Goal: Communication & Community: Ask a question

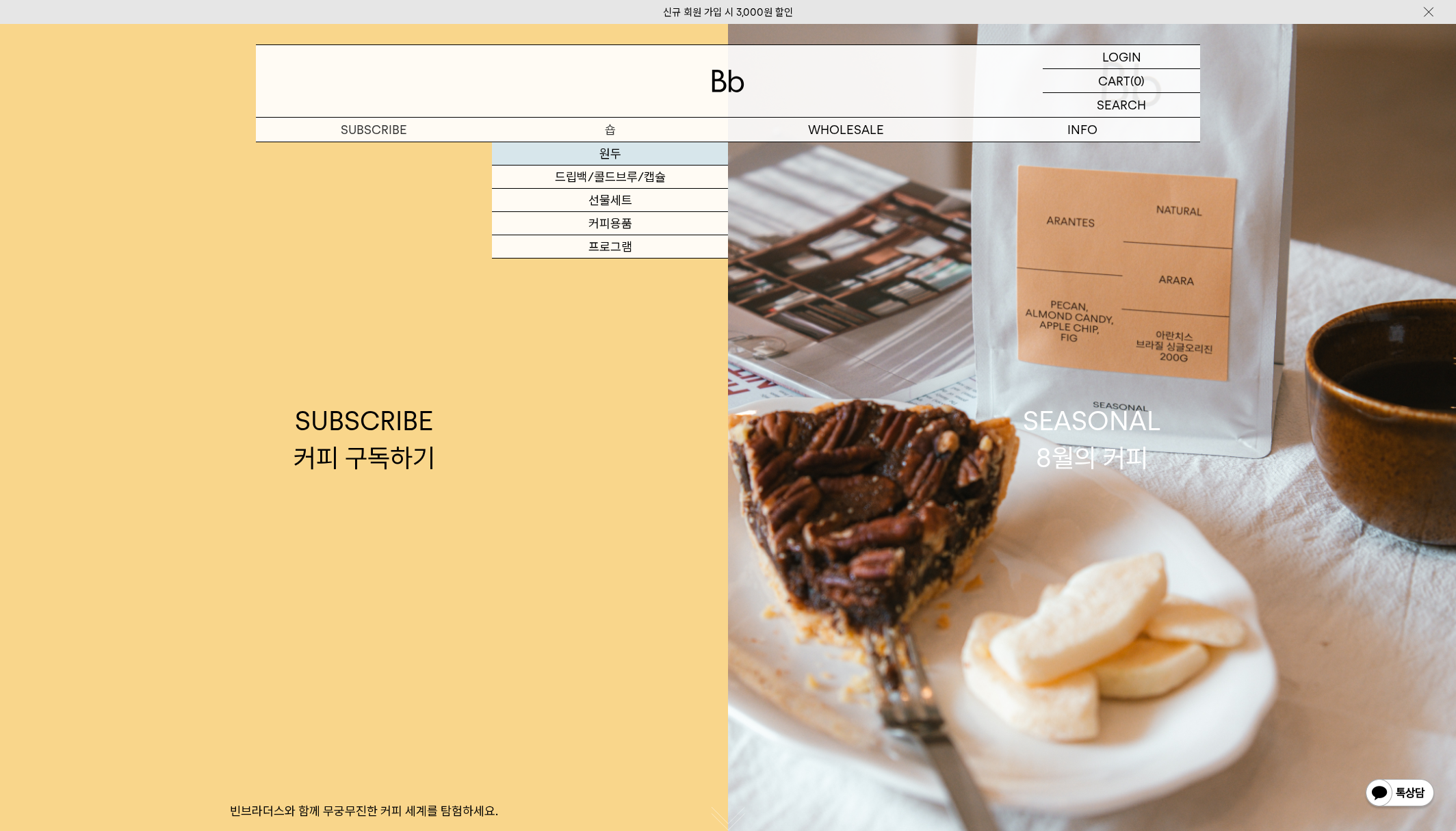
click at [604, 152] on link "원두" at bounding box center [610, 154] width 236 height 24
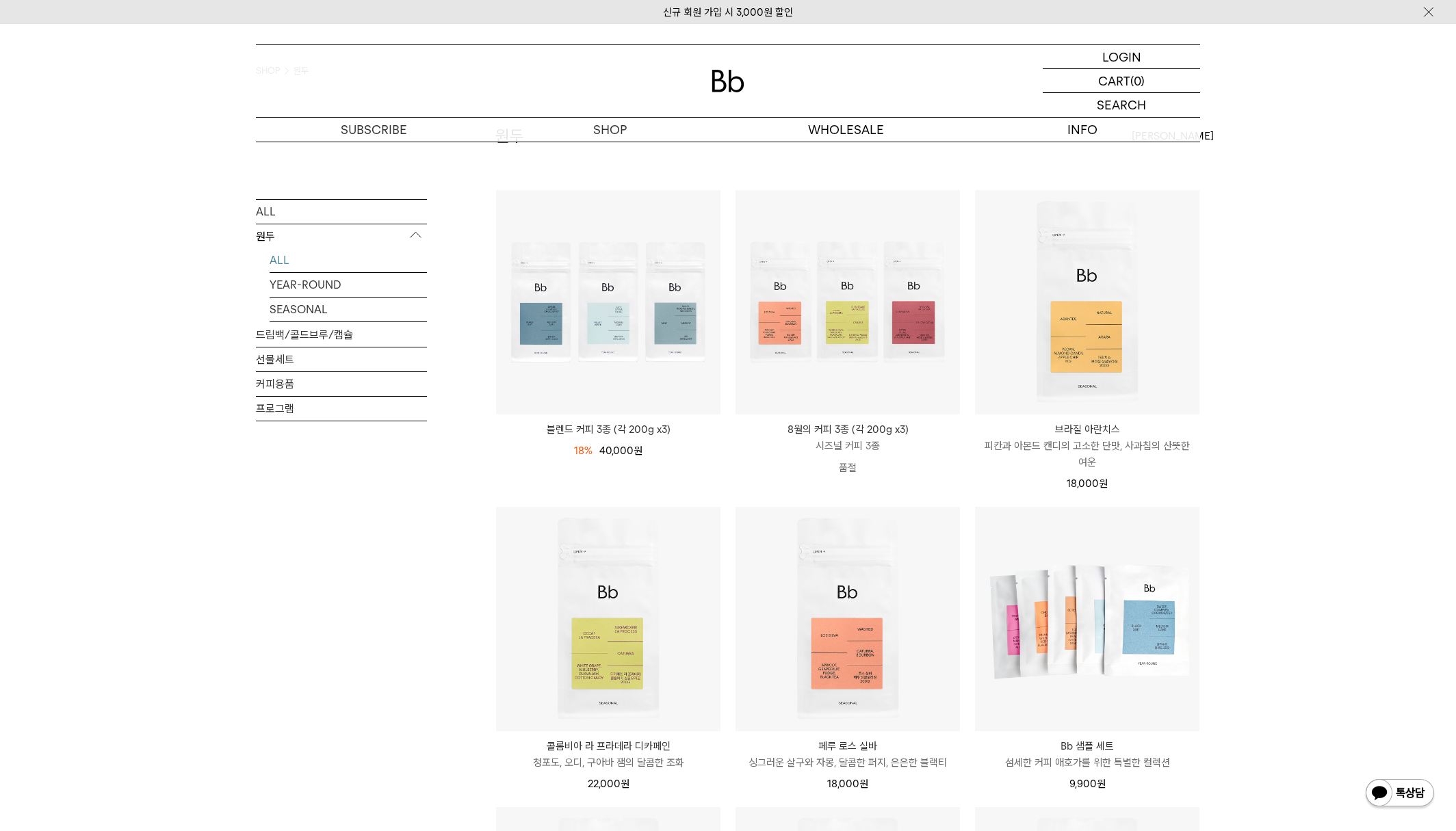
scroll to position [156, 0]
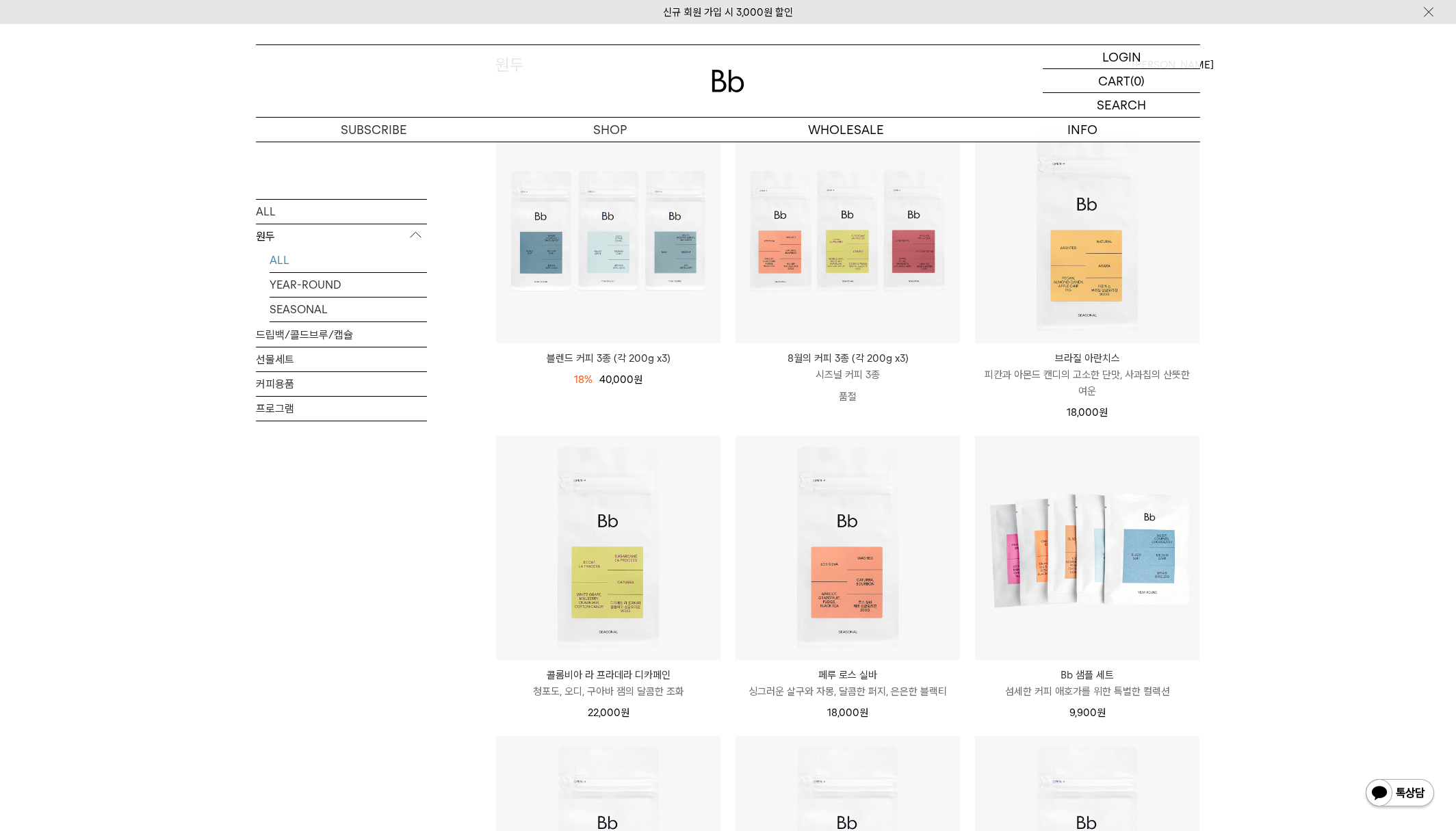
click at [1242, 435] on div "SHOP 원두 ALL 원두 ALL YEAR-ROUND SEASONAL 드립백/콜드브루/캡슐 선물세트 커피용품 프로그램 원두 최신순" at bounding box center [728, 729] width 1456 height 1487
click at [1278, 369] on div "SHOP 원두 ALL 원두 ALL YEAR-ROUND SEASONAL 드립백/콜드브루/캡슐 선물세트 커피용품 프로그램 원두 최신순" at bounding box center [728, 729] width 1456 height 1487
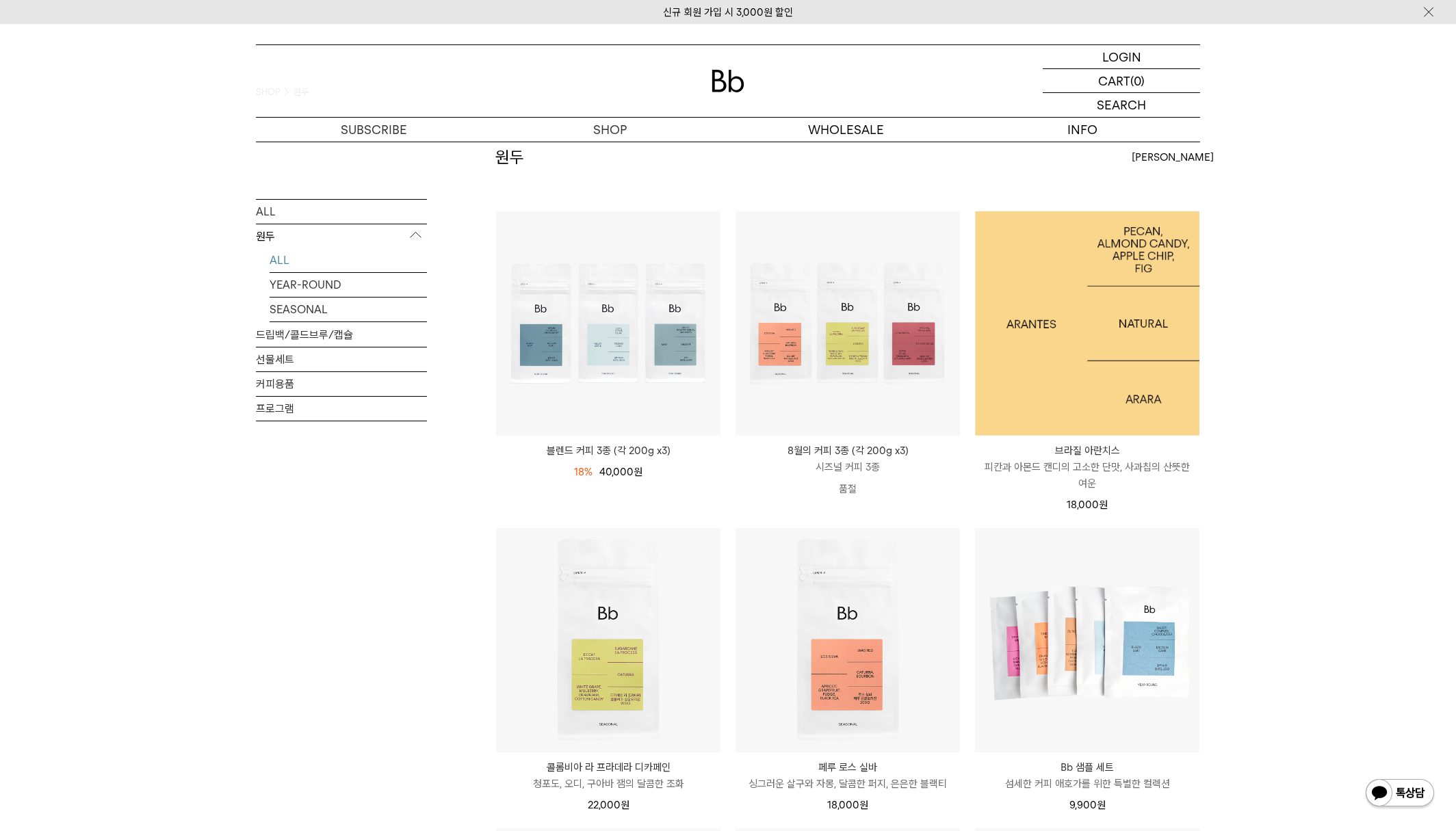
scroll to position [66, 0]
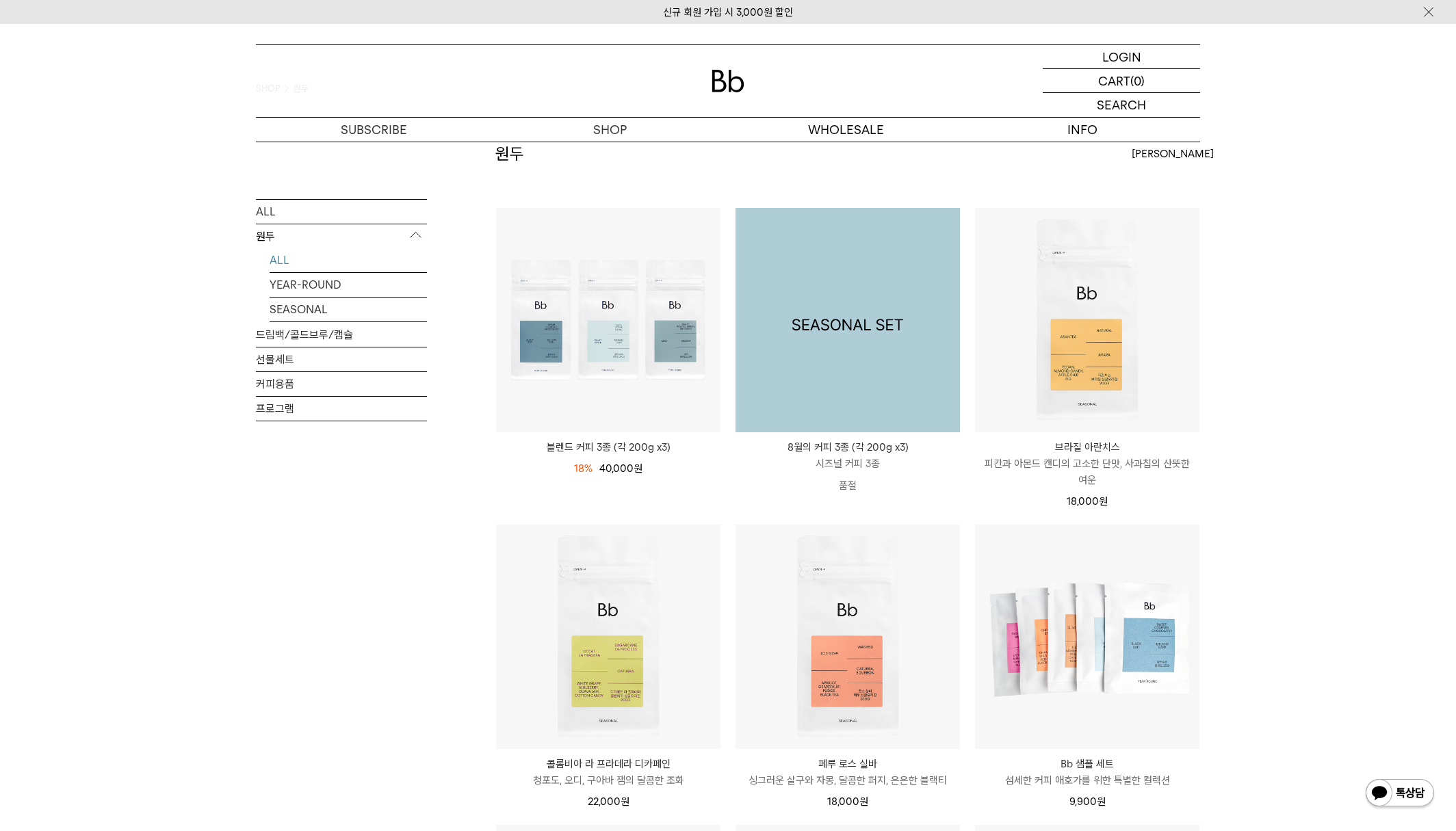
click at [864, 361] on img at bounding box center [847, 319] width 224 height 224
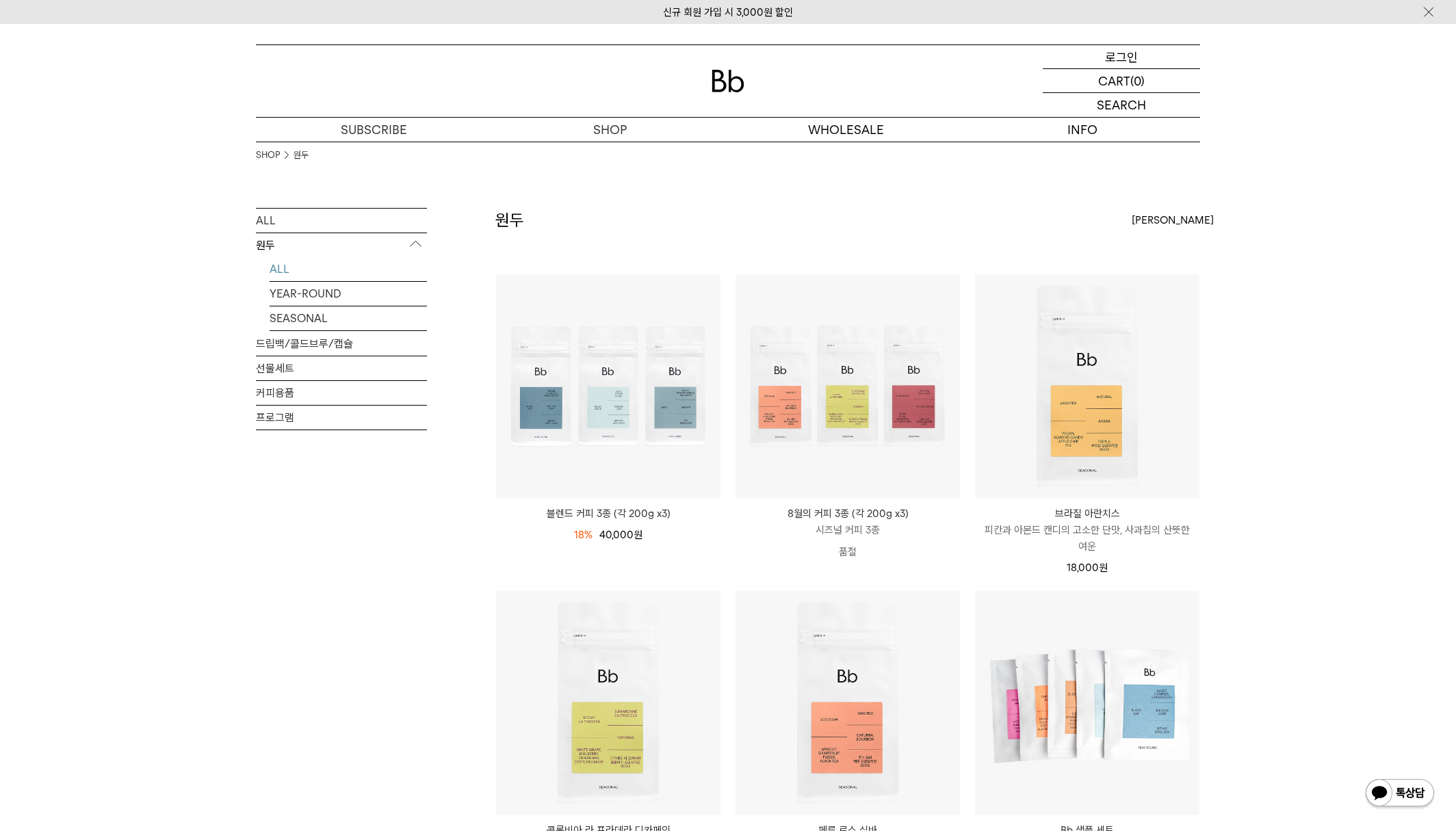
click at [1132, 59] on p "로그인" at bounding box center [1121, 56] width 33 height 24
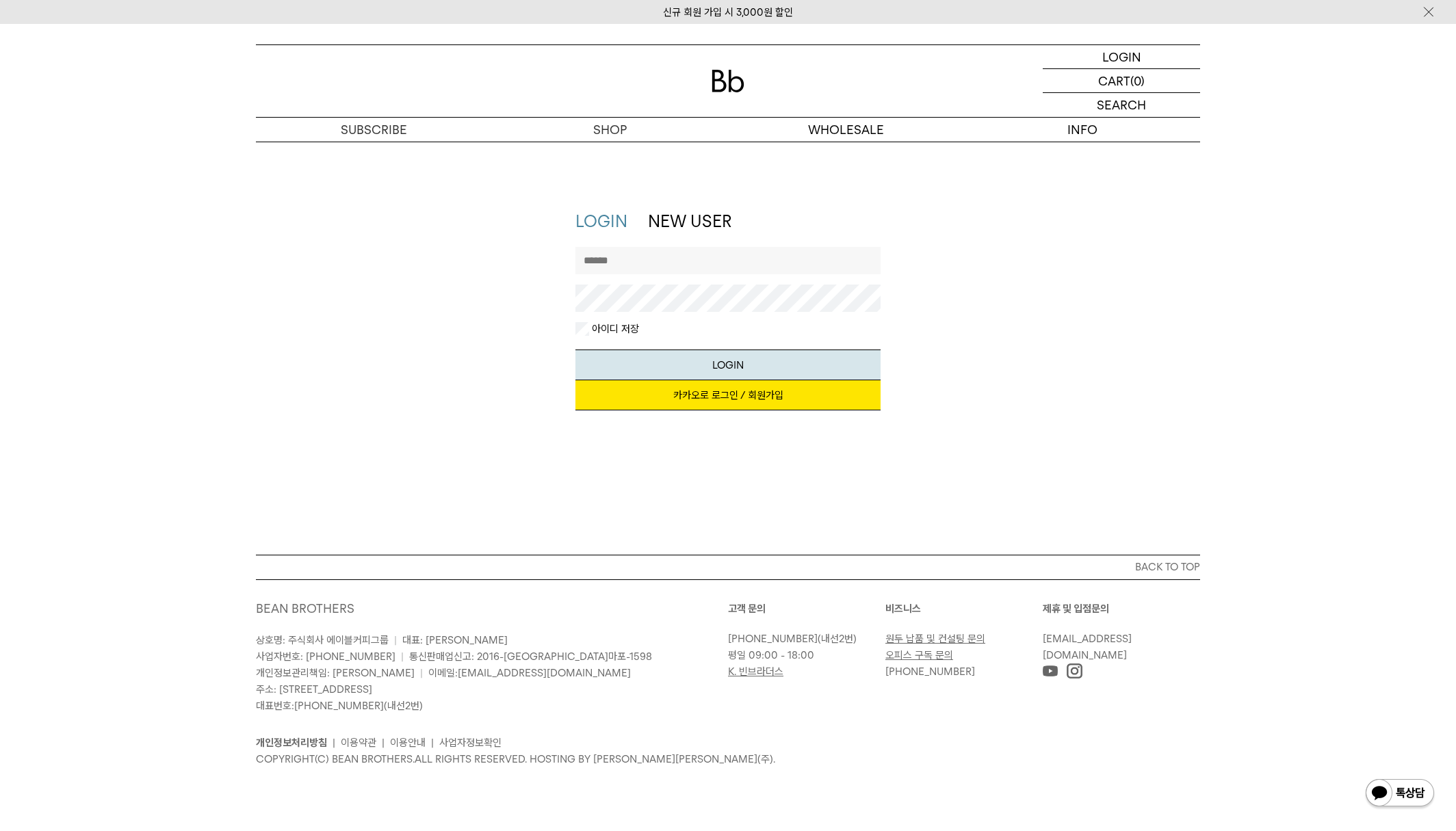
type input "*****"
click at [732, 402] on link "카카오로 로그인 / 회원가입" at bounding box center [728, 395] width 306 height 30
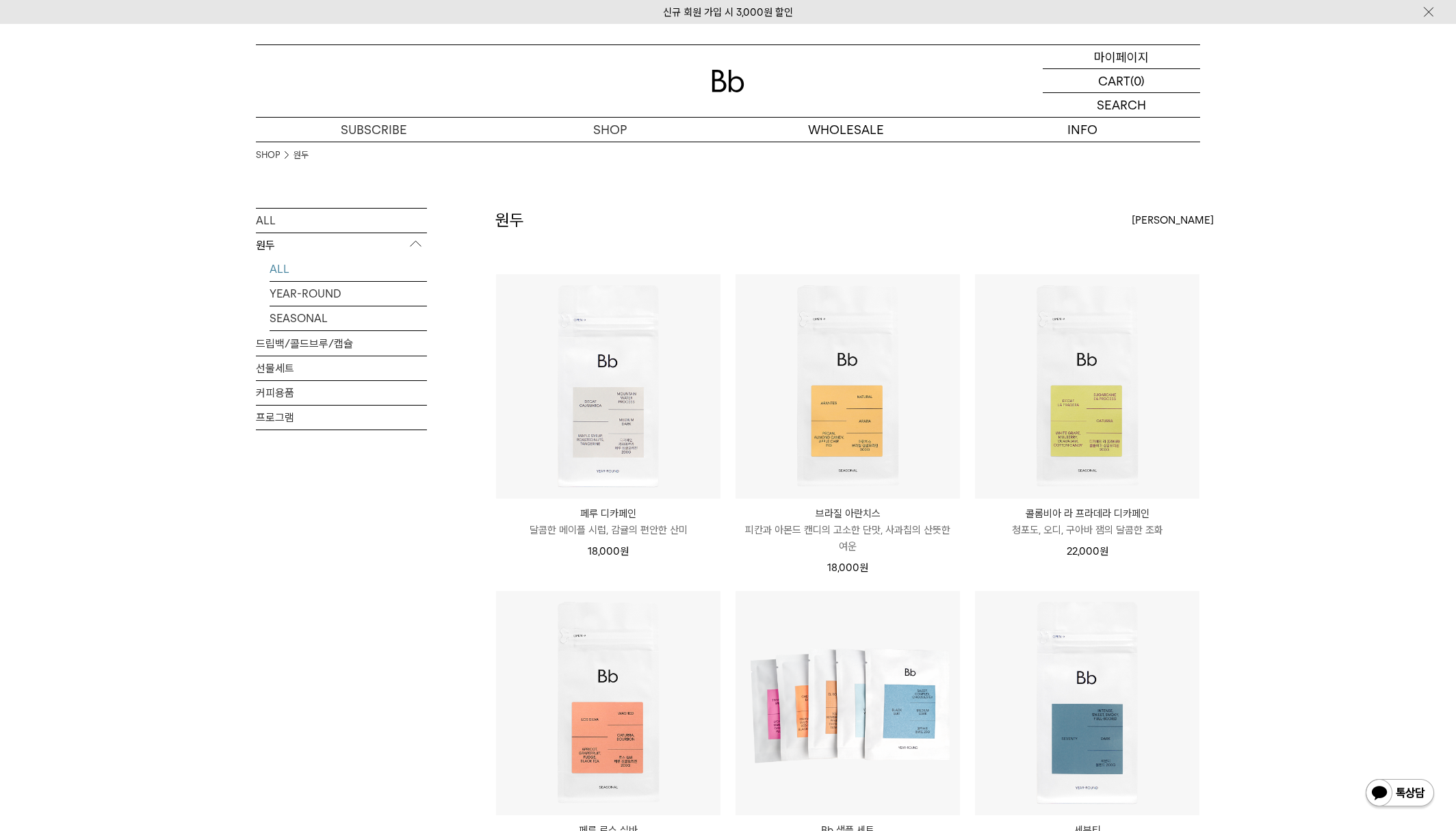
click at [1129, 54] on p "마이페이지" at bounding box center [1121, 56] width 55 height 24
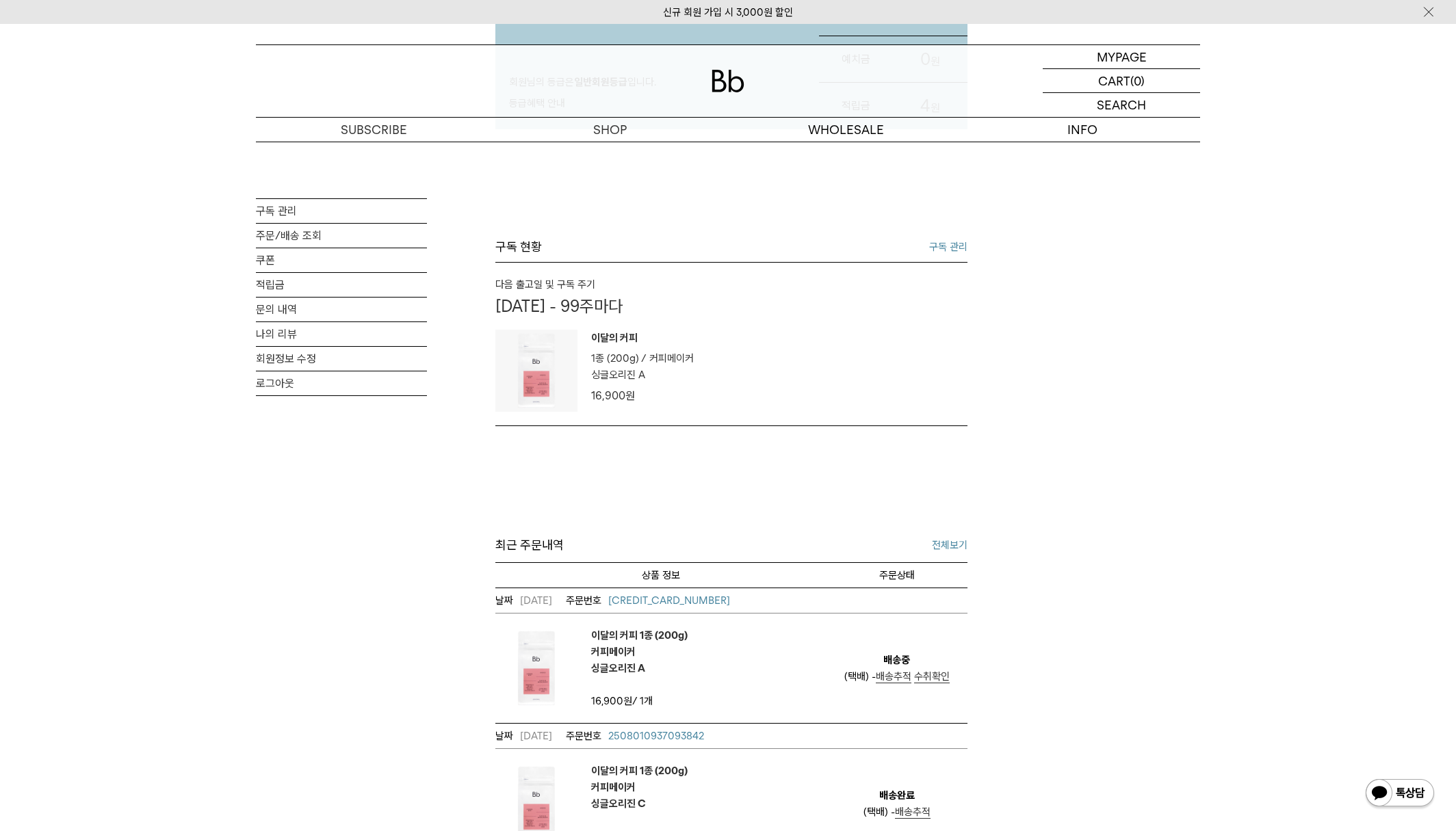
scroll to position [229, 0]
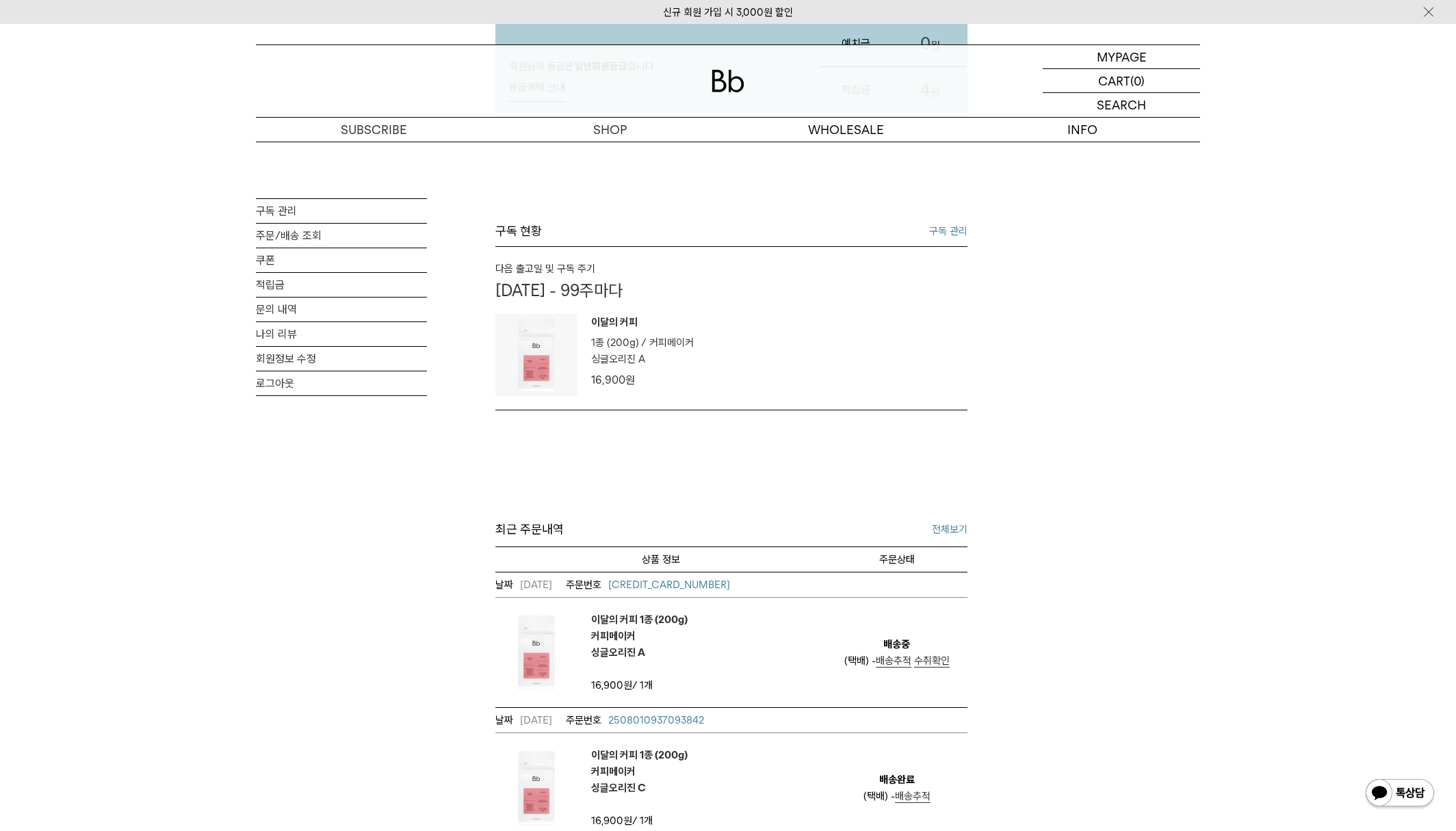
click at [941, 668] on div "(택배) - 배송추적 수취확인" at bounding box center [896, 661] width 105 height 16
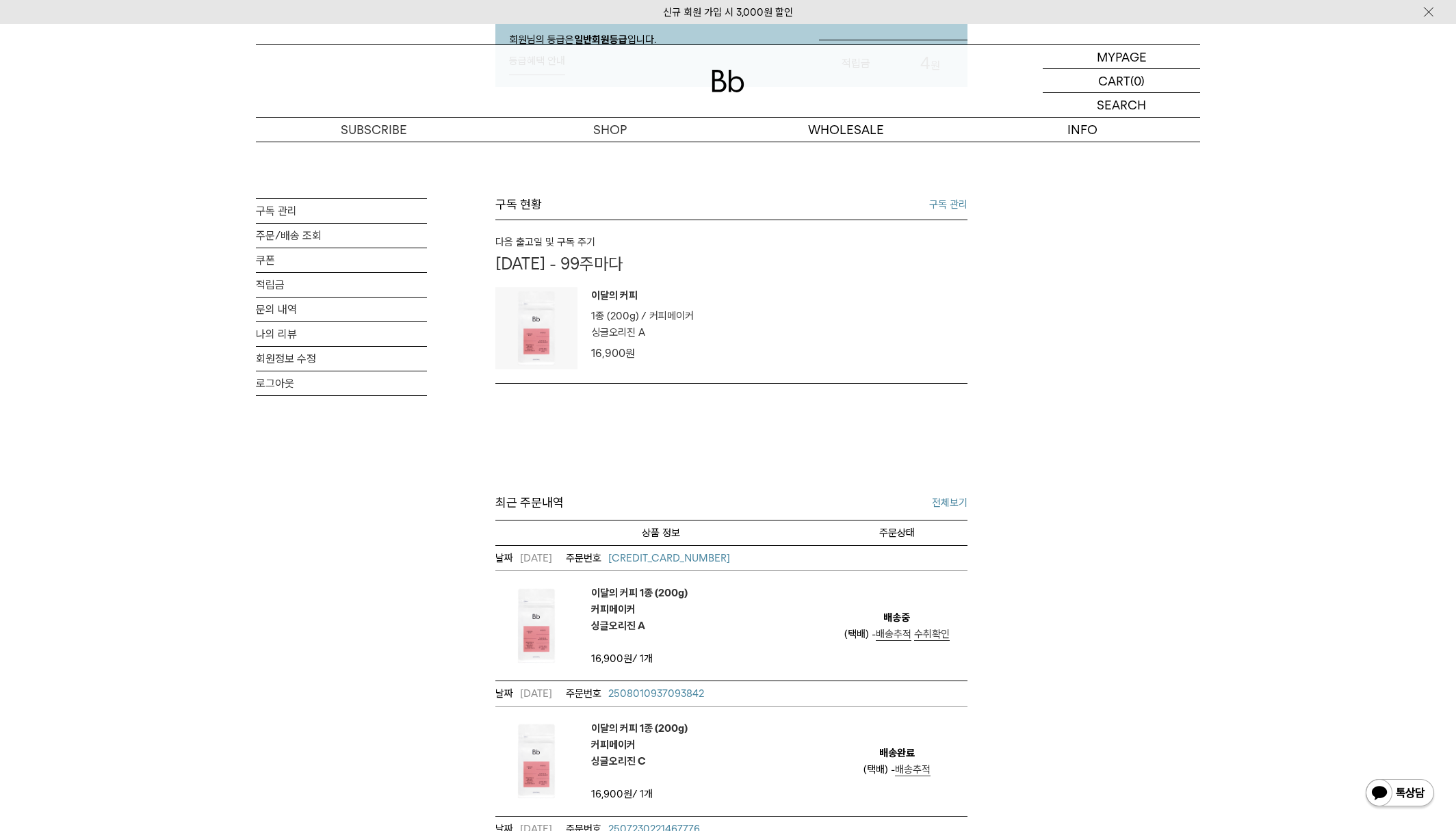
scroll to position [262, 0]
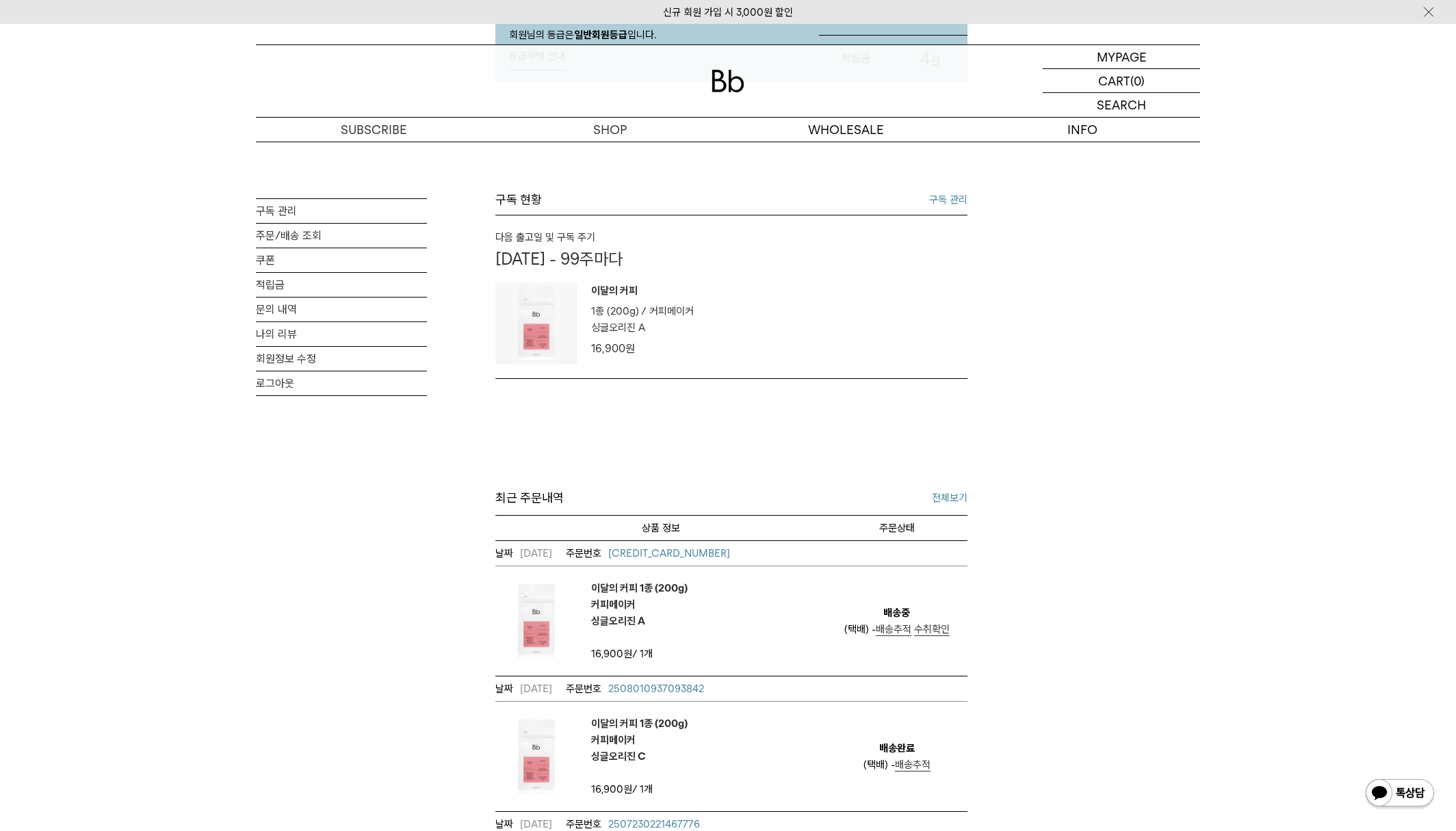
click at [934, 627] on span "수취확인" at bounding box center [932, 629] width 36 height 12
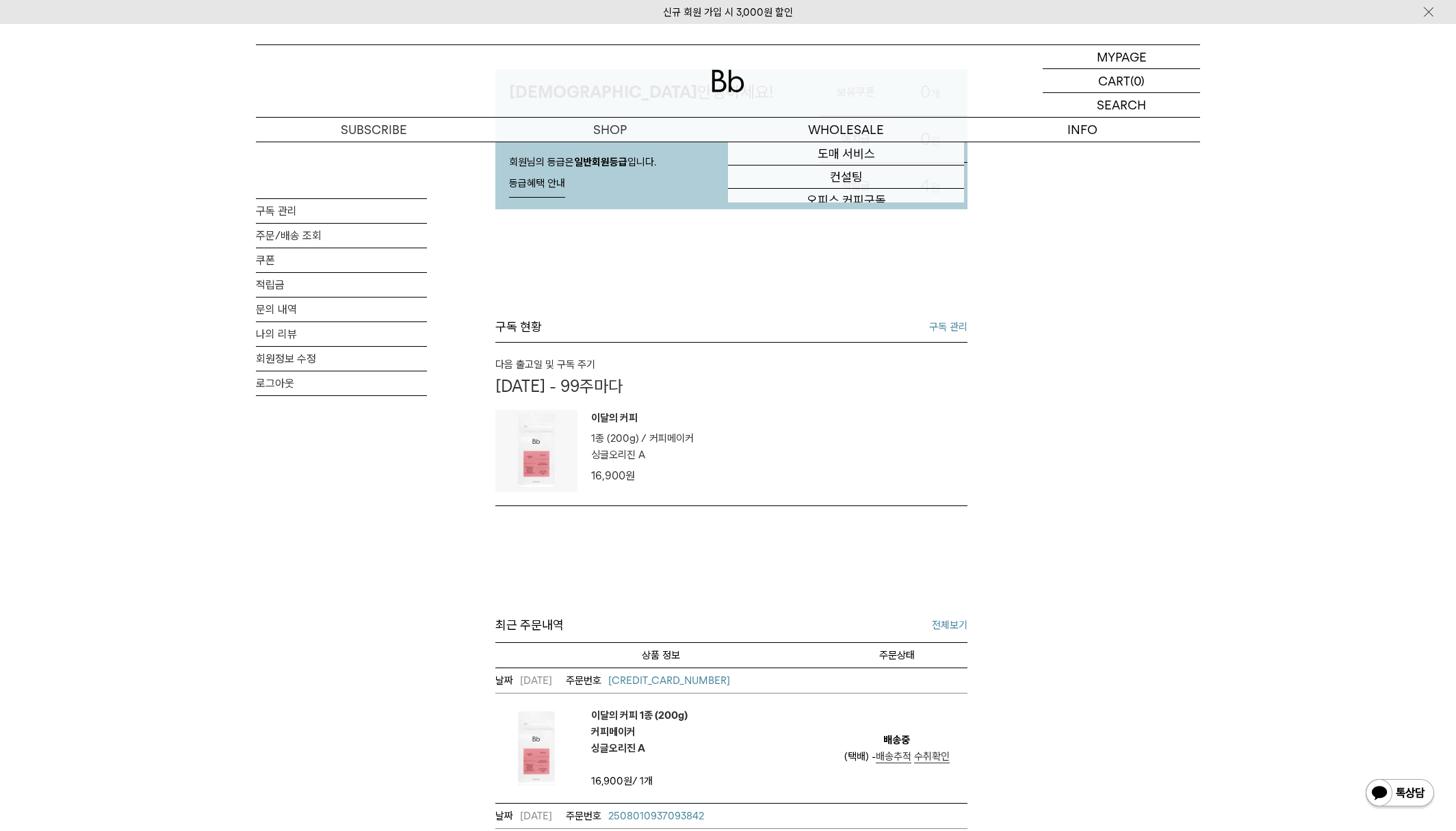
scroll to position [300, 0]
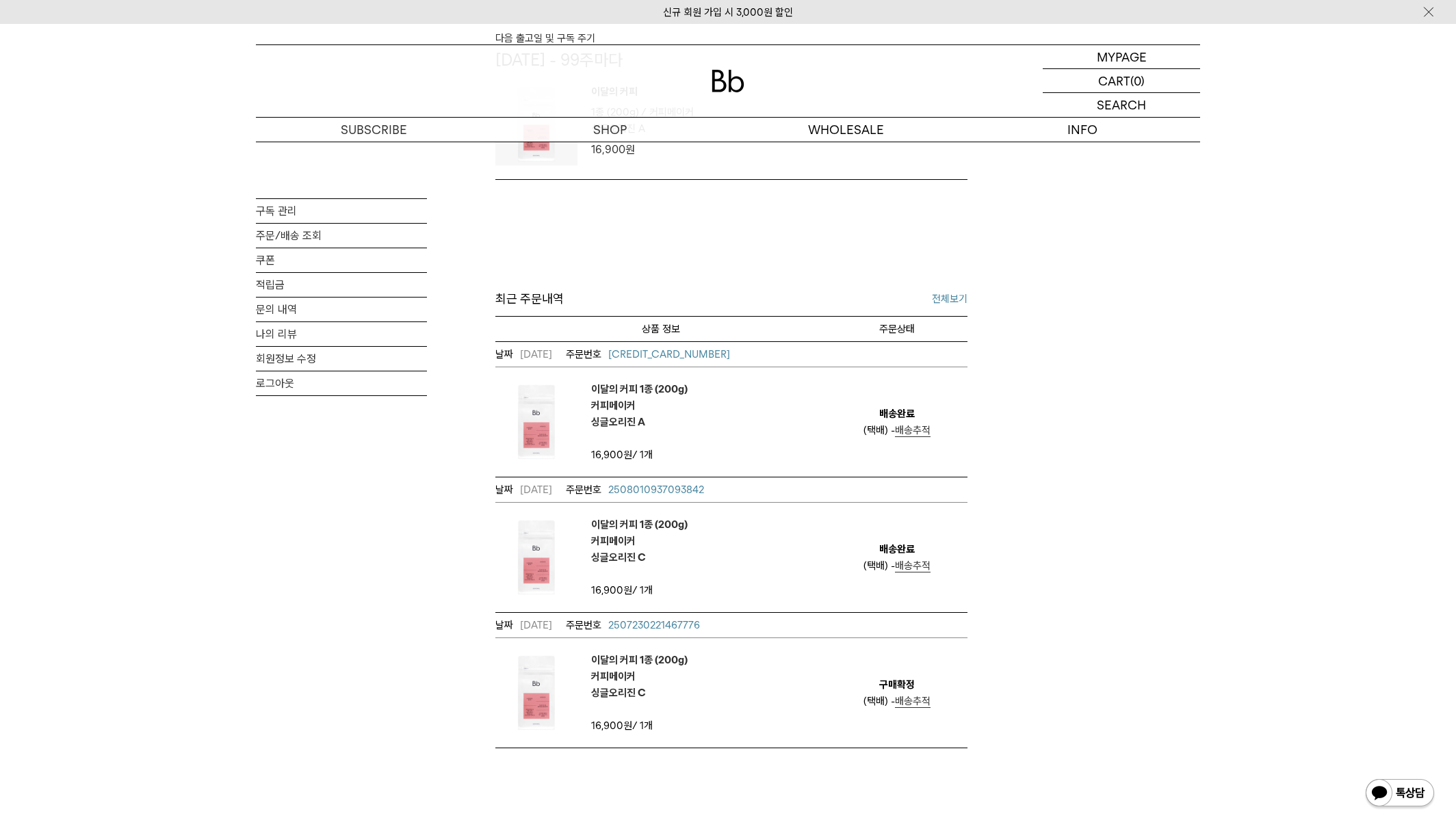
scroll to position [463, 0]
click at [681, 490] on span "2508010937093842" at bounding box center [657, 487] width 96 height 12
click at [909, 571] on td "배송완료 (택배) - 배송추적" at bounding box center [897, 556] width 142 height 109
click at [912, 568] on span "배송추적" at bounding box center [913, 564] width 36 height 12
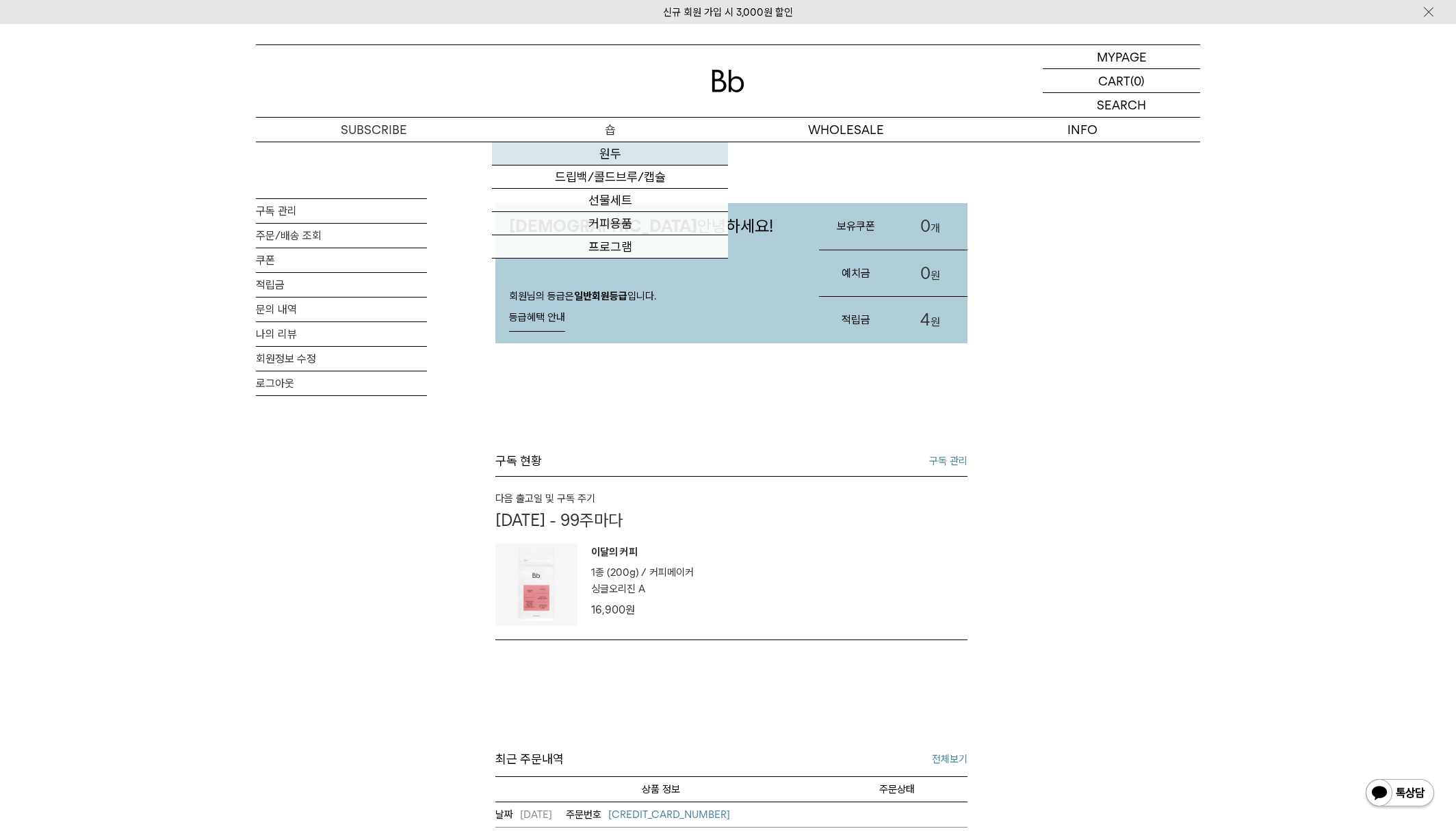
click at [620, 152] on link "원두" at bounding box center [610, 154] width 236 height 24
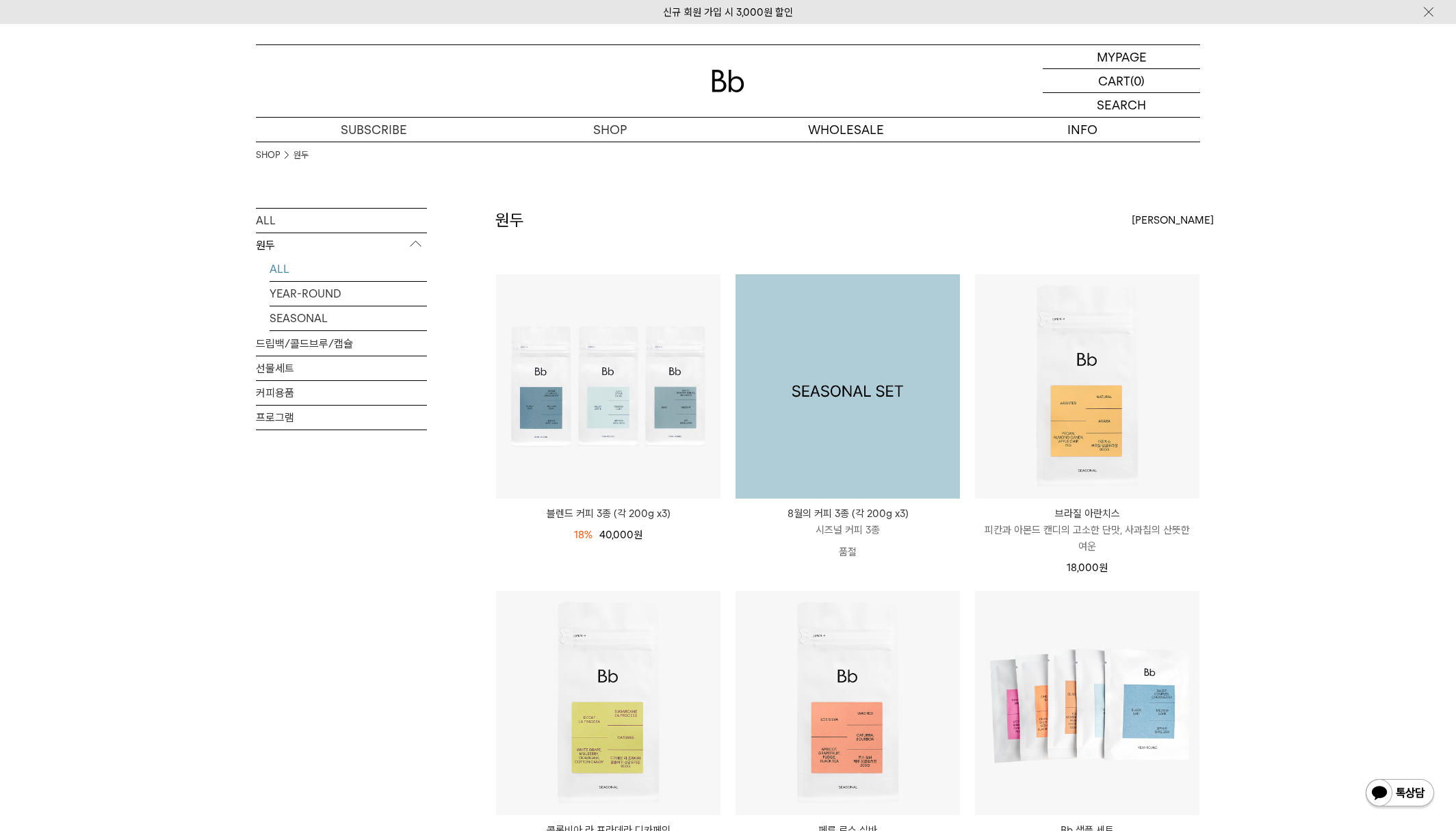
click at [906, 481] on img at bounding box center [847, 386] width 224 height 224
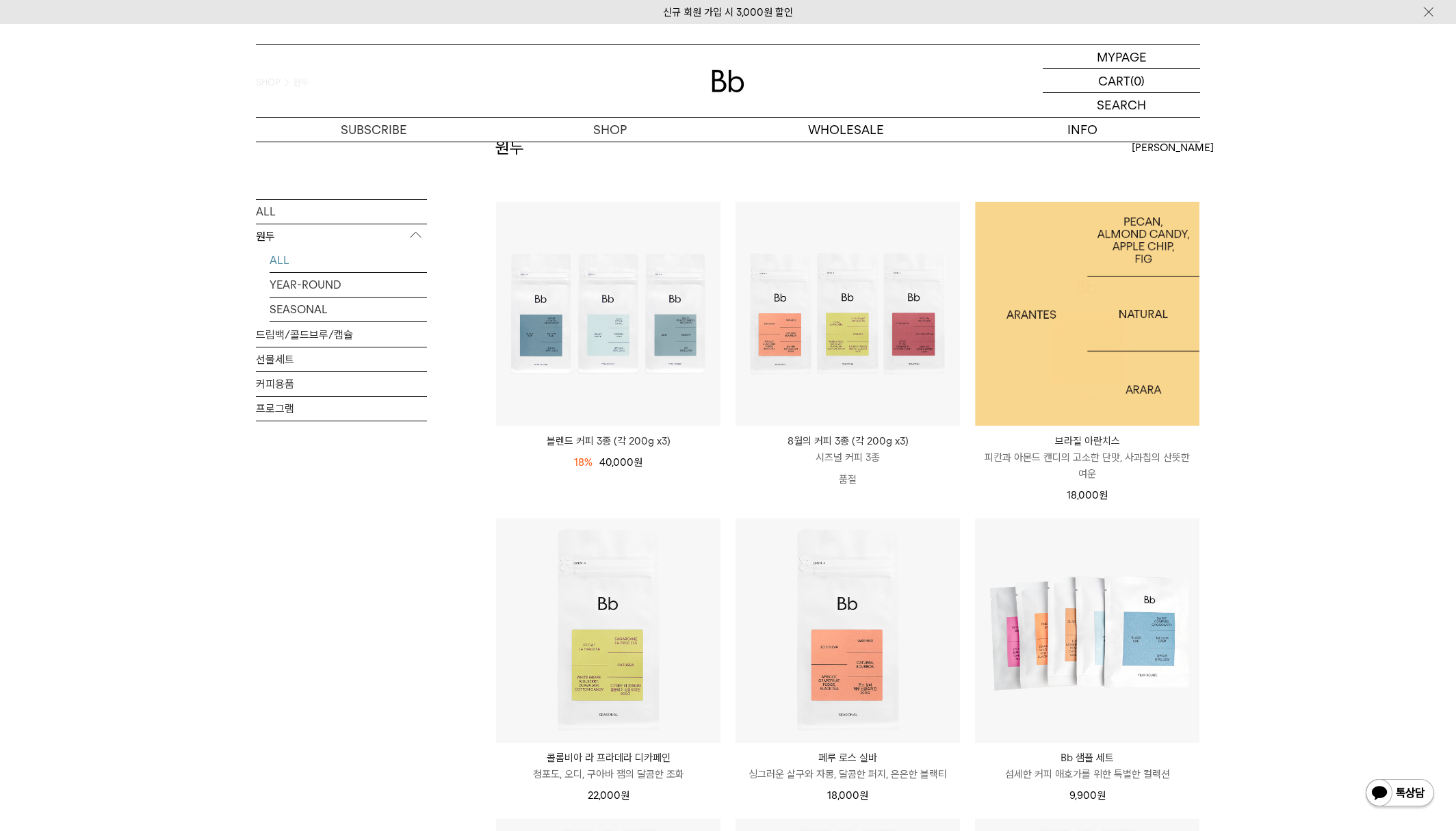
scroll to position [66, 0]
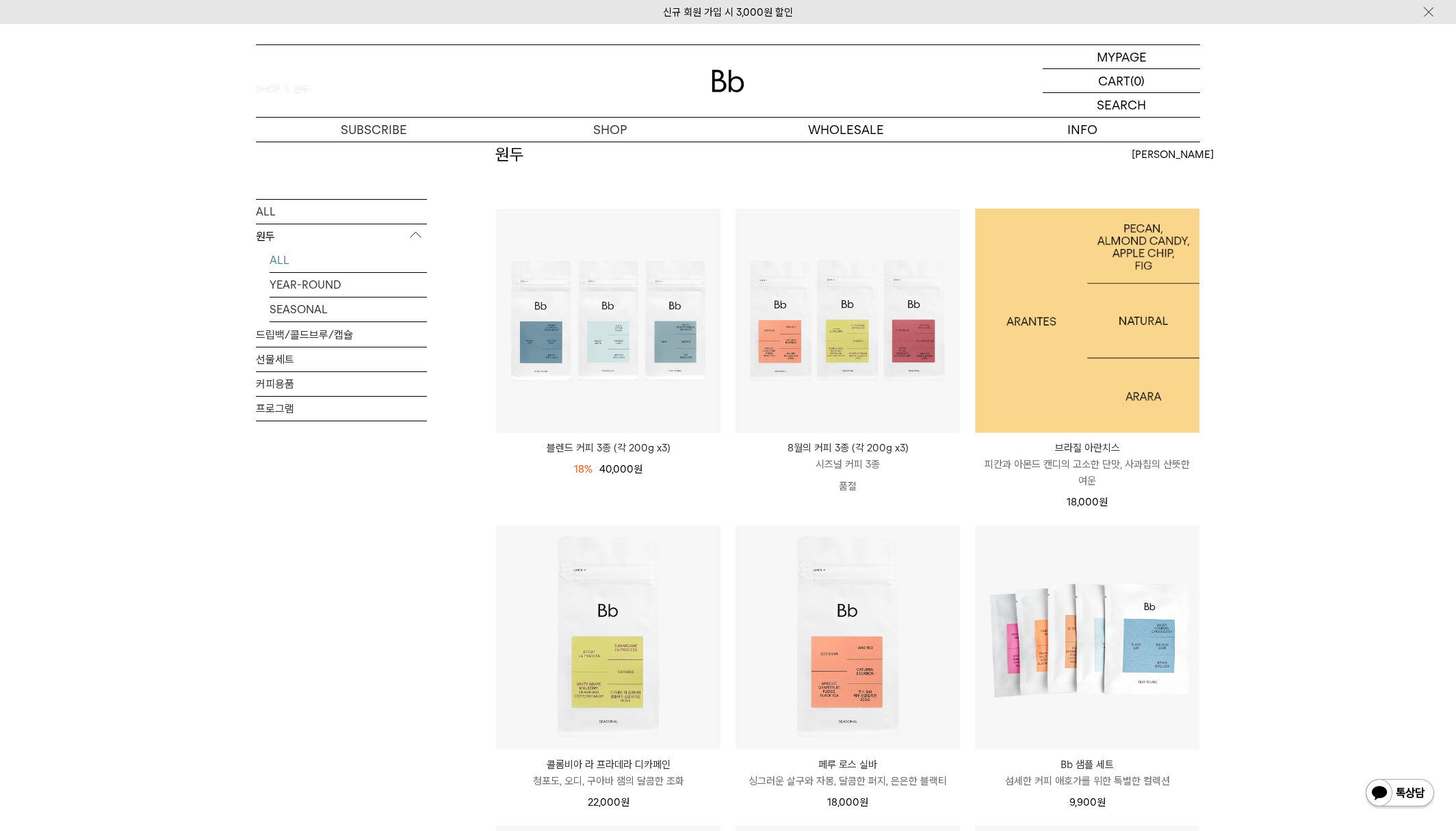
click at [1067, 377] on img at bounding box center [1087, 320] width 224 height 224
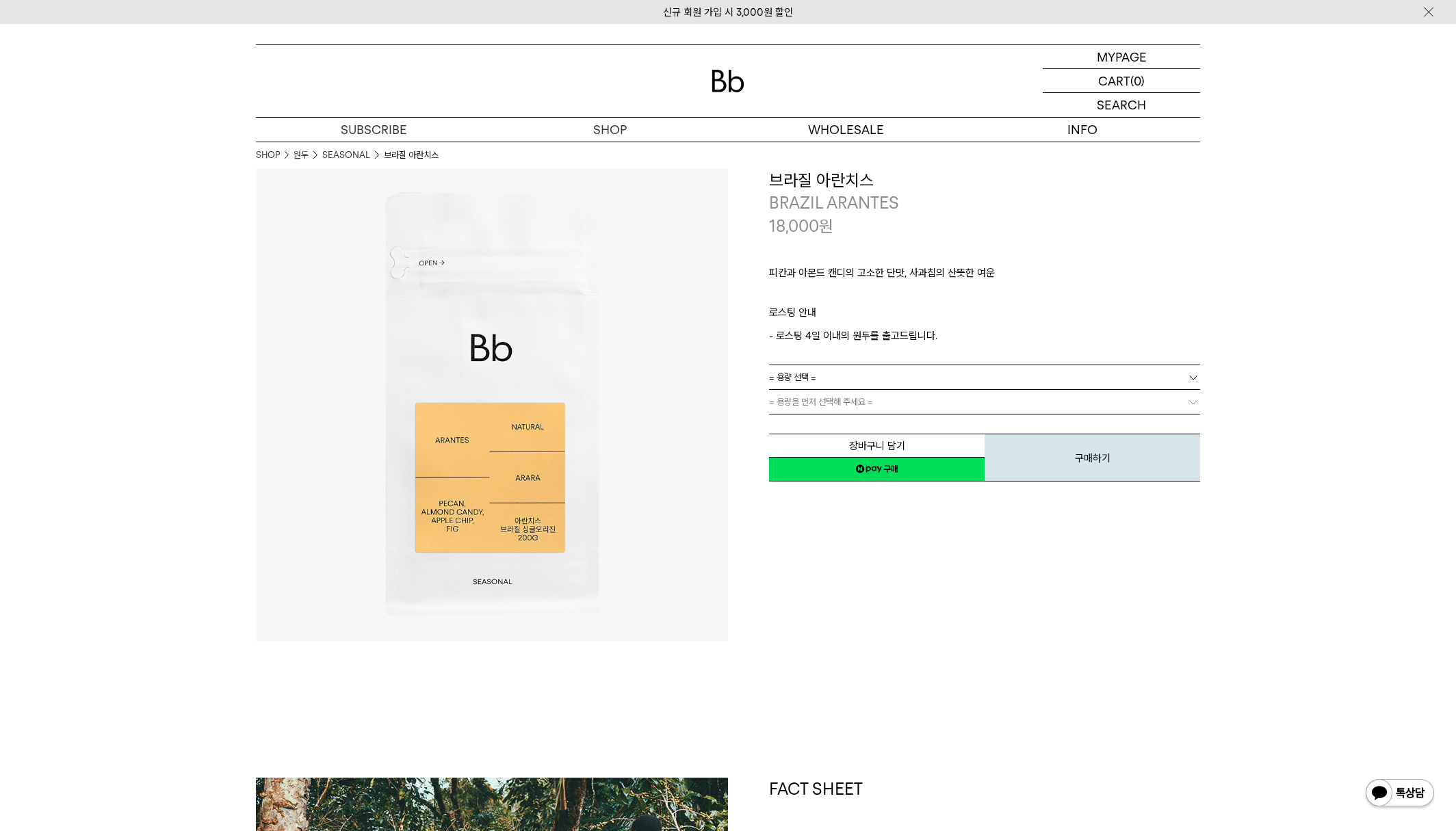
click at [909, 380] on link "= 용량 선택 =" at bounding box center [984, 377] width 431 height 24
click at [911, 407] on li "200g" at bounding box center [992, 402] width 417 height 24
click at [1110, 58] on p "마이페이지" at bounding box center [1121, 56] width 55 height 24
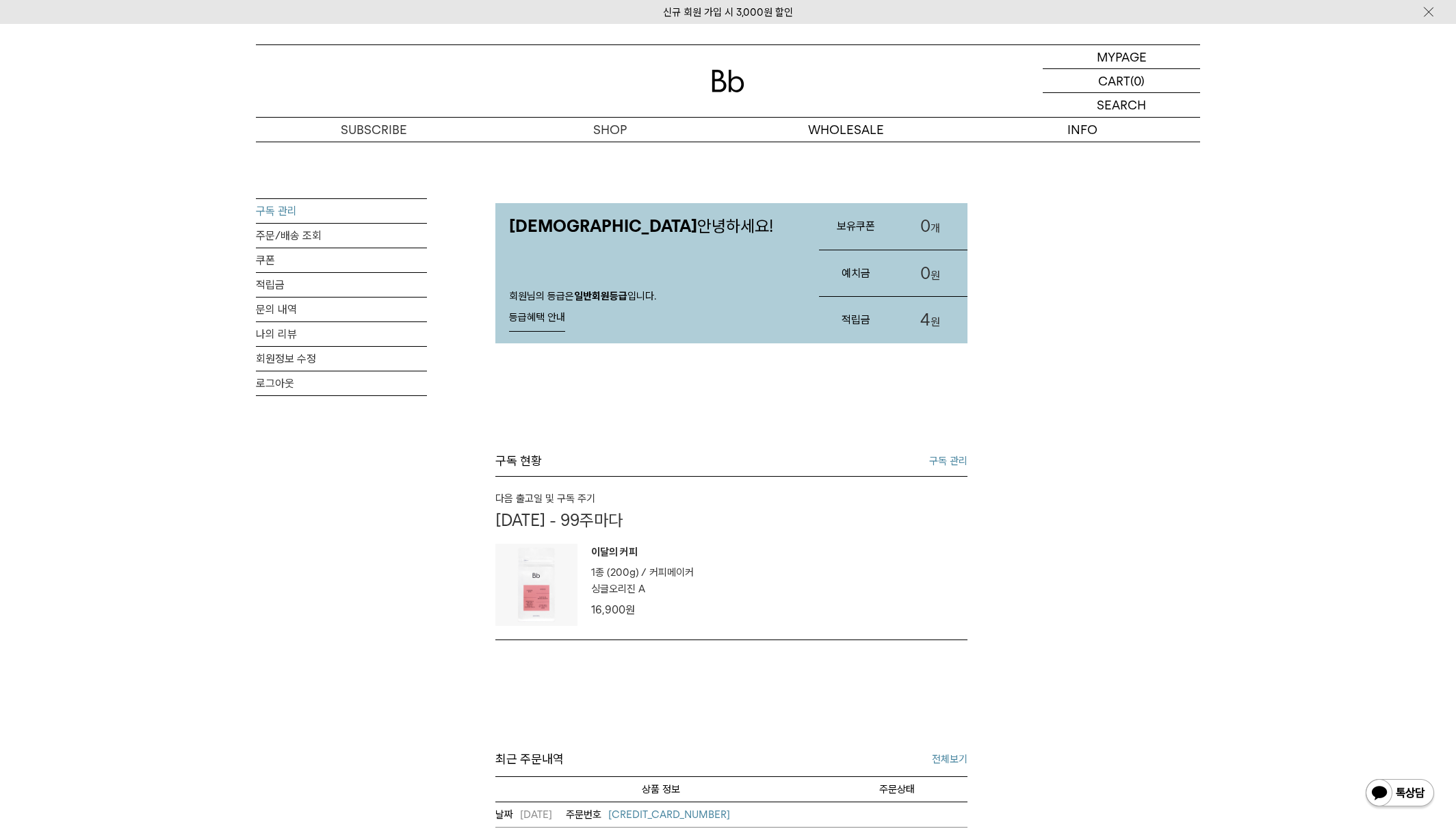
click at [288, 214] on link "구독 관리" at bounding box center [341, 210] width 171 height 24
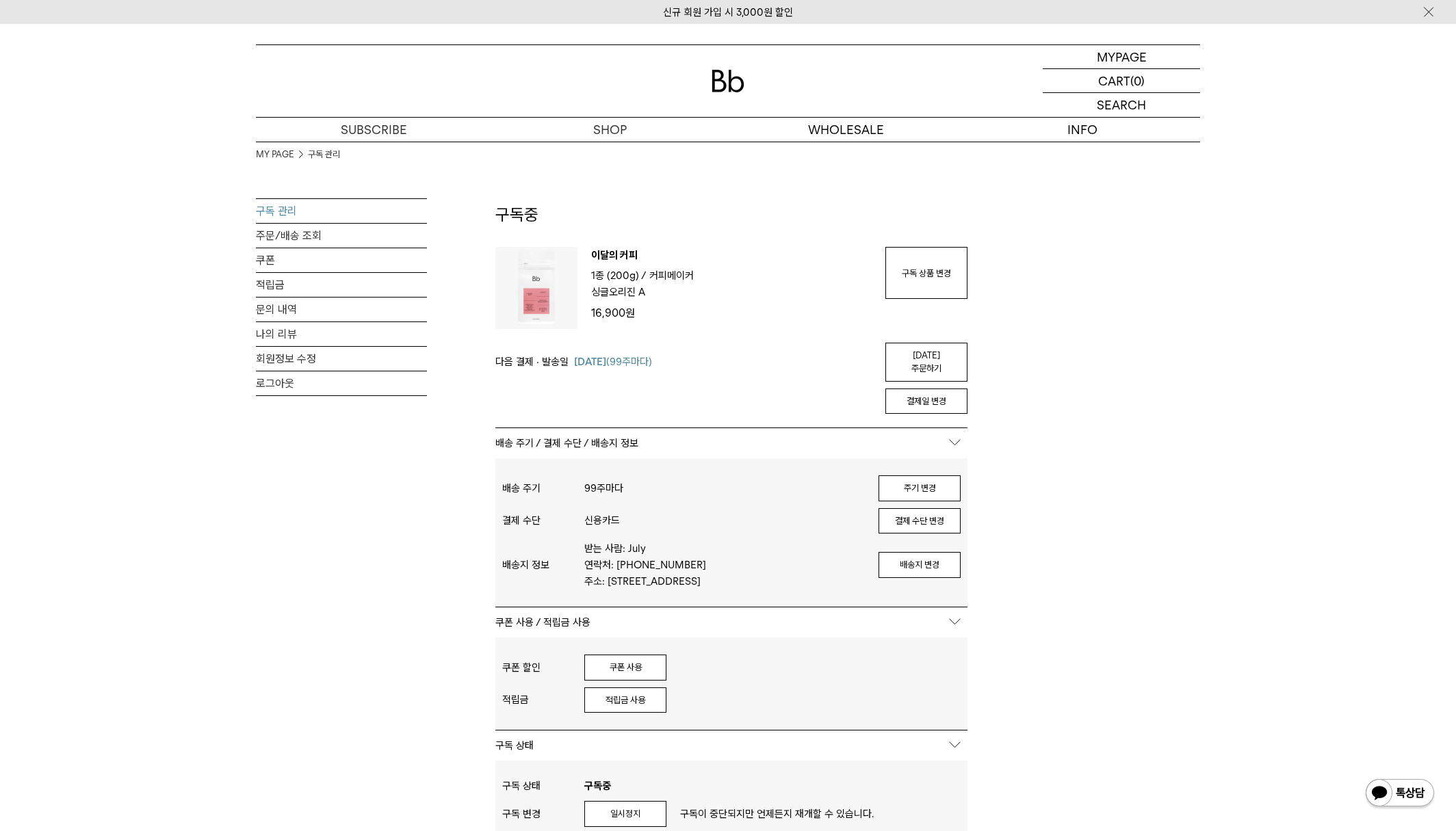
type input "*****"
click at [939, 267] on link "구독 상품 변경" at bounding box center [926, 273] width 82 height 52
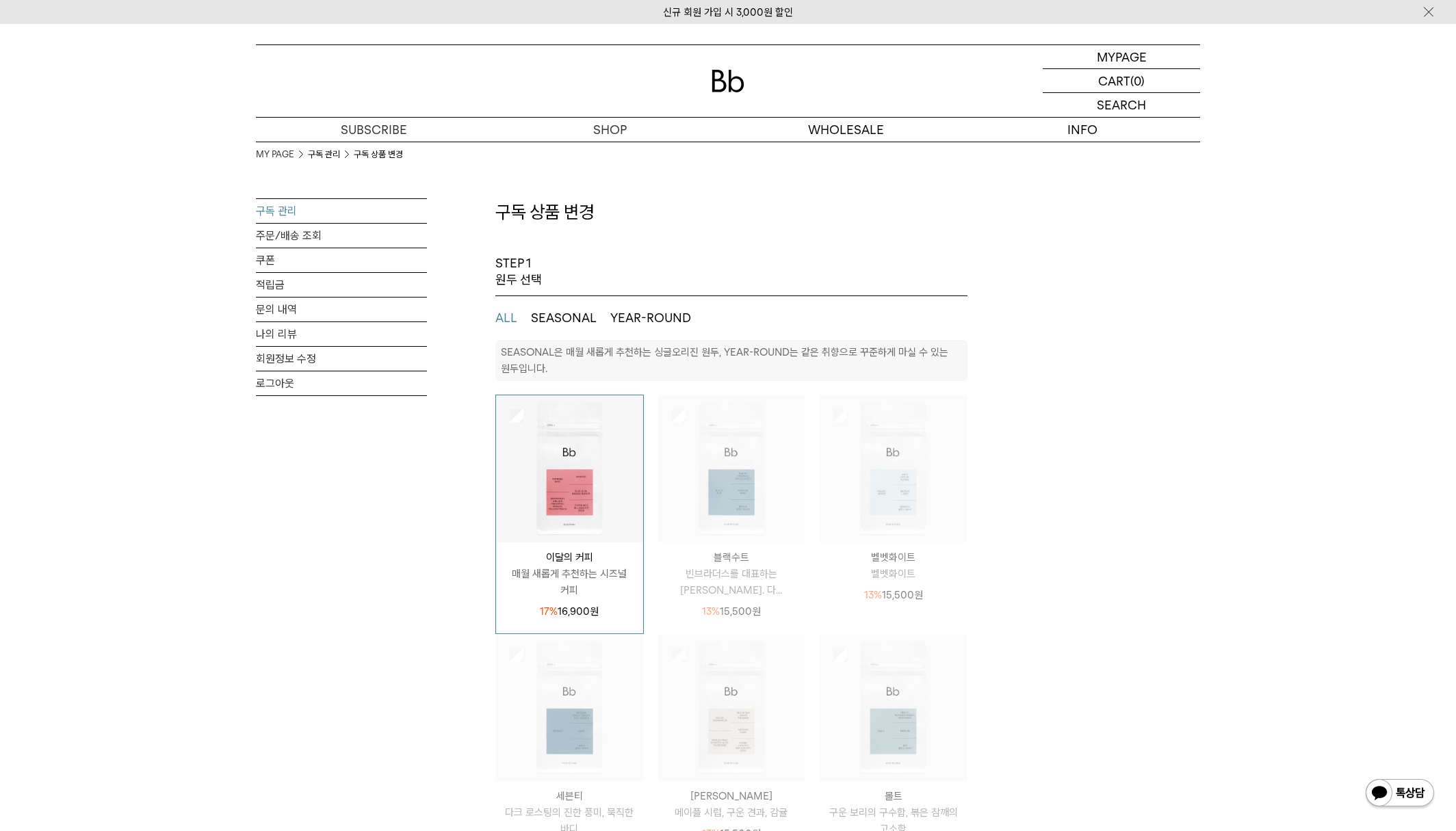
select select "**"
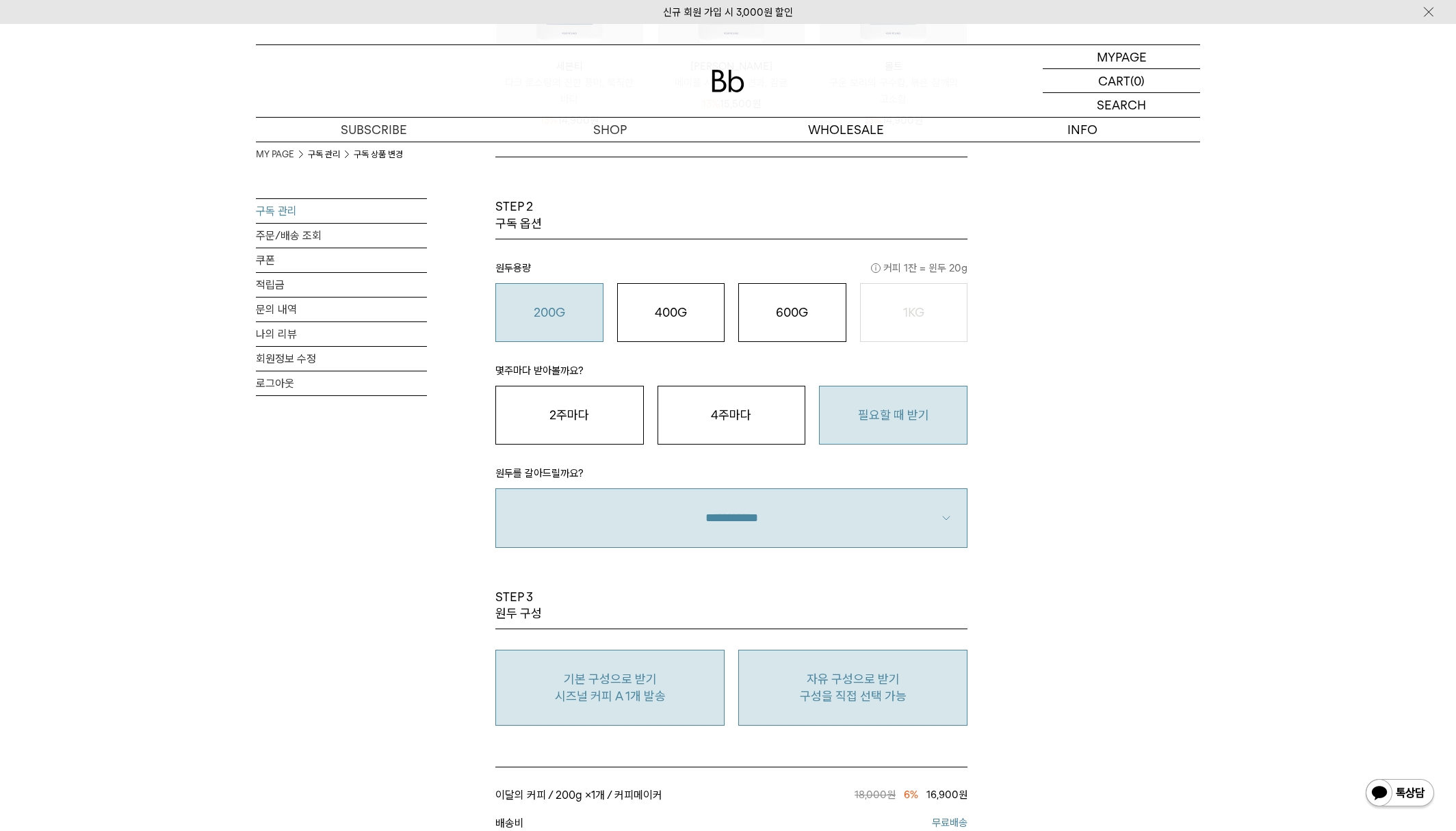
scroll to position [732, 0]
click at [902, 670] on p "자유 구성으로 받기" at bounding box center [853, 678] width 214 height 16
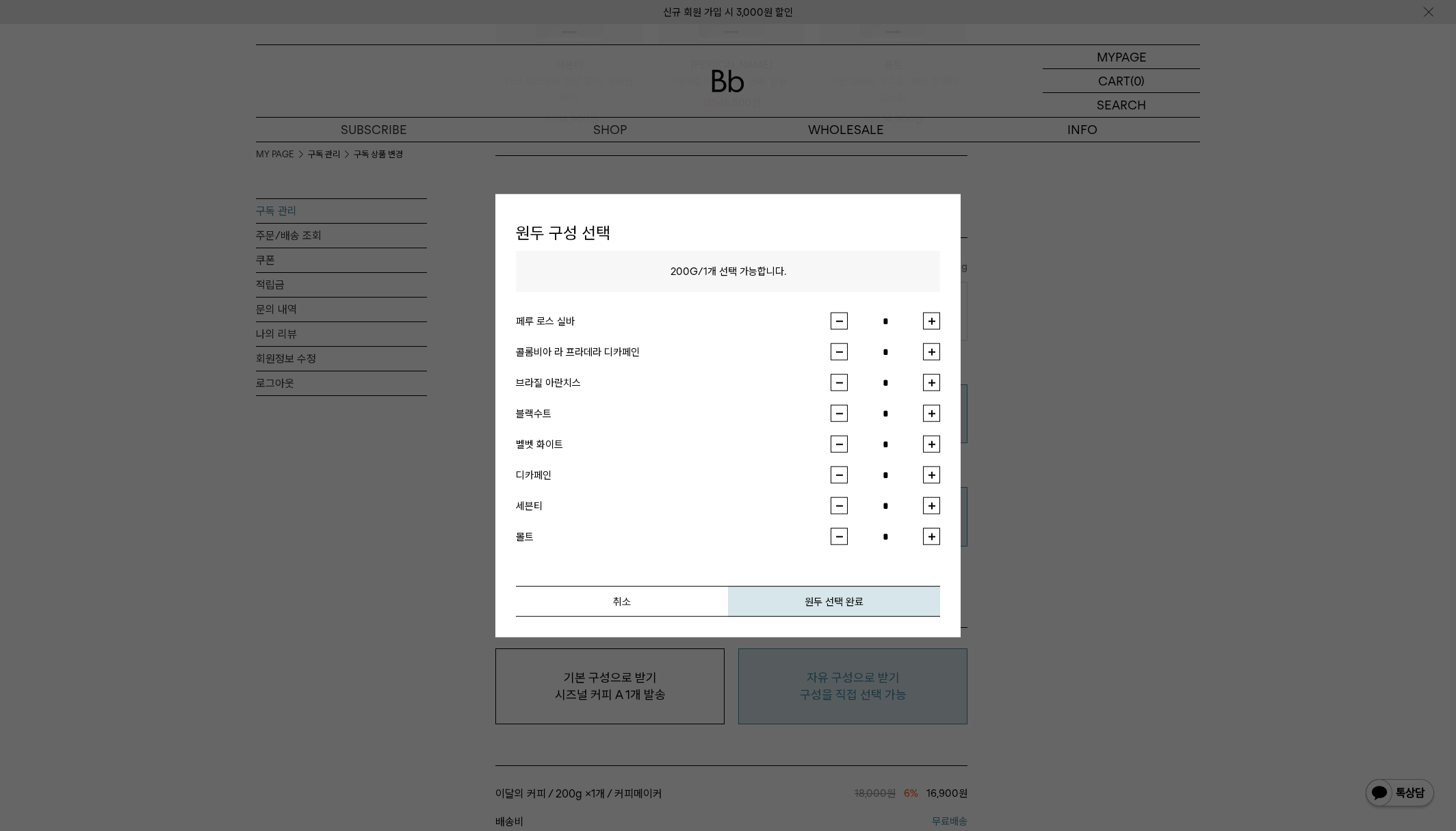
click at [932, 383] on button "button" at bounding box center [931, 382] width 17 height 17
type input "*"
click at [816, 609] on button "원두 선택 완료" at bounding box center [834, 602] width 212 height 31
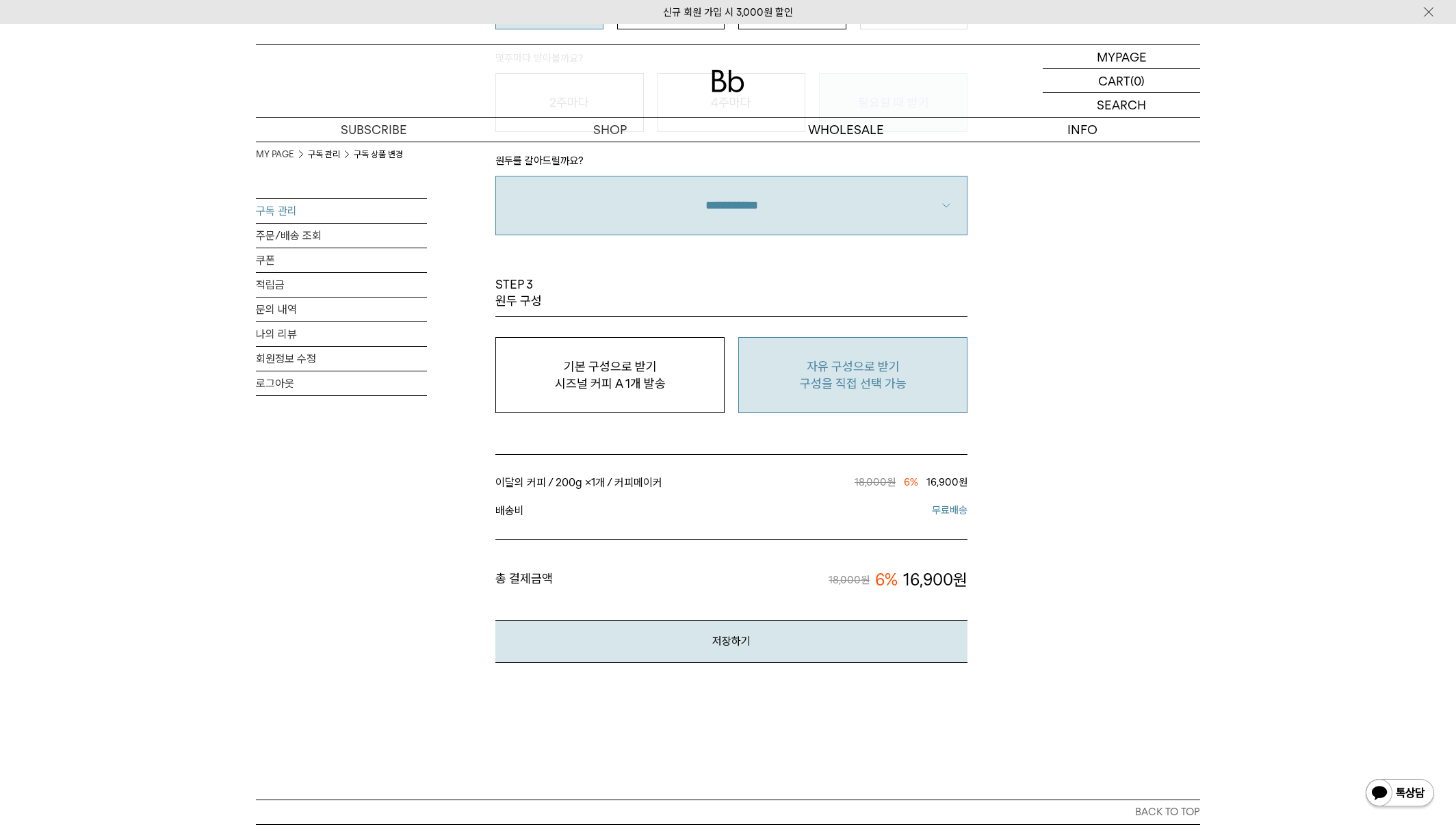
scroll to position [1093, 0]
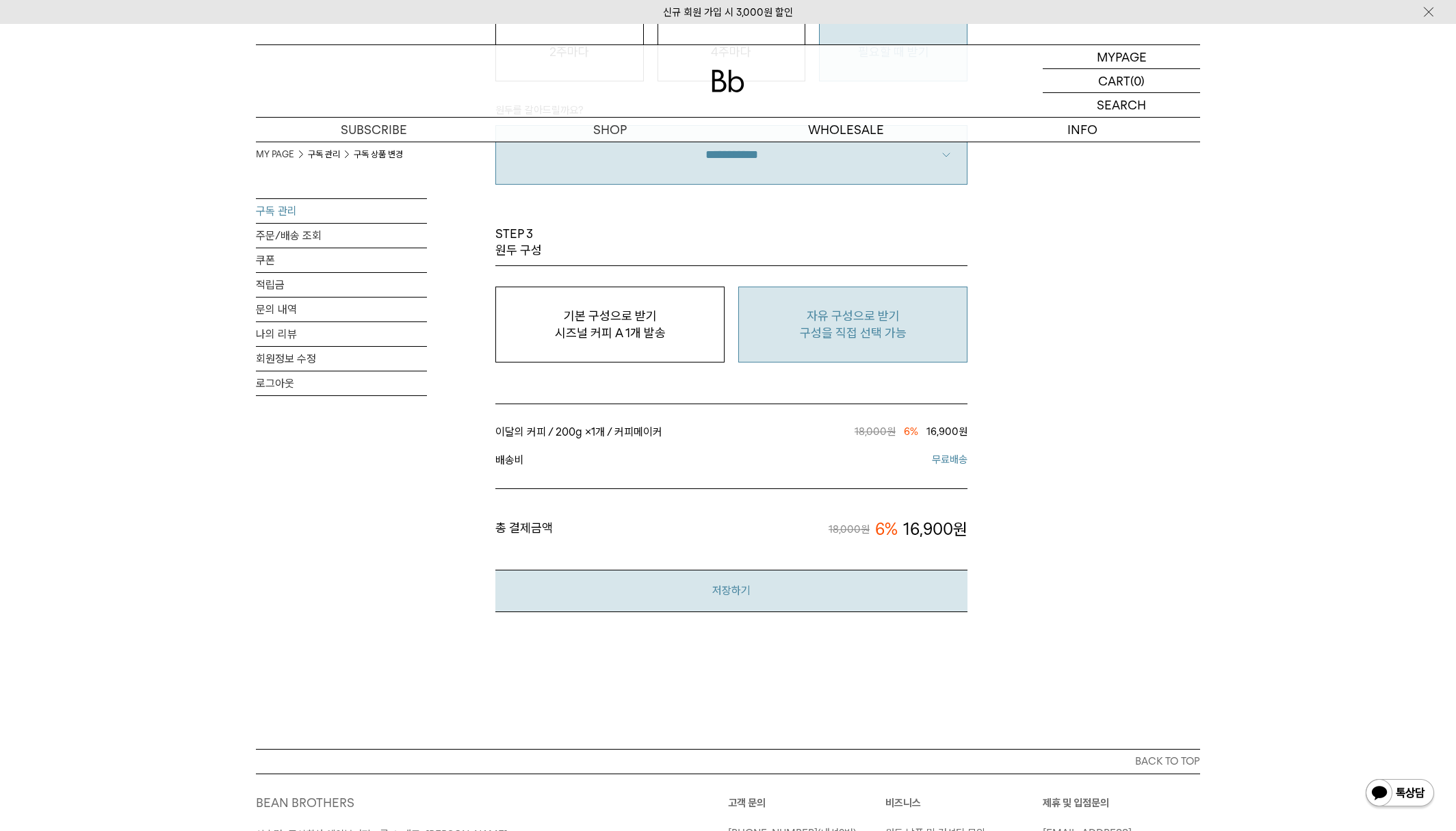
click at [737, 600] on button "저장하기" at bounding box center [732, 591] width 473 height 42
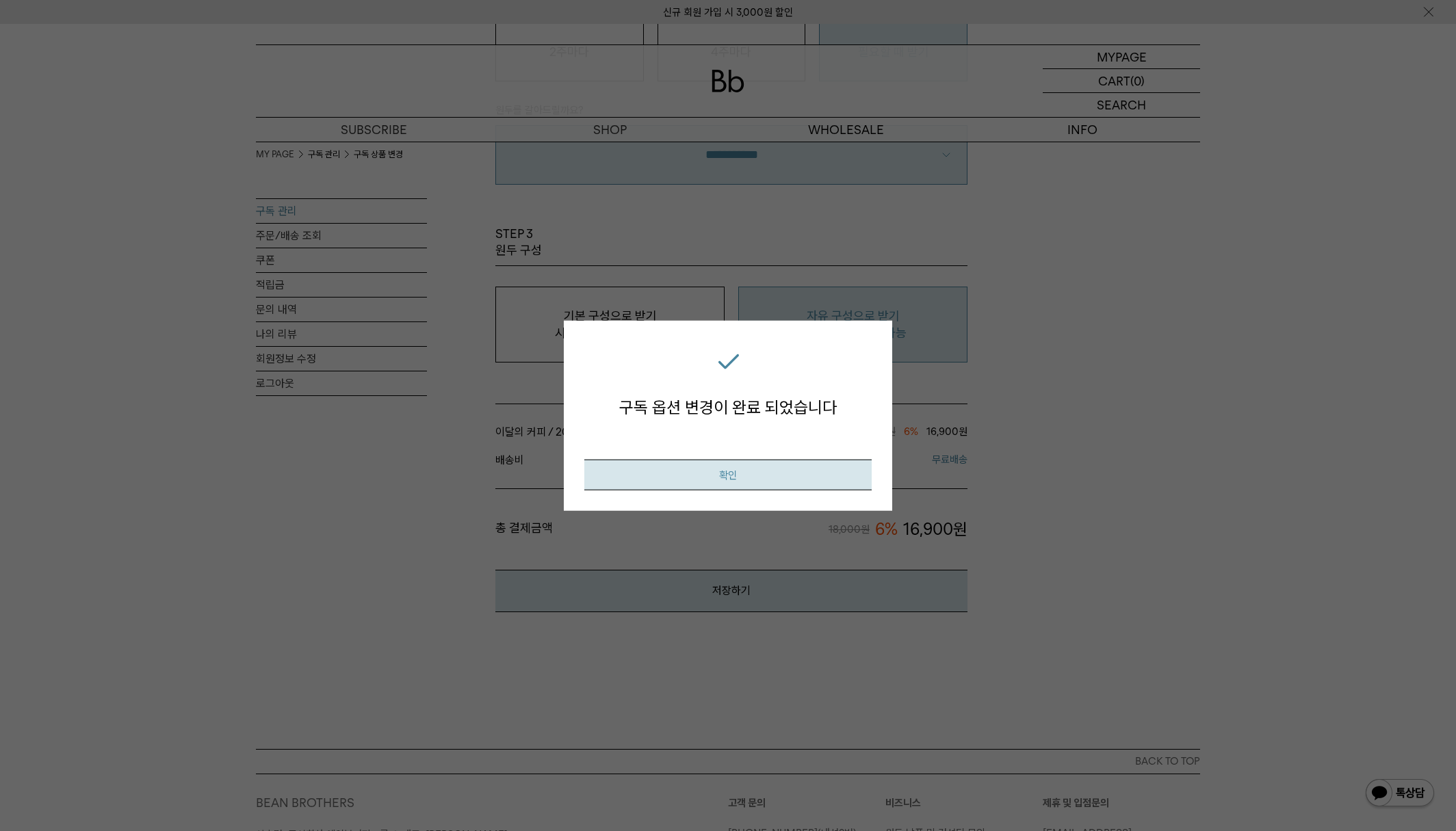
click at [732, 481] on button "확인" at bounding box center [728, 475] width 288 height 31
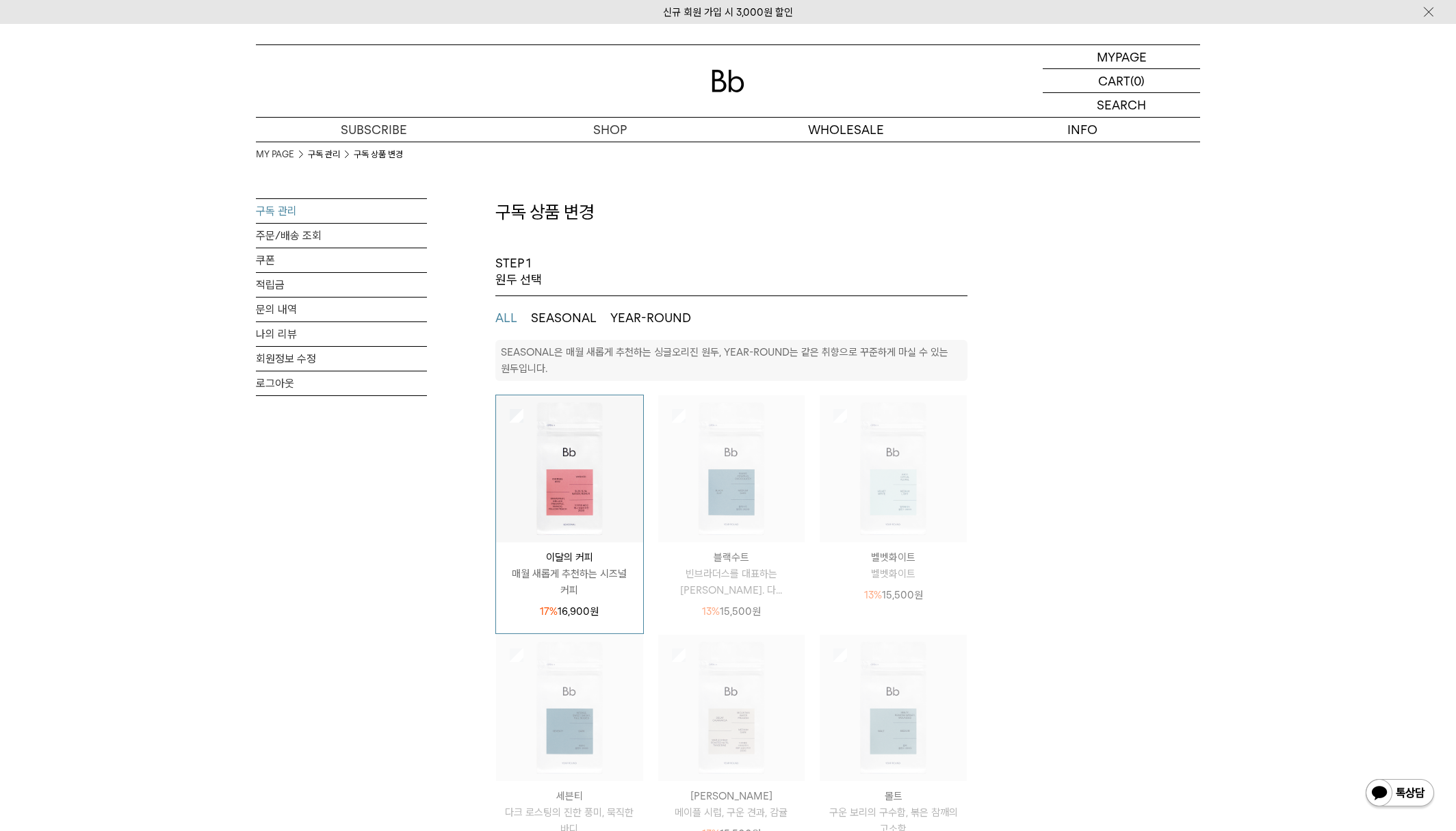
select select "**"
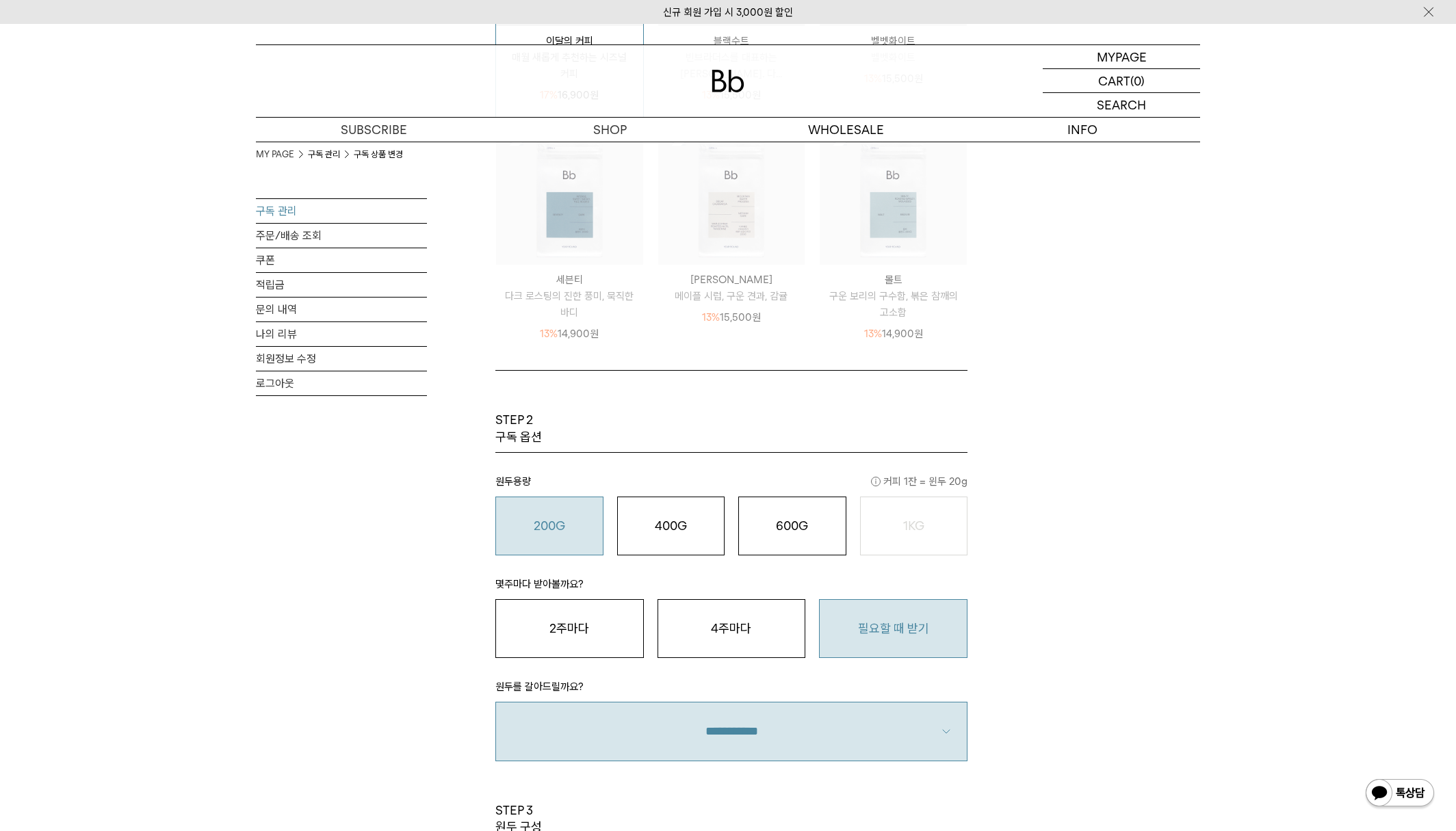
scroll to position [414, 0]
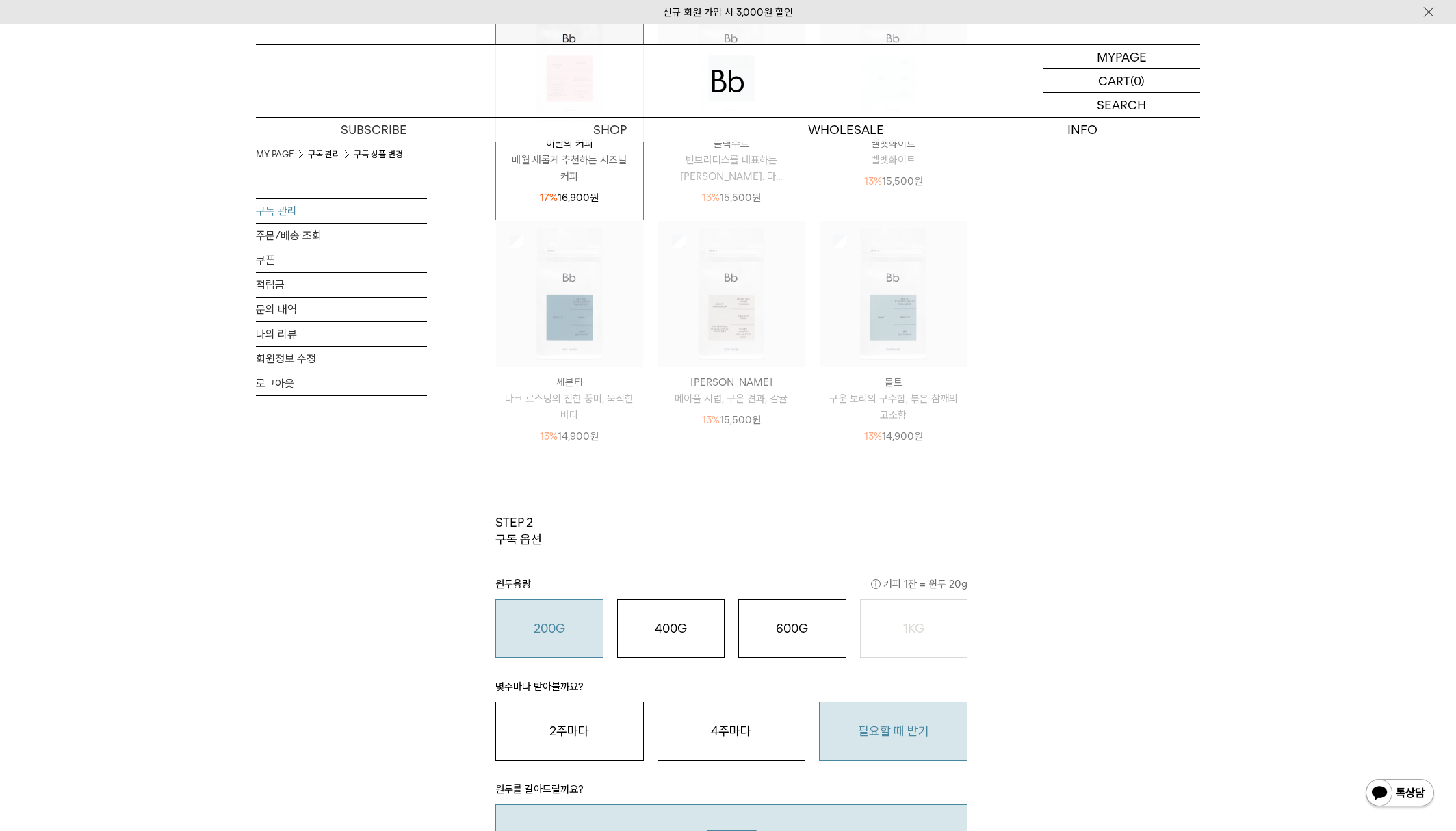
click at [274, 210] on link "구독 관리" at bounding box center [341, 210] width 171 height 24
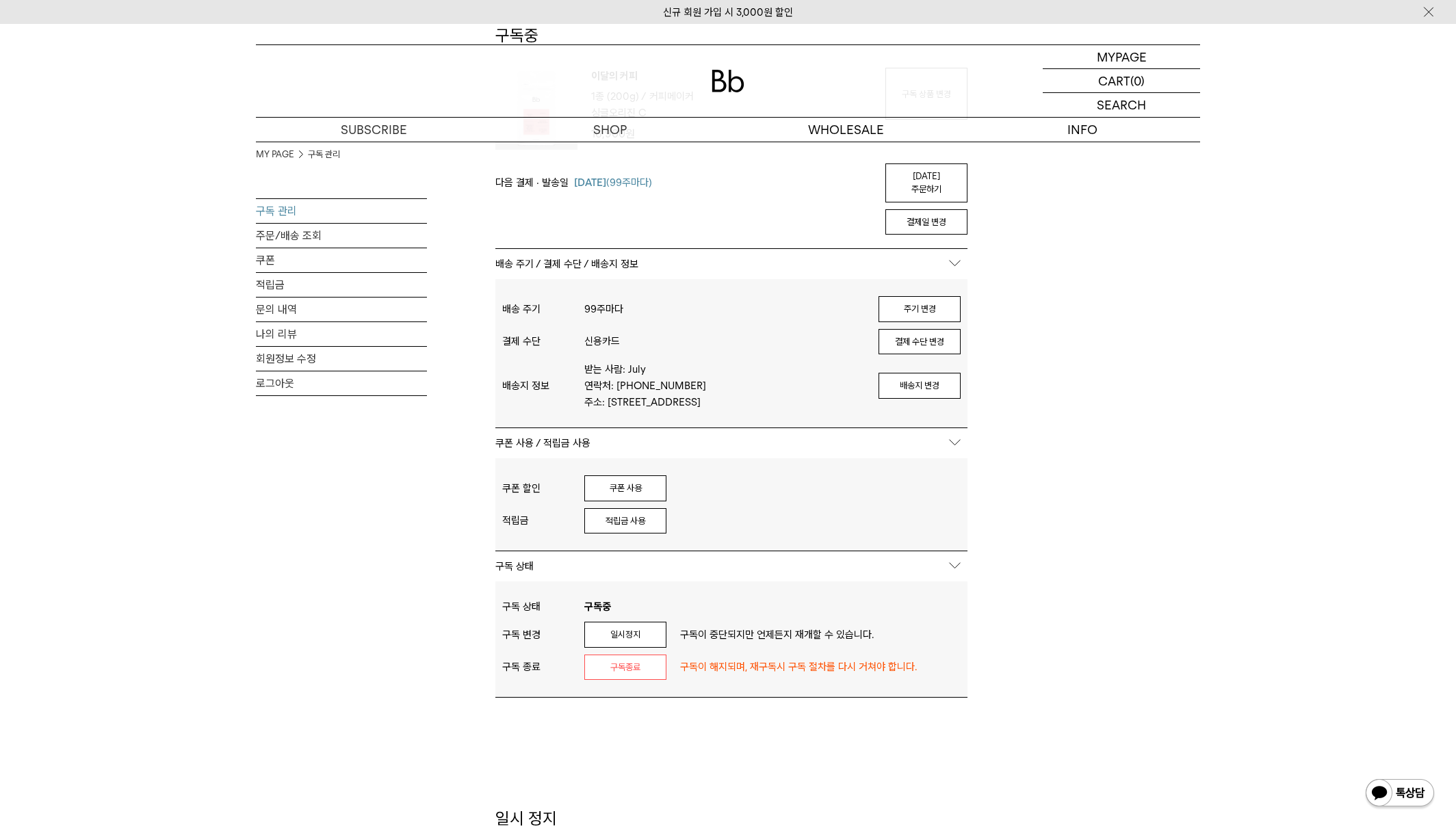
scroll to position [181, 0]
type input "*****"
click at [640, 484] on button "쿠폰 사용" at bounding box center [625, 487] width 82 height 26
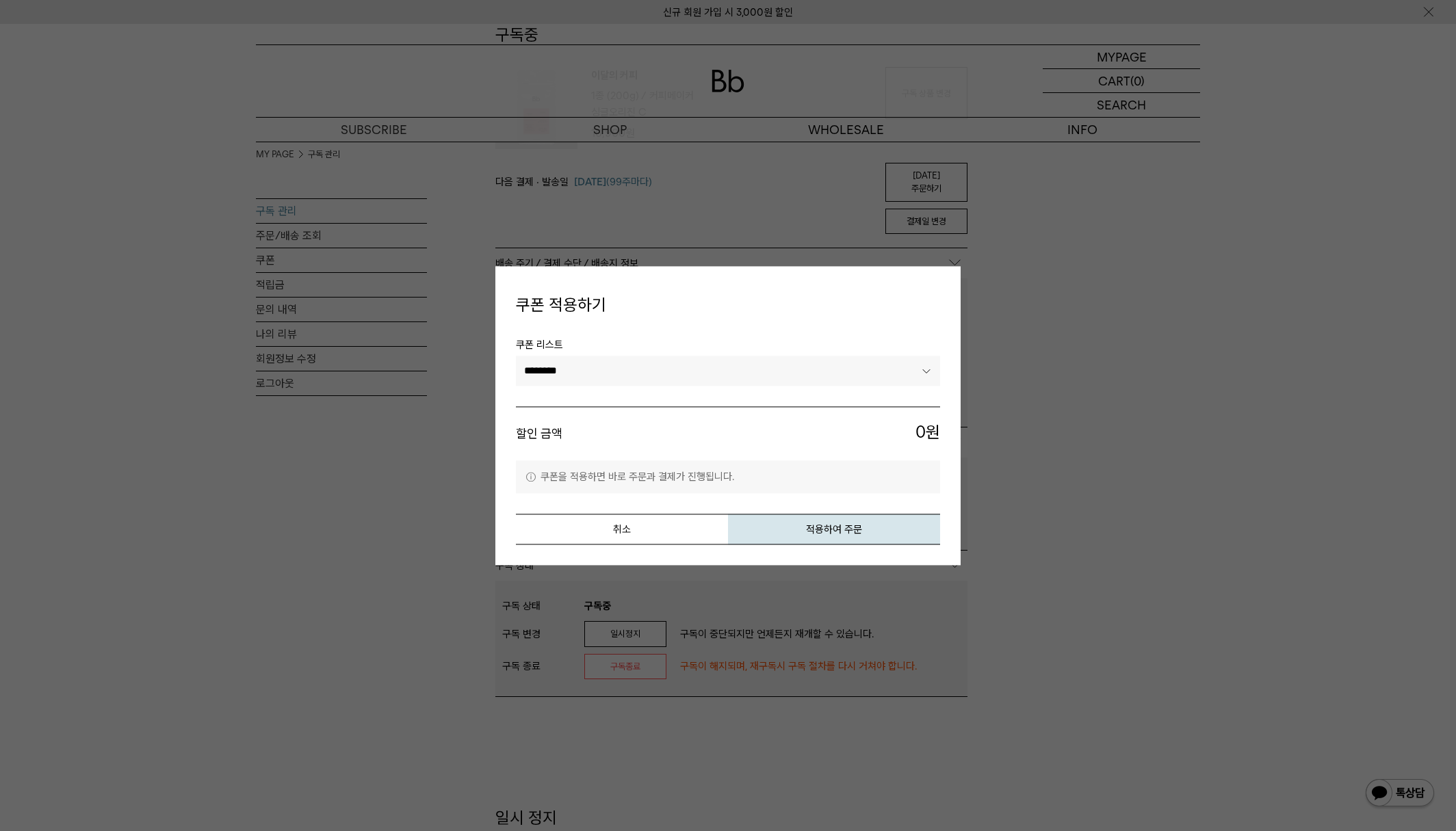
click at [750, 376] on select "********" at bounding box center [728, 372] width 424 height 30
click at [516, 357] on select "********" at bounding box center [728, 372] width 424 height 30
click at [682, 545] on div "쿠폰 적용하기 쿠폰 리스트 ******** 할인 금액 0 원 쿠폰을 적용하면 바로 주문과 결제가 진행됩니다. 취소 적용하여 주문" at bounding box center [728, 416] width 465 height 299
click at [680, 538] on button "취소" at bounding box center [622, 530] width 212 height 31
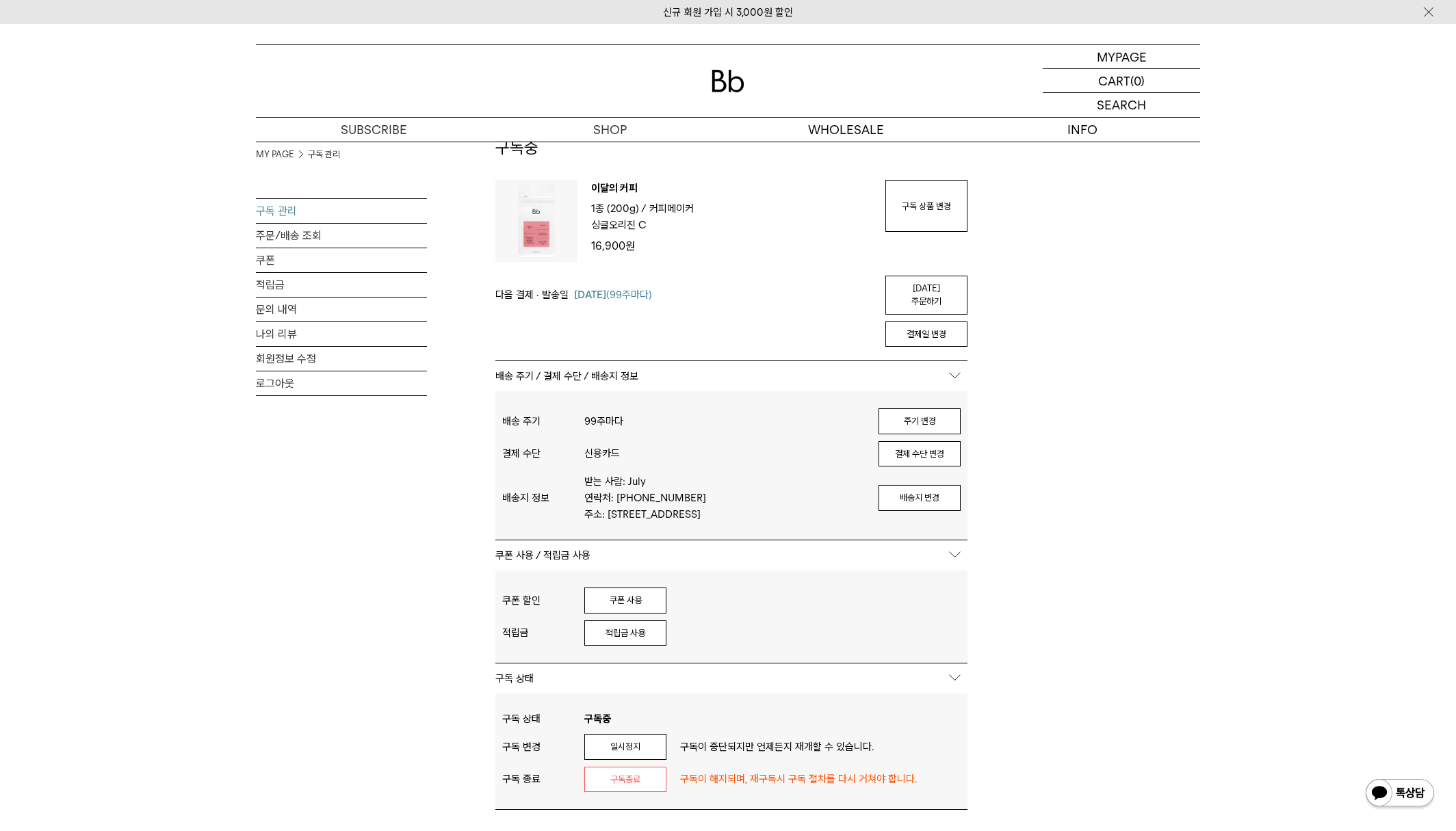
scroll to position [0, 0]
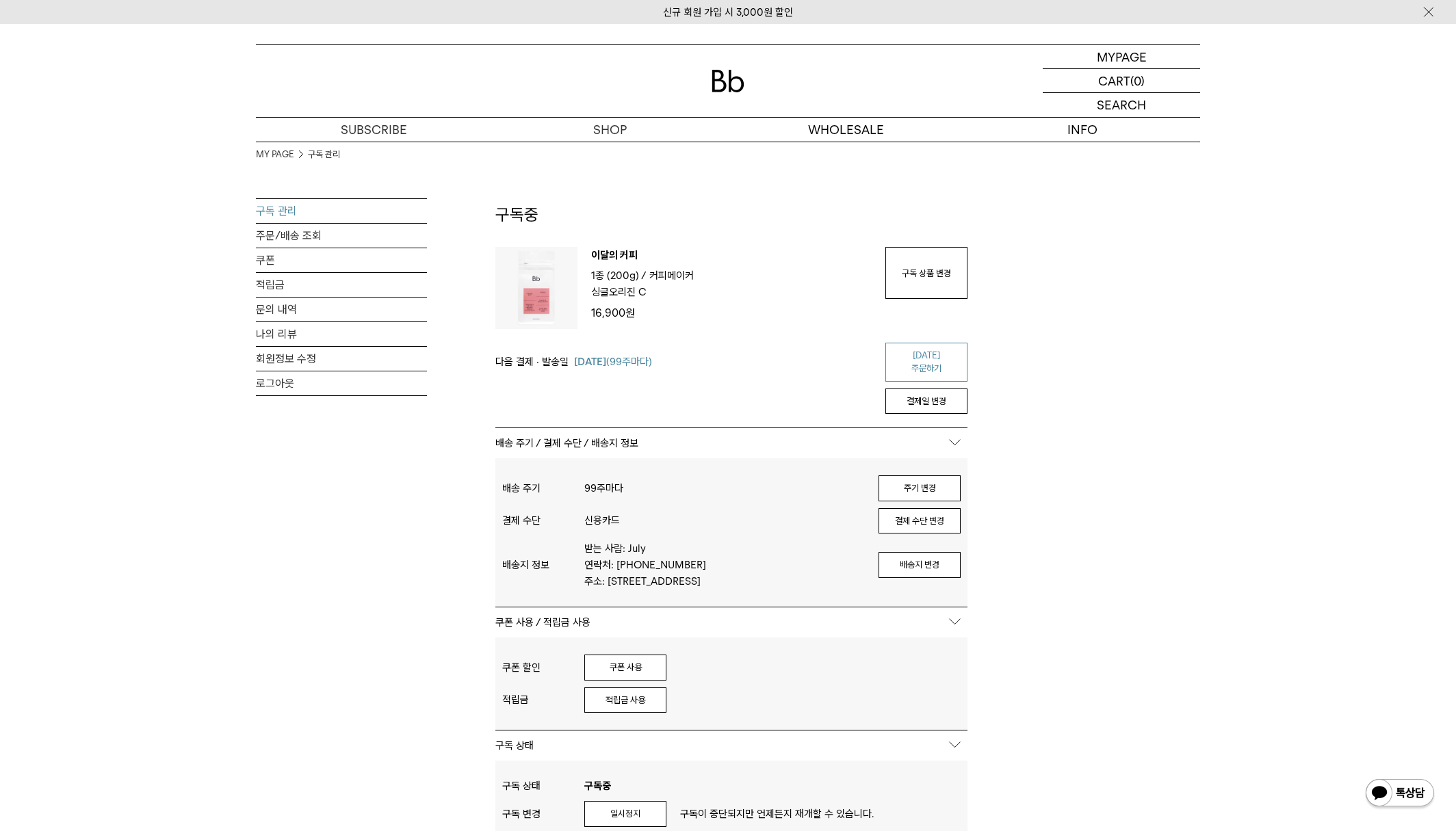
click at [932, 363] on link "오늘 주문하기" at bounding box center [926, 363] width 82 height 39
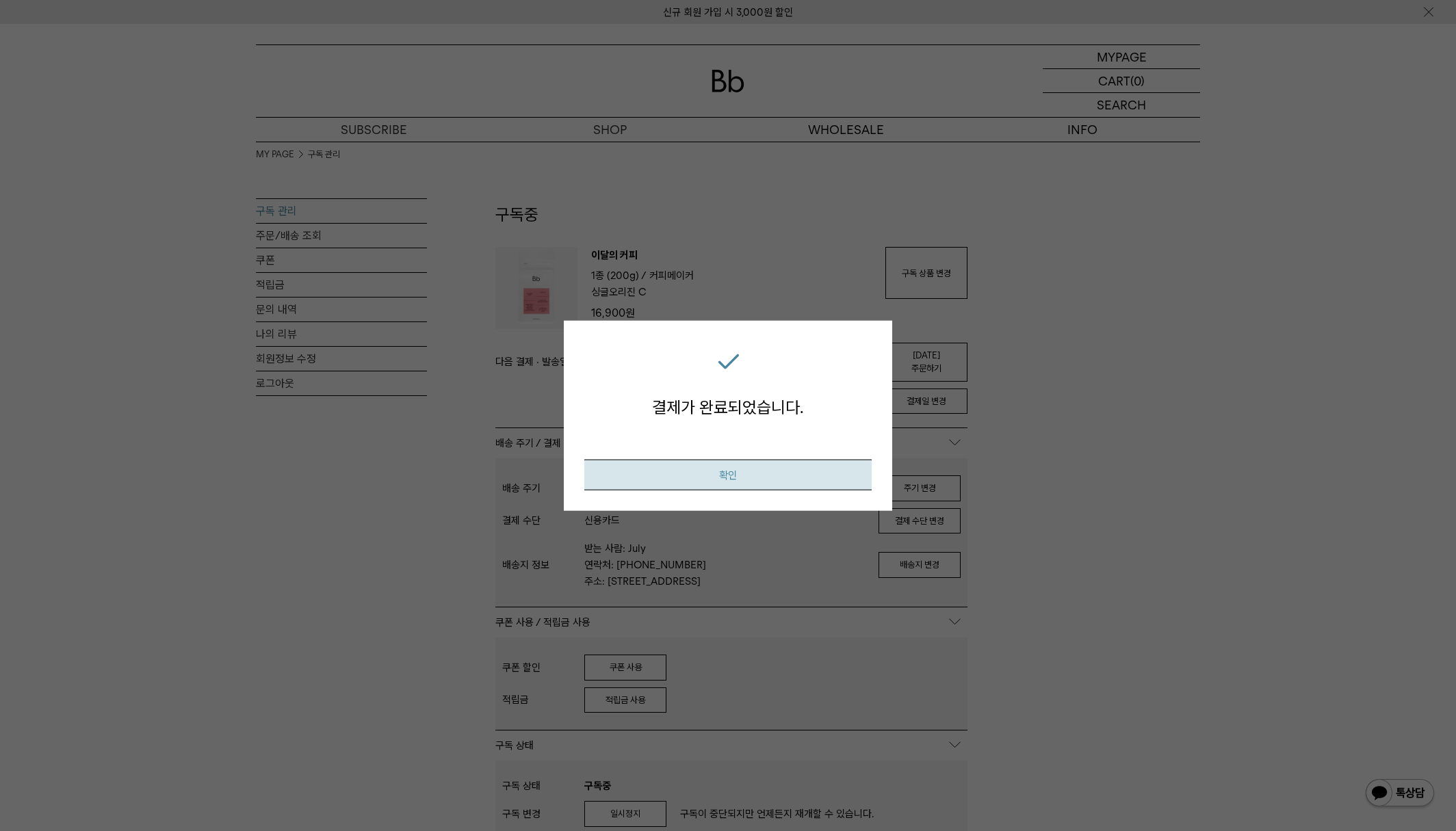
click at [738, 475] on button "확인" at bounding box center [728, 475] width 288 height 31
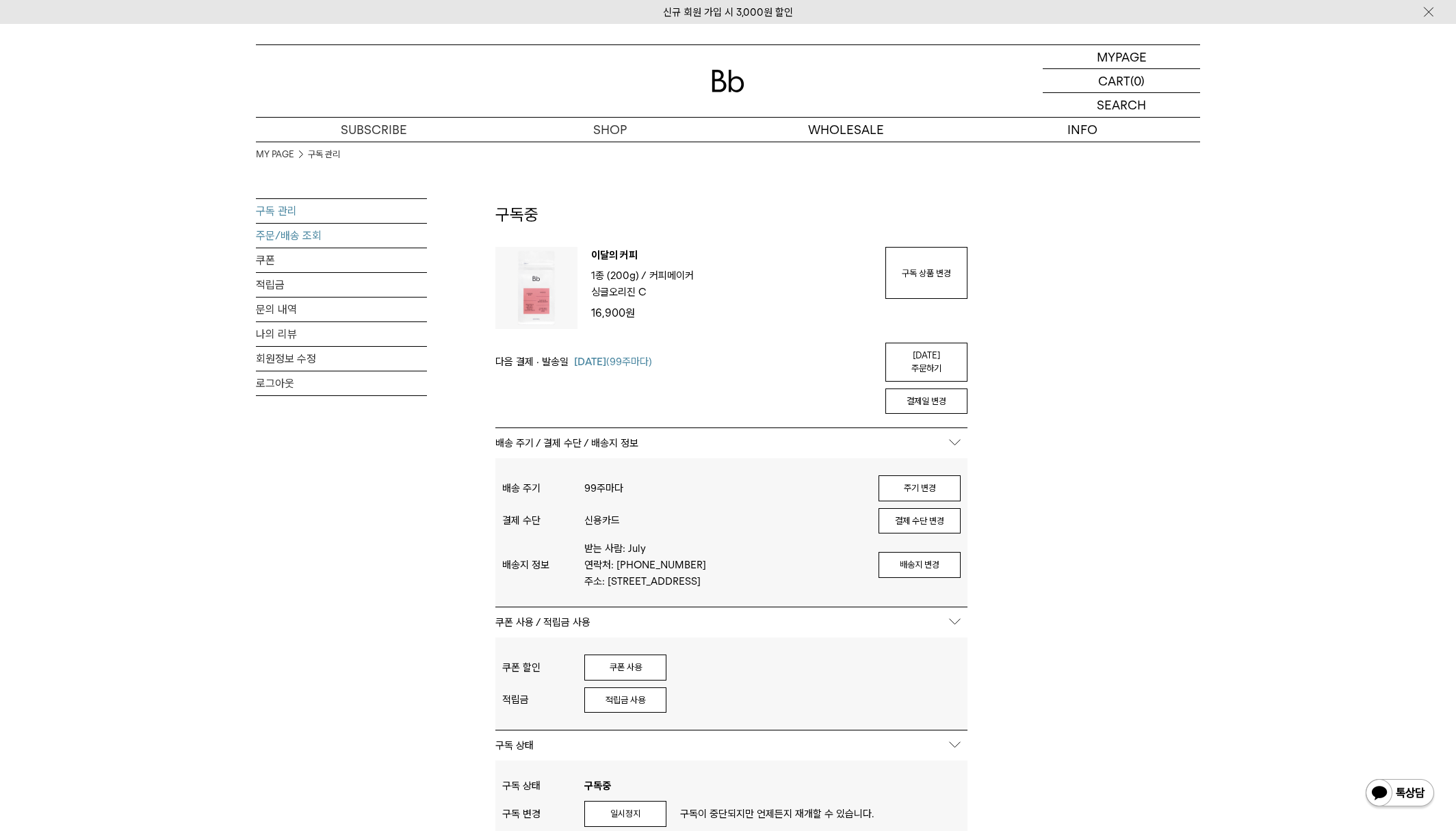
type input "*****"
click at [292, 240] on link "주문/배송 조회" at bounding box center [341, 235] width 171 height 24
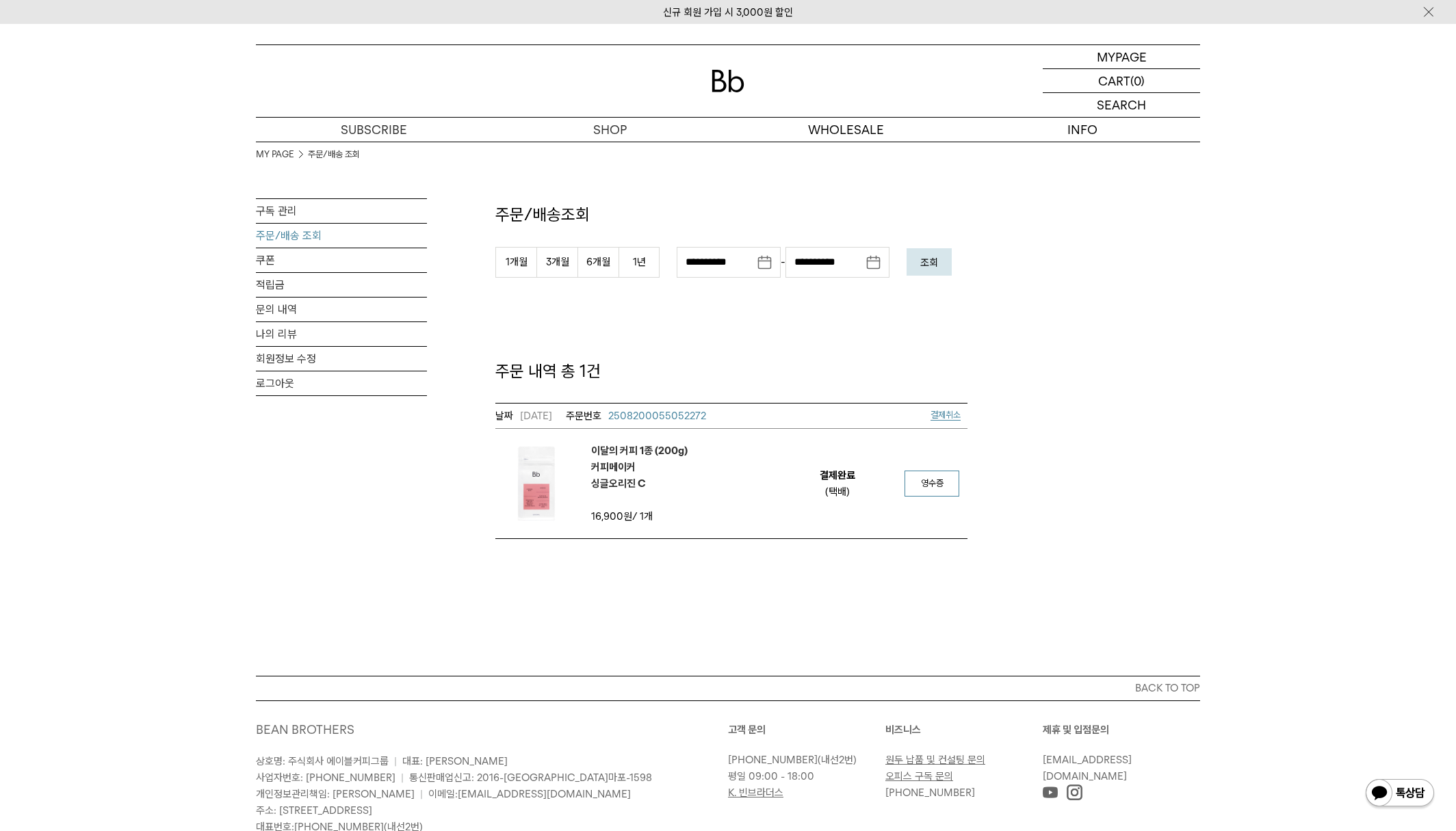
click at [943, 490] on link "영수증" at bounding box center [931, 484] width 55 height 26
click at [829, 482] on em "결제완료" at bounding box center [838, 476] width 36 height 16
click at [617, 149] on div "**********" at bounding box center [732, 341] width 473 height 398
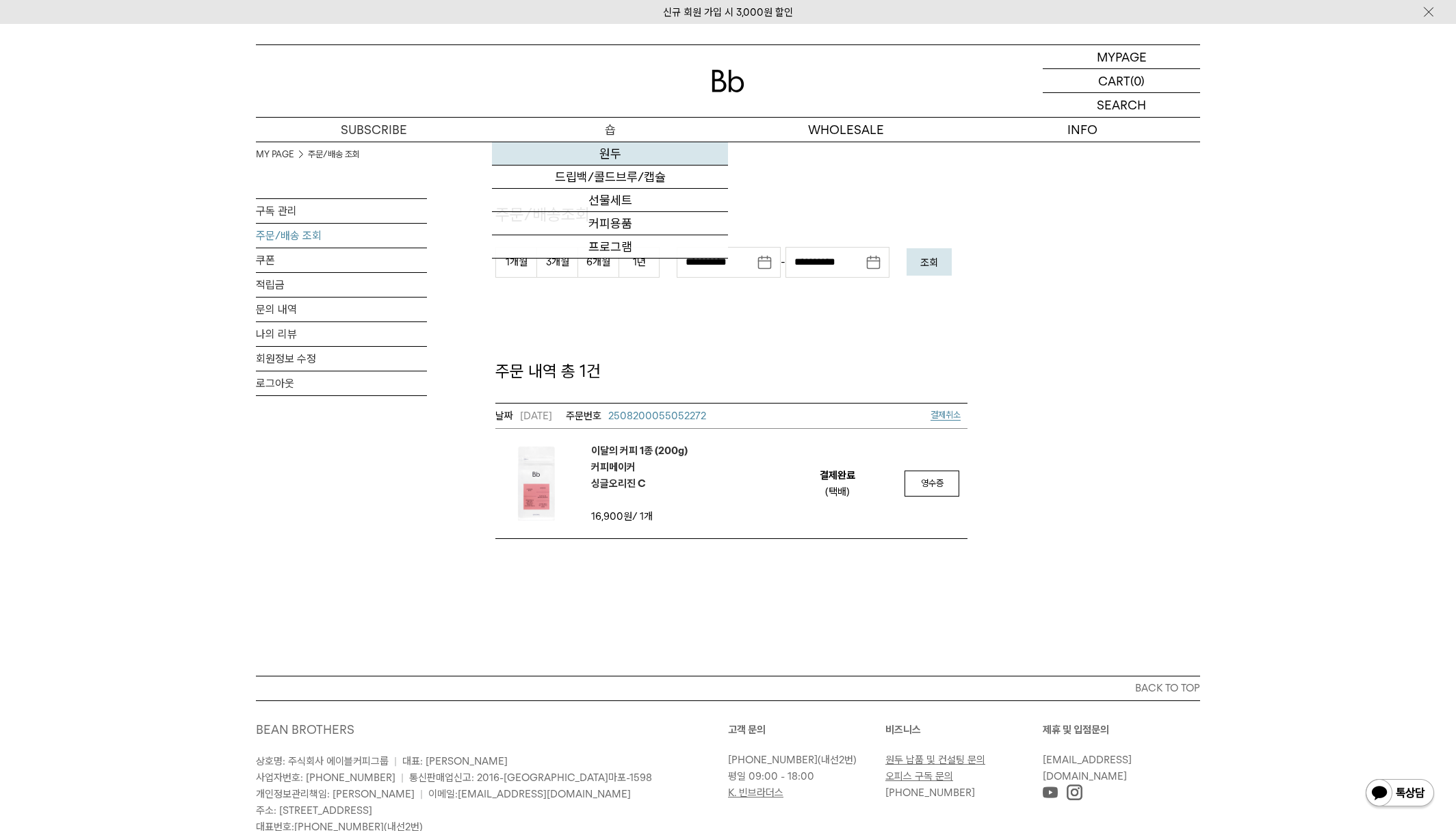
click at [614, 148] on link "원두" at bounding box center [610, 154] width 236 height 24
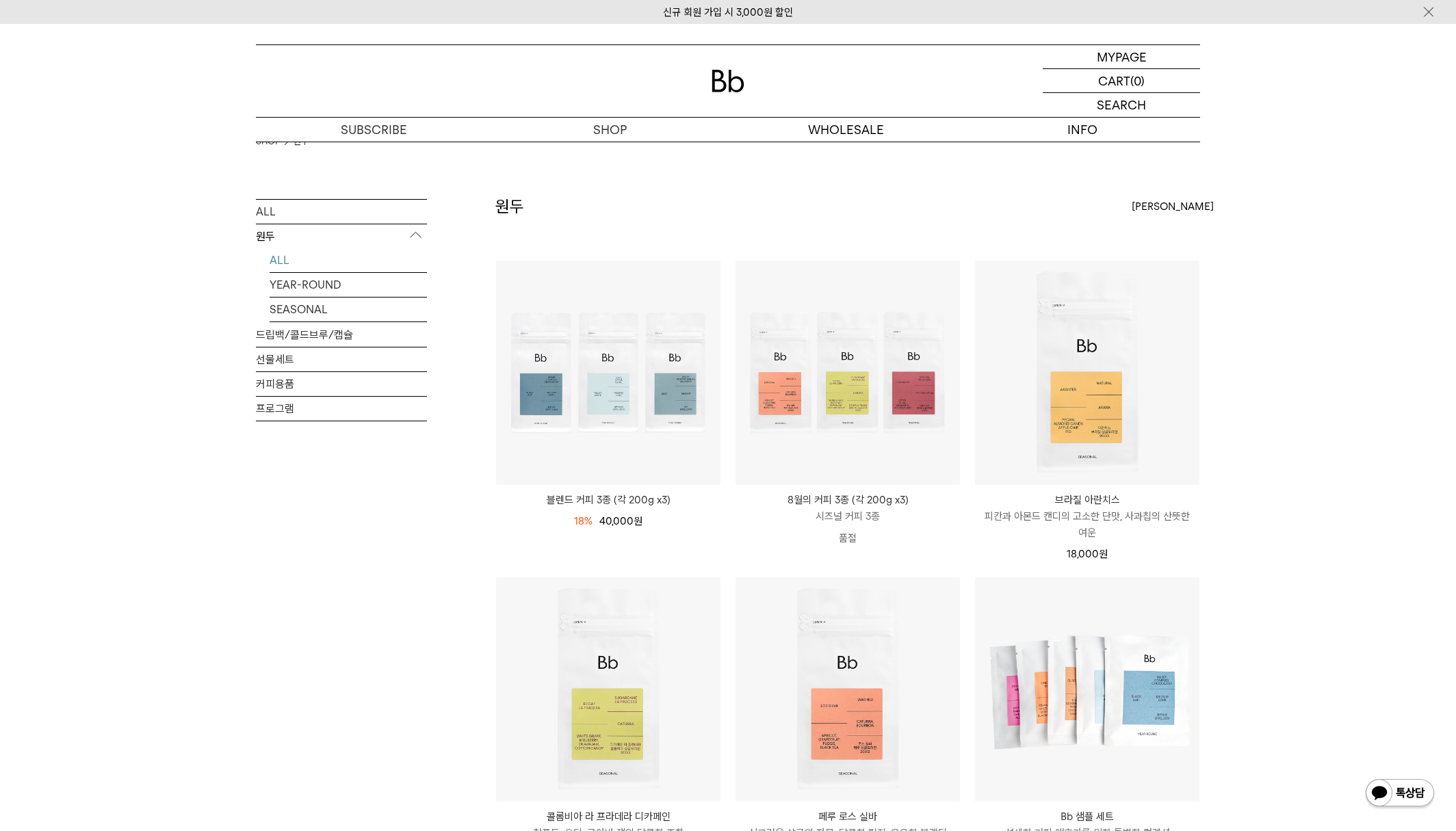
scroll to position [12, 0]
click at [1104, 497] on p "브라질 아란치스" at bounding box center [1087, 502] width 224 height 16
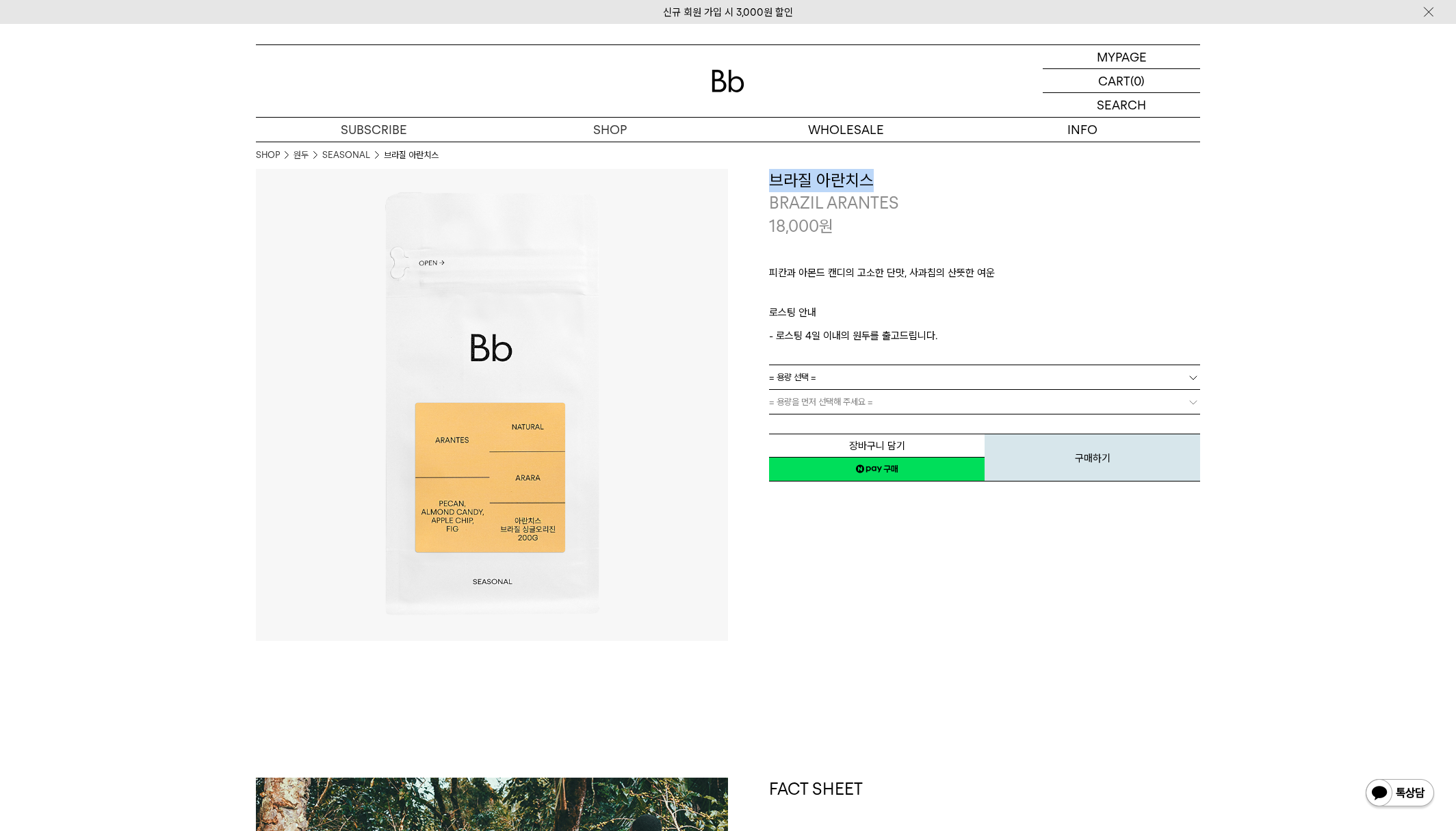
drag, startPoint x: 806, startPoint y: 182, endPoint x: 772, endPoint y: 181, distance: 34.0
click at [772, 181] on h3 "브라질 아란치스" at bounding box center [984, 180] width 431 height 24
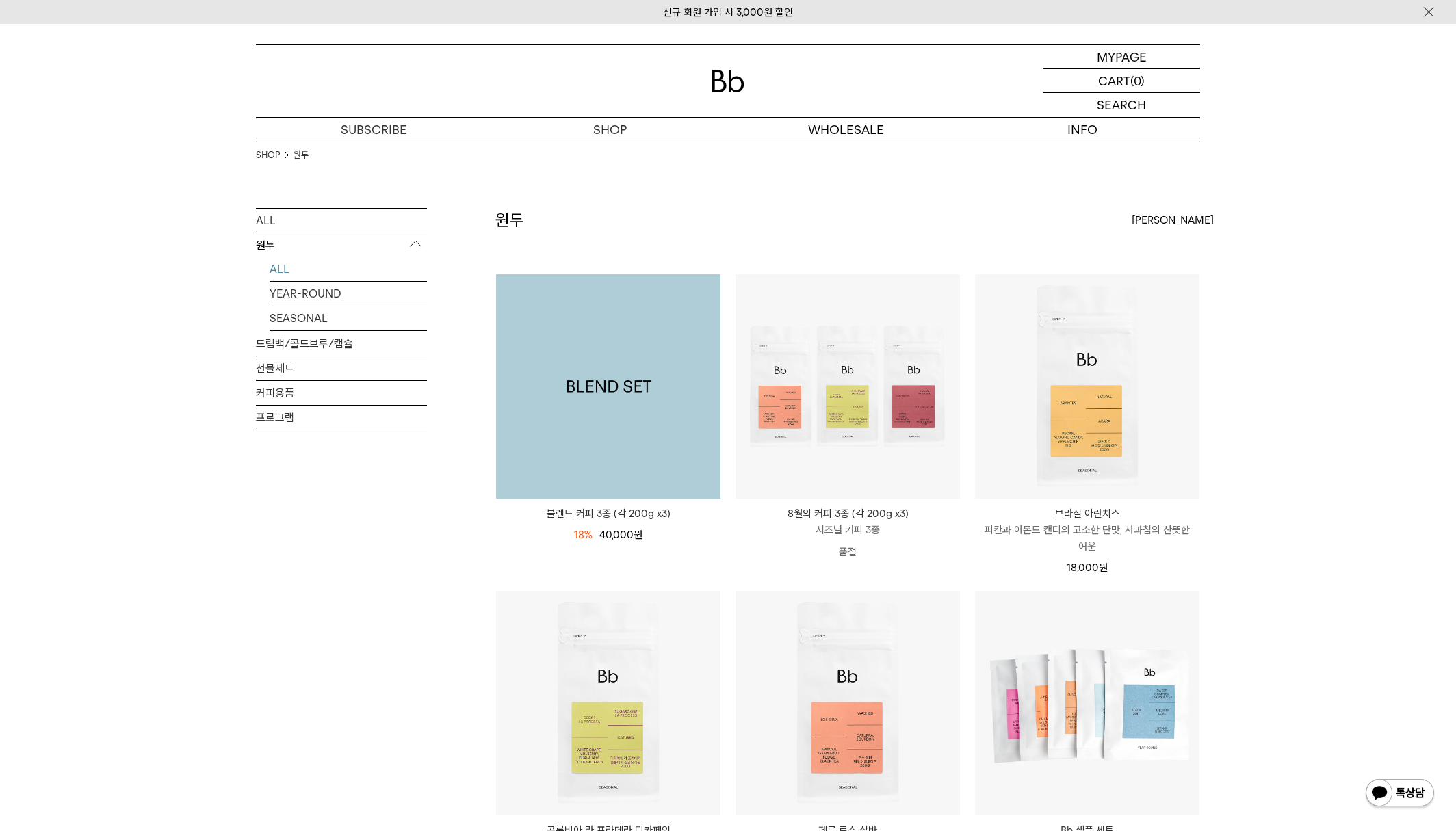
scroll to position [12, 0]
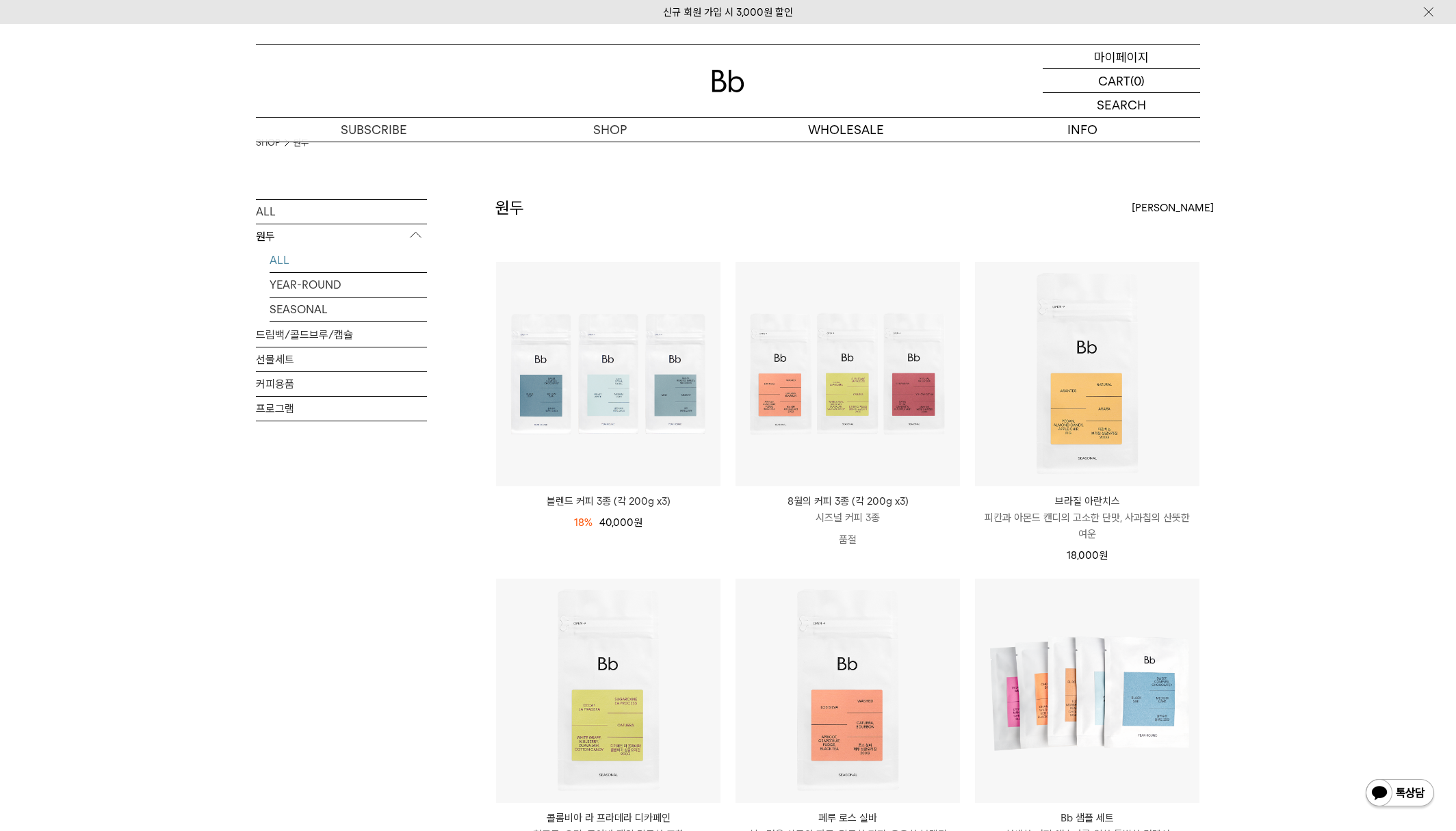
click at [1124, 62] on p "마이페이지" at bounding box center [1121, 56] width 55 height 24
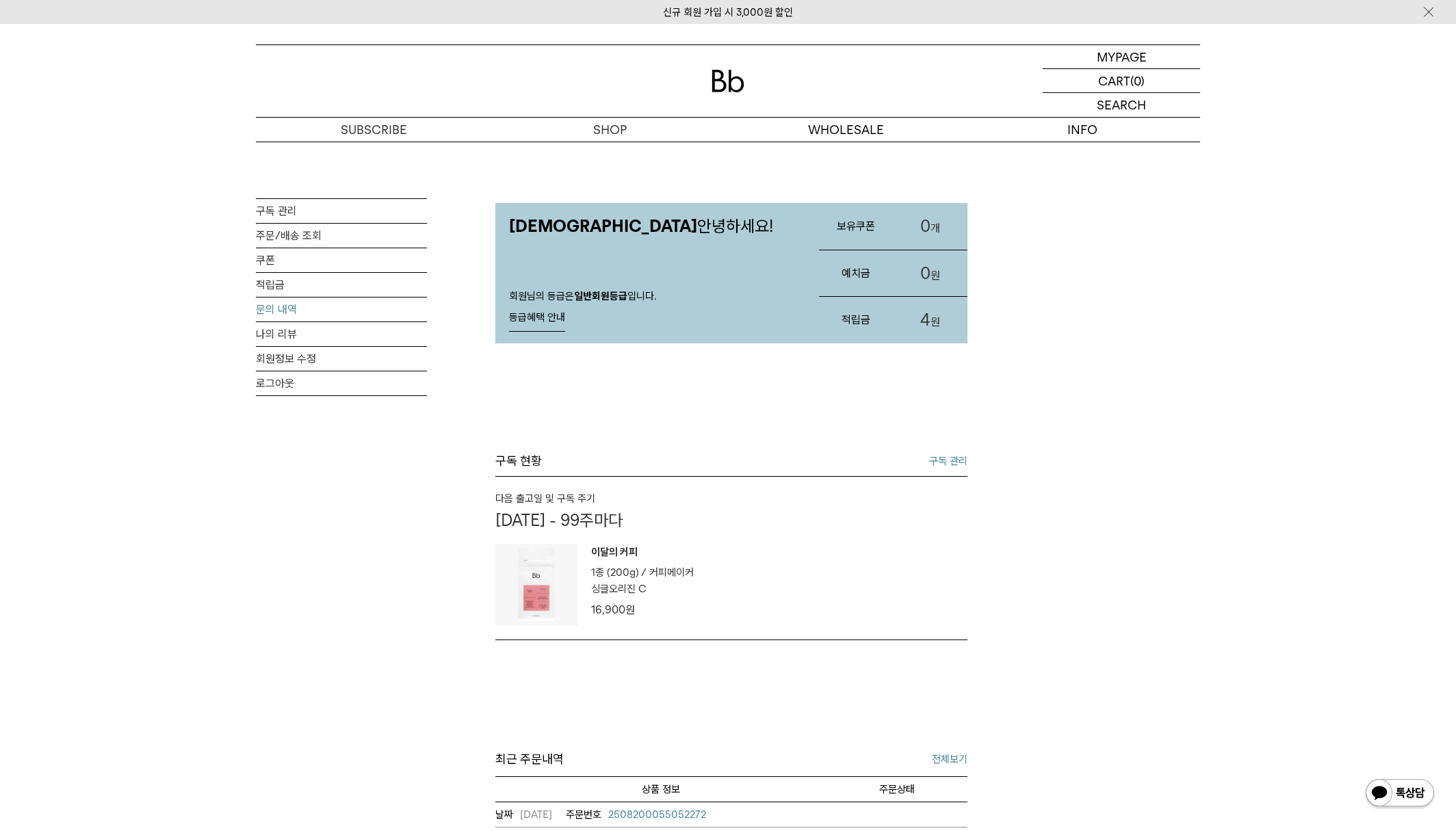
click at [295, 316] on link "문의 내역" at bounding box center [341, 309] width 171 height 24
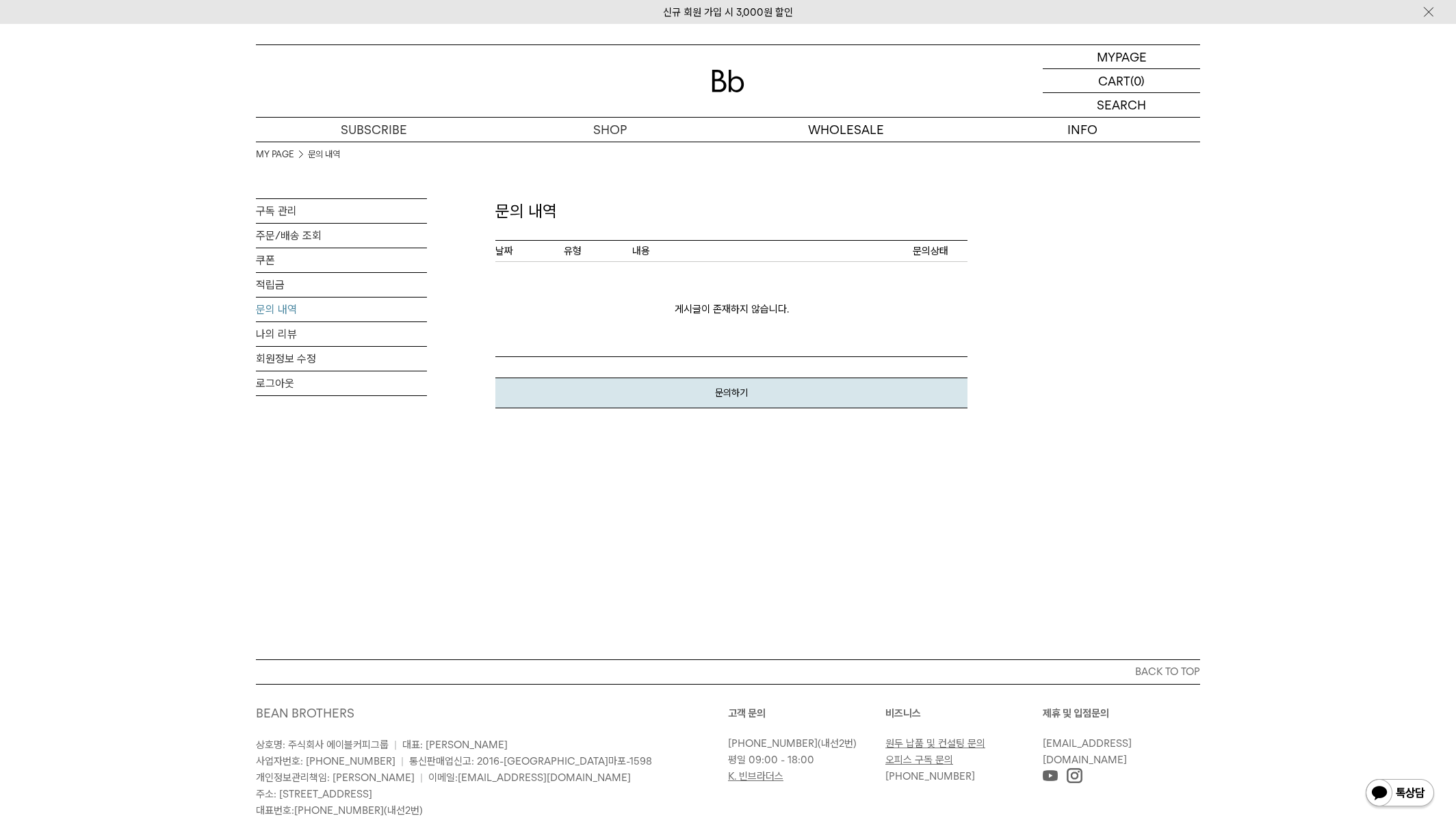
click at [698, 393] on button "문의하기" at bounding box center [732, 394] width 473 height 31
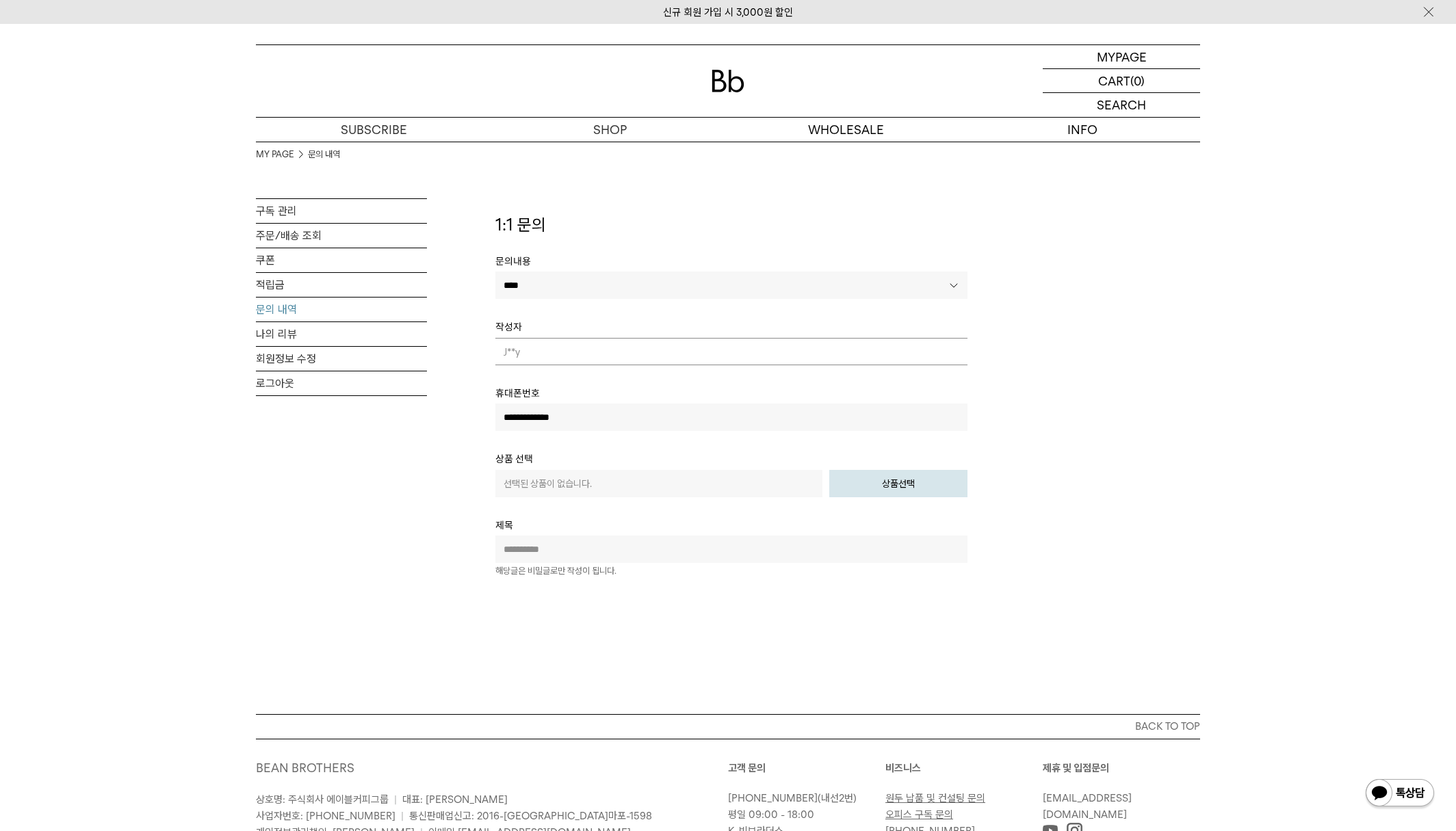
click at [666, 542] on input "text" at bounding box center [732, 550] width 473 height 28
type input "*********"
click at [637, 595] on div "MY PAGE MY PAGE 문의 내역 구독 관리 주문/배송 조회 쿠폰 적립금 문의 내역 나의 리뷰 회원정보 수정 로그아웃" at bounding box center [728, 368] width 1456 height 690
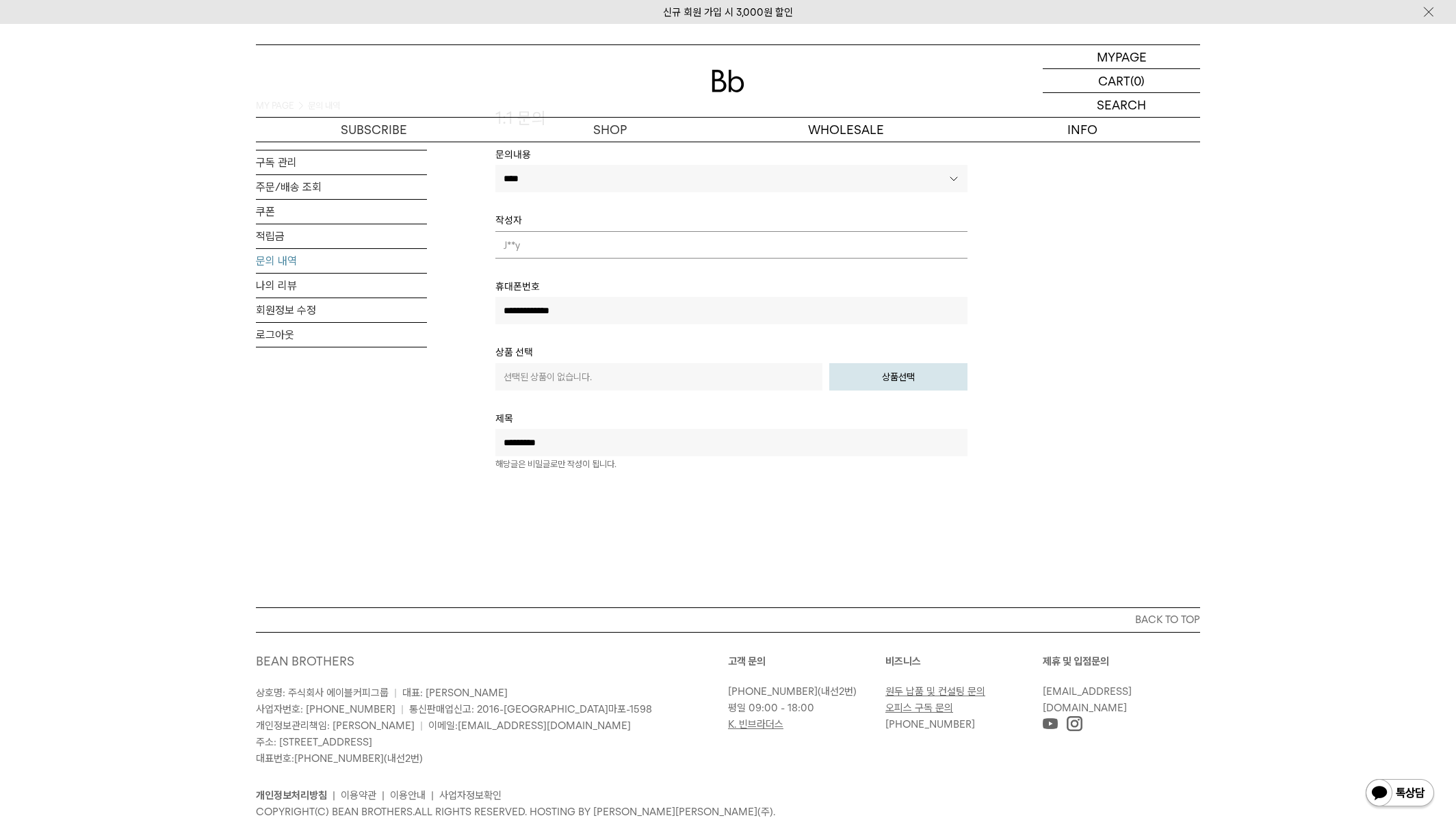
scroll to position [121, 0]
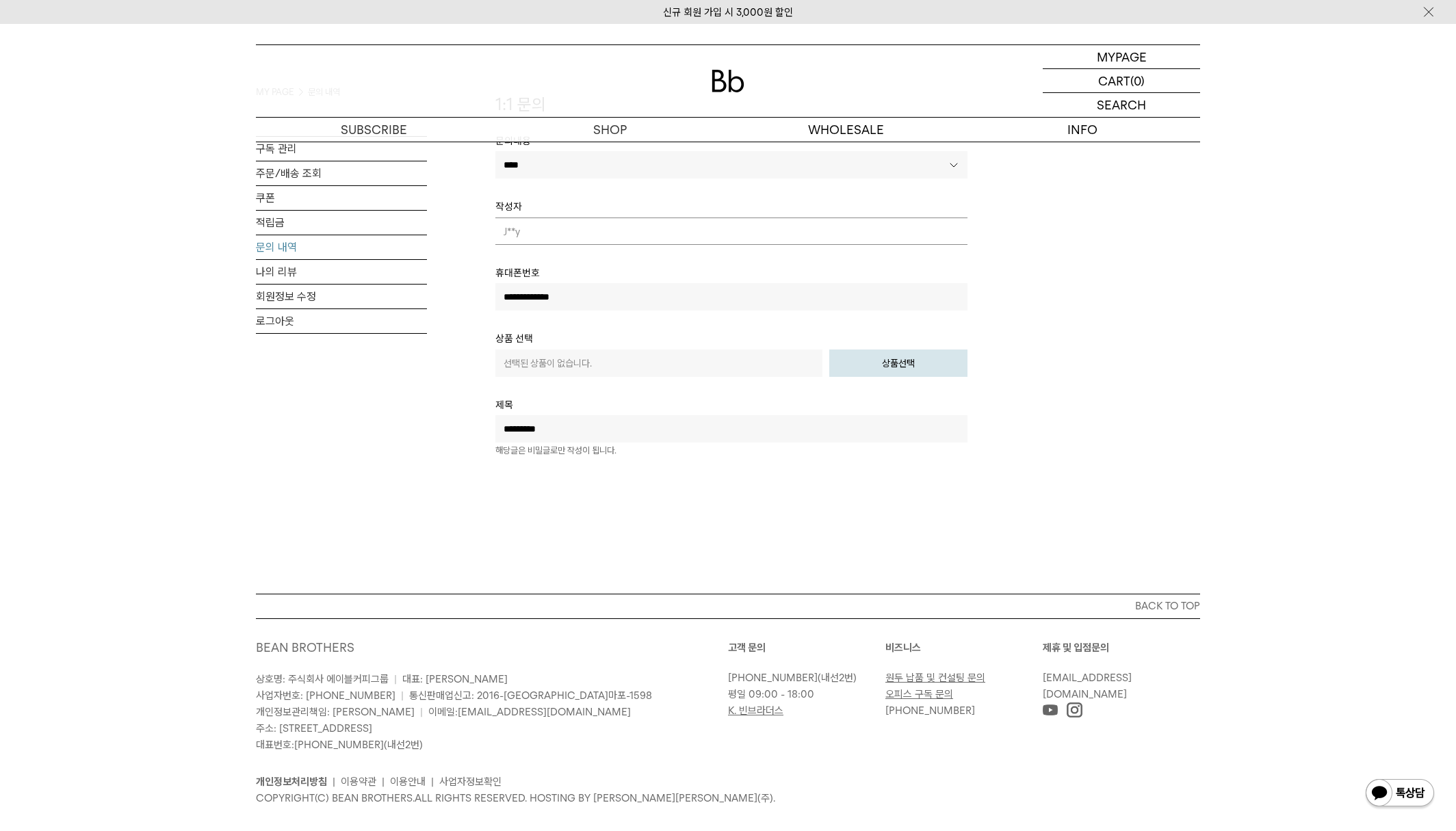
click at [609, 500] on div "MY PAGE MY PAGE 문의 내역 구독 관리 주문/배송 조회 쿠폰 적립금 문의 내역 나의 리뷰 회원정보 수정 로그아웃" at bounding box center [728, 248] width 1456 height 690
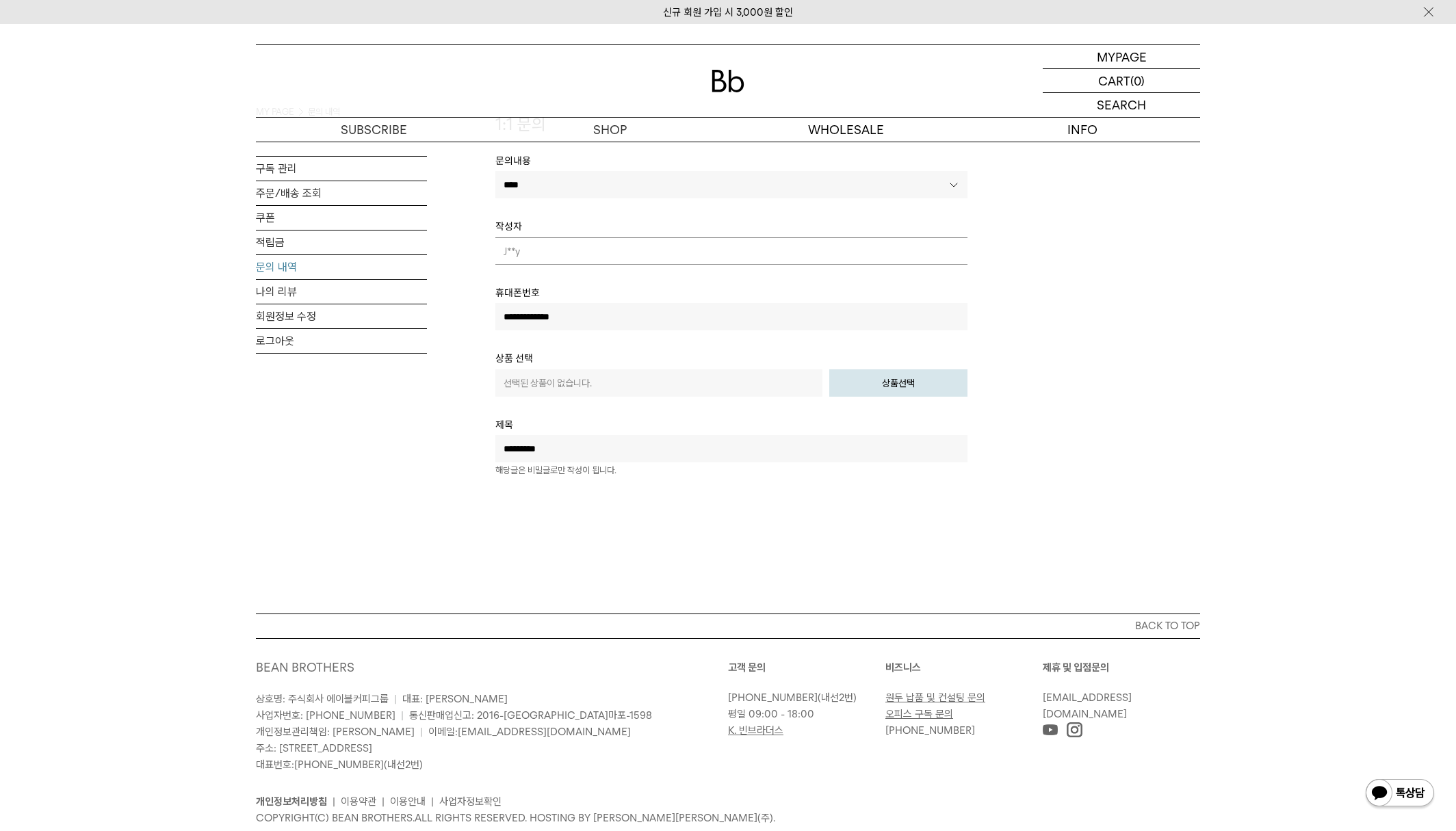
scroll to position [123, 0]
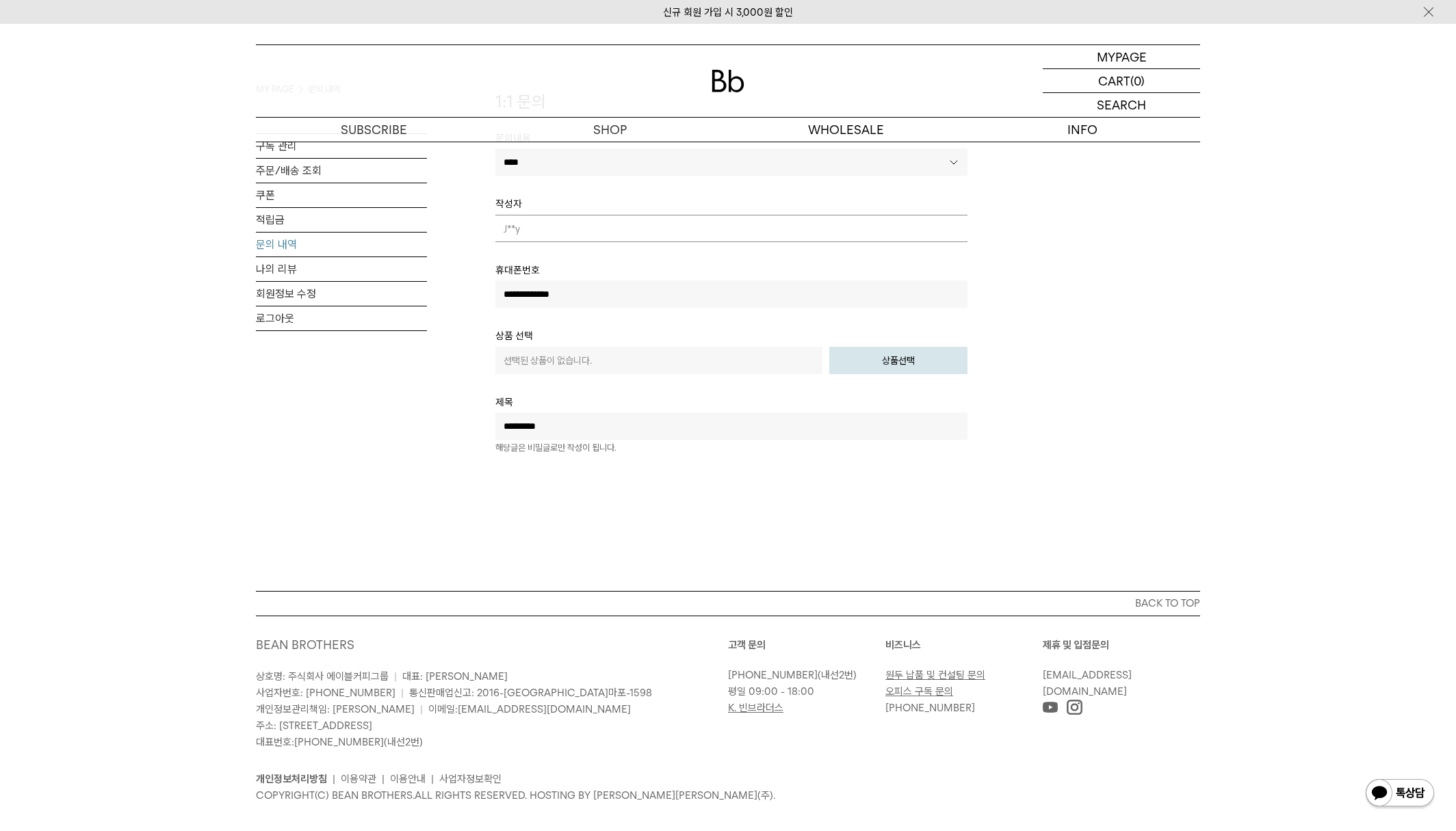
click at [561, 446] on em "해당글은 비밀글로만 작성이 됩니다." at bounding box center [556, 447] width 121 height 11
click at [566, 454] on div at bounding box center [732, 236] width 473 height 436
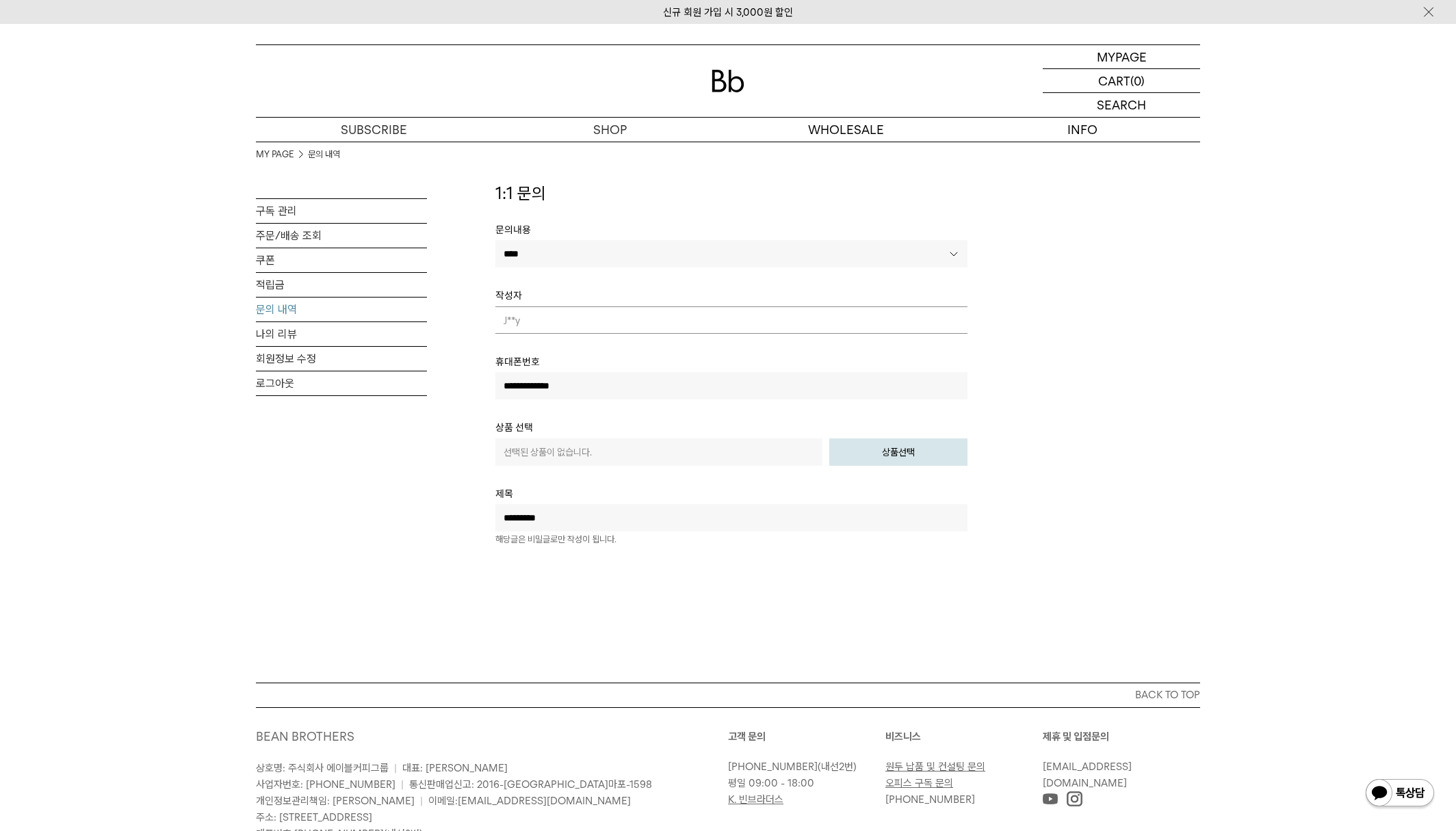
scroll to position [32, 0]
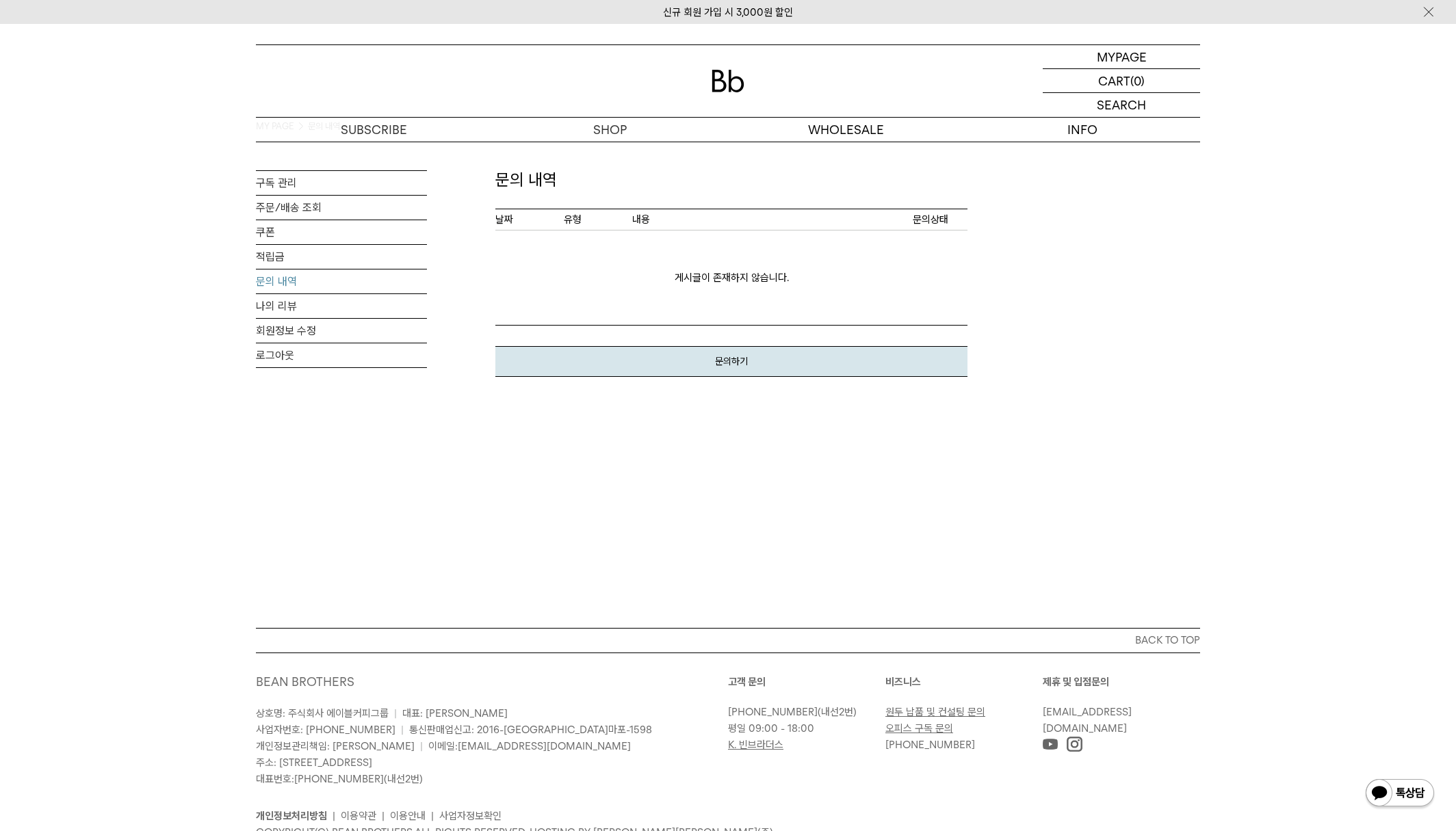
click at [721, 363] on strong "문의하기" at bounding box center [732, 361] width 33 height 11
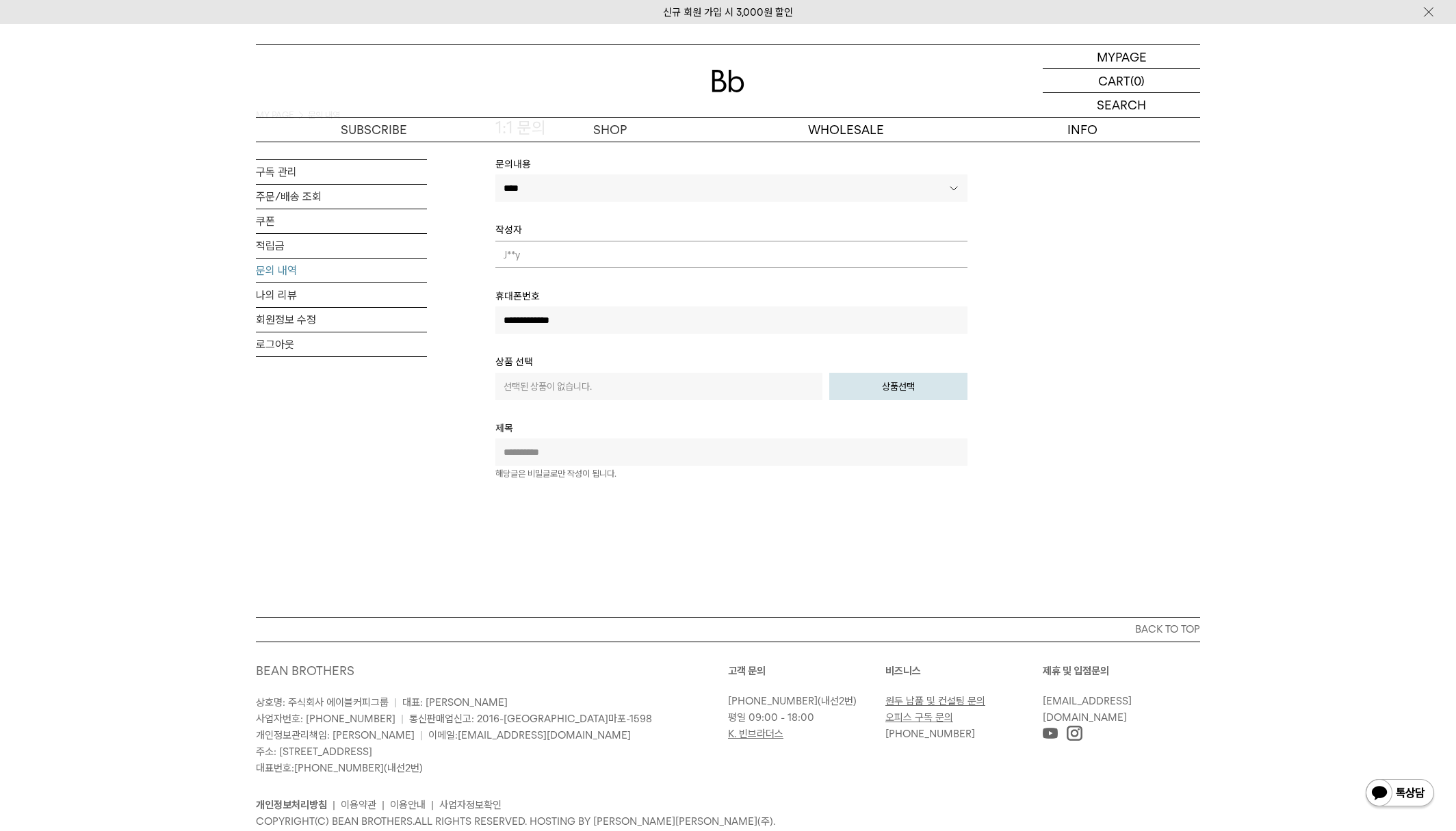
click at [588, 455] on input "text" at bounding box center [732, 452] width 473 height 28
type input "*********"
click at [610, 474] on em "해당글은 비밀글로만 작성이 됩니다." at bounding box center [556, 475] width 121 height 11
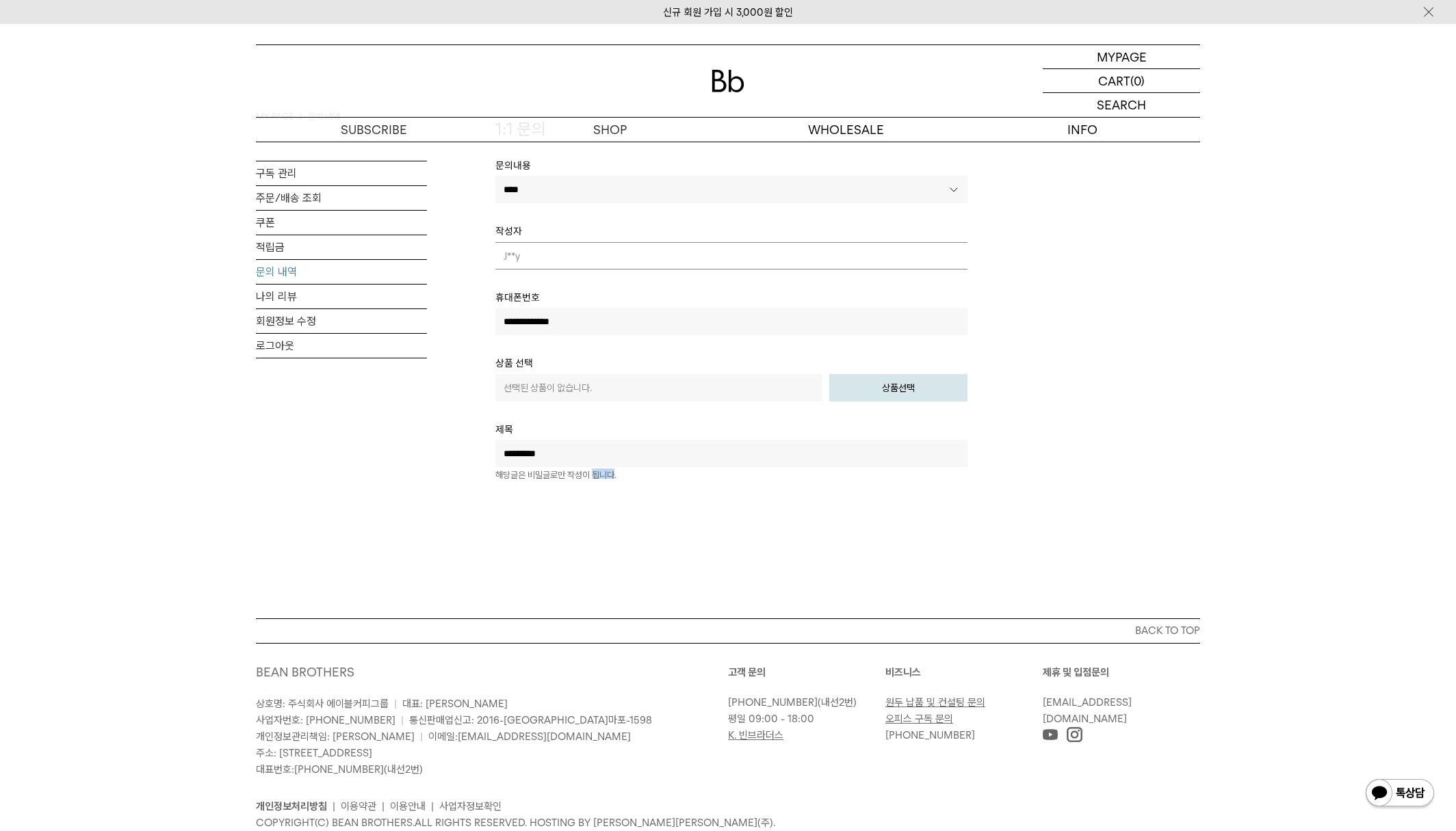
scroll to position [0, 0]
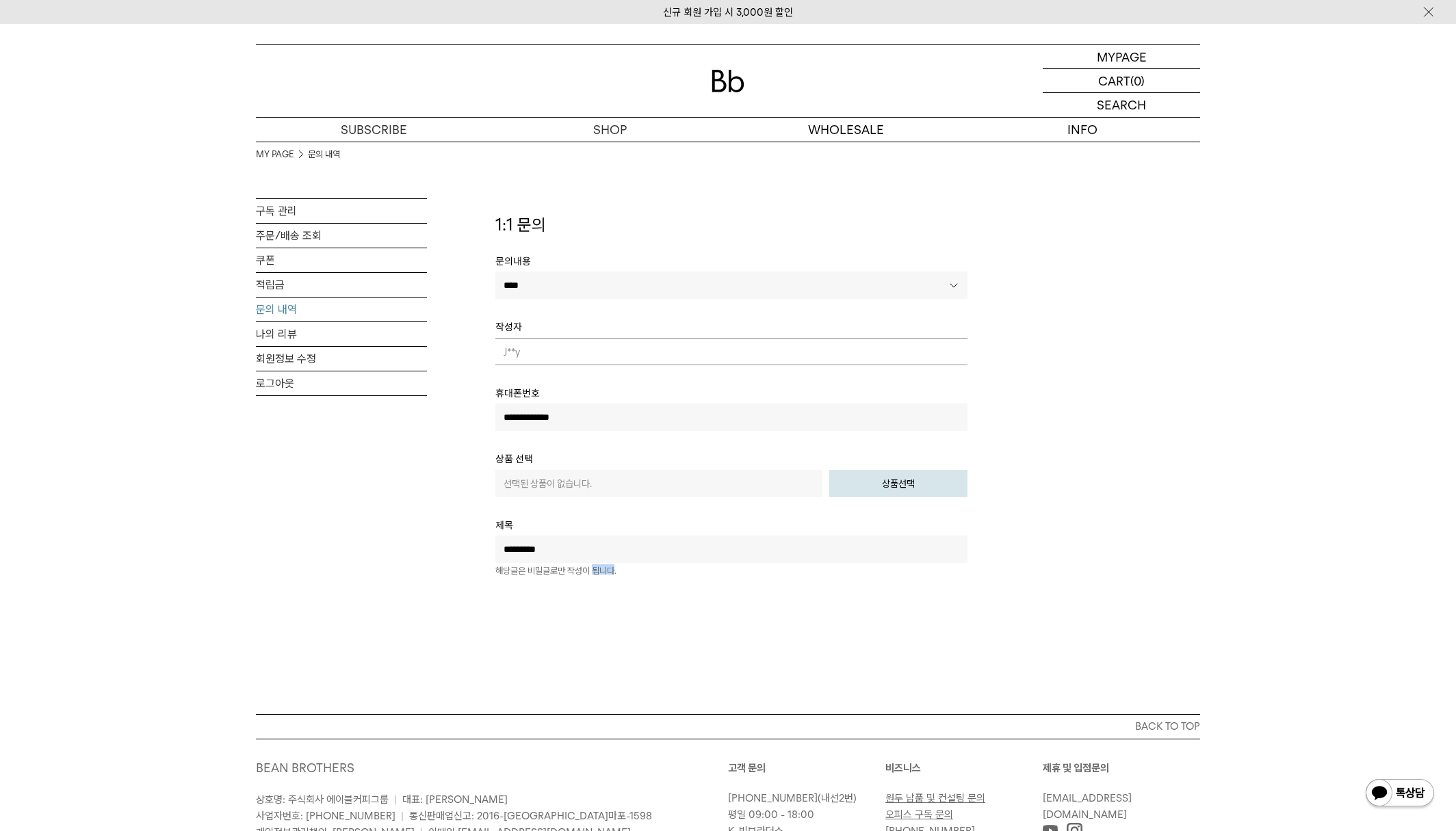
click at [648, 277] on select "**********" at bounding box center [732, 285] width 473 height 28
select select "**"
click at [495, 271] on select "**********" at bounding box center [732, 285] width 473 height 28
click at [1156, 54] on div "MYPAGE 마이페이지" at bounding box center [1121, 56] width 157 height 24
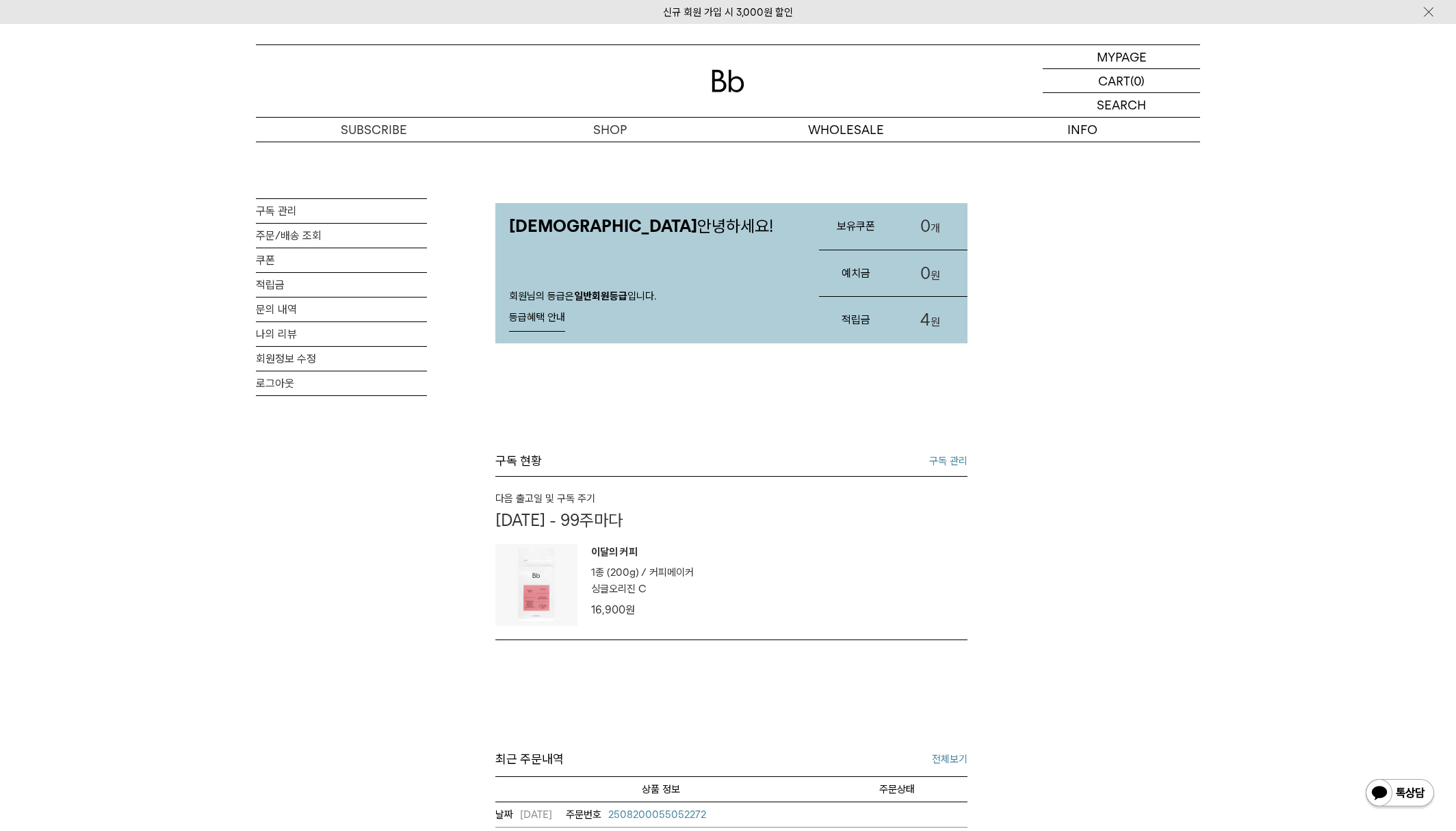
click at [1171, 338] on div "MY PAGE 구독 관리 주문/배송 조회 쿠폰 적립금 문의 내역 나의 리뷰 회원정보 수정 로그아웃 July님 안녕하세요! 회원님의 등급은 일반…" at bounding box center [728, 783] width 944 height 1282
click at [295, 321] on link "문의 내역" at bounding box center [341, 309] width 171 height 24
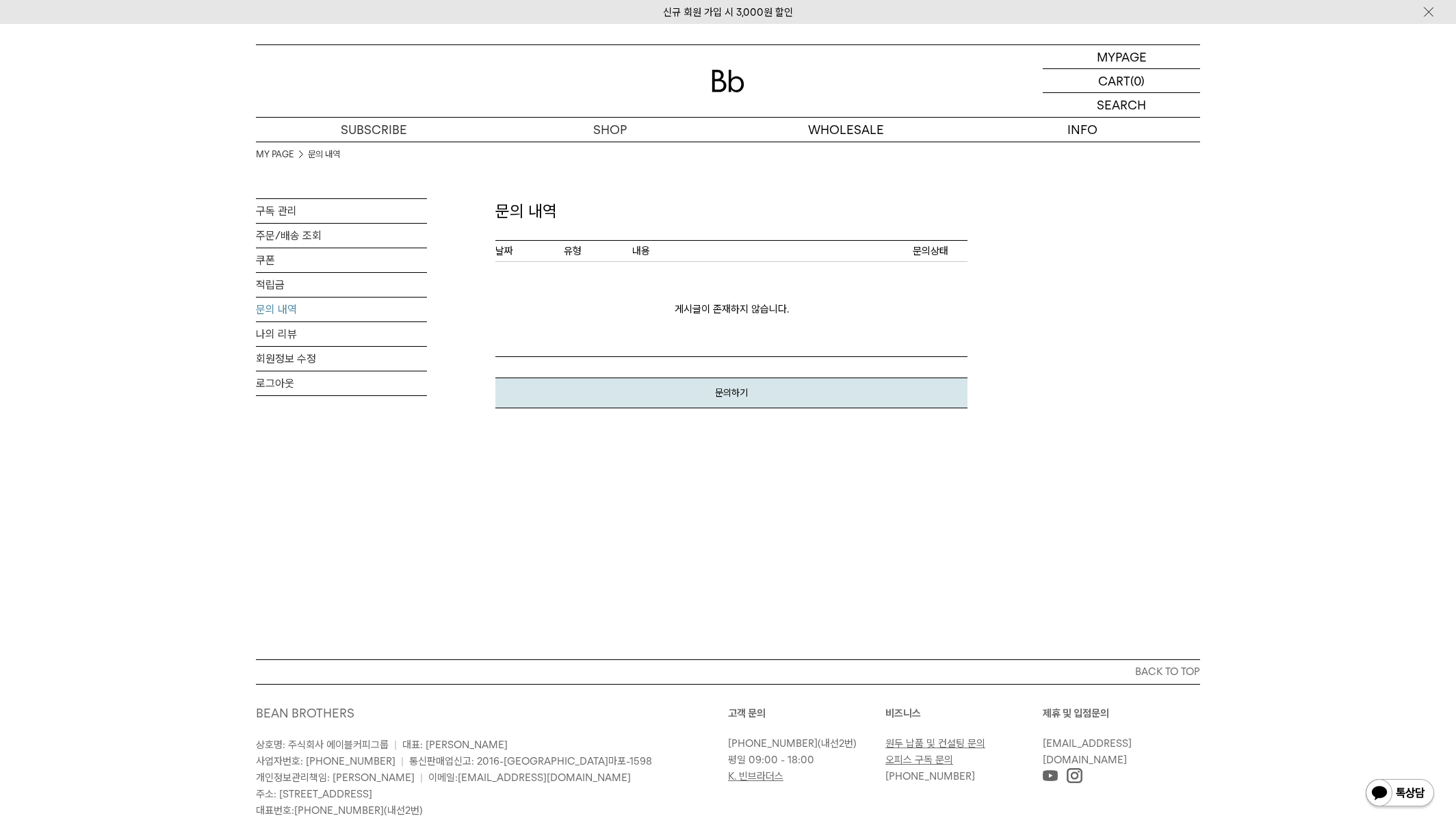
click at [687, 397] on button "문의하기" at bounding box center [732, 394] width 473 height 31
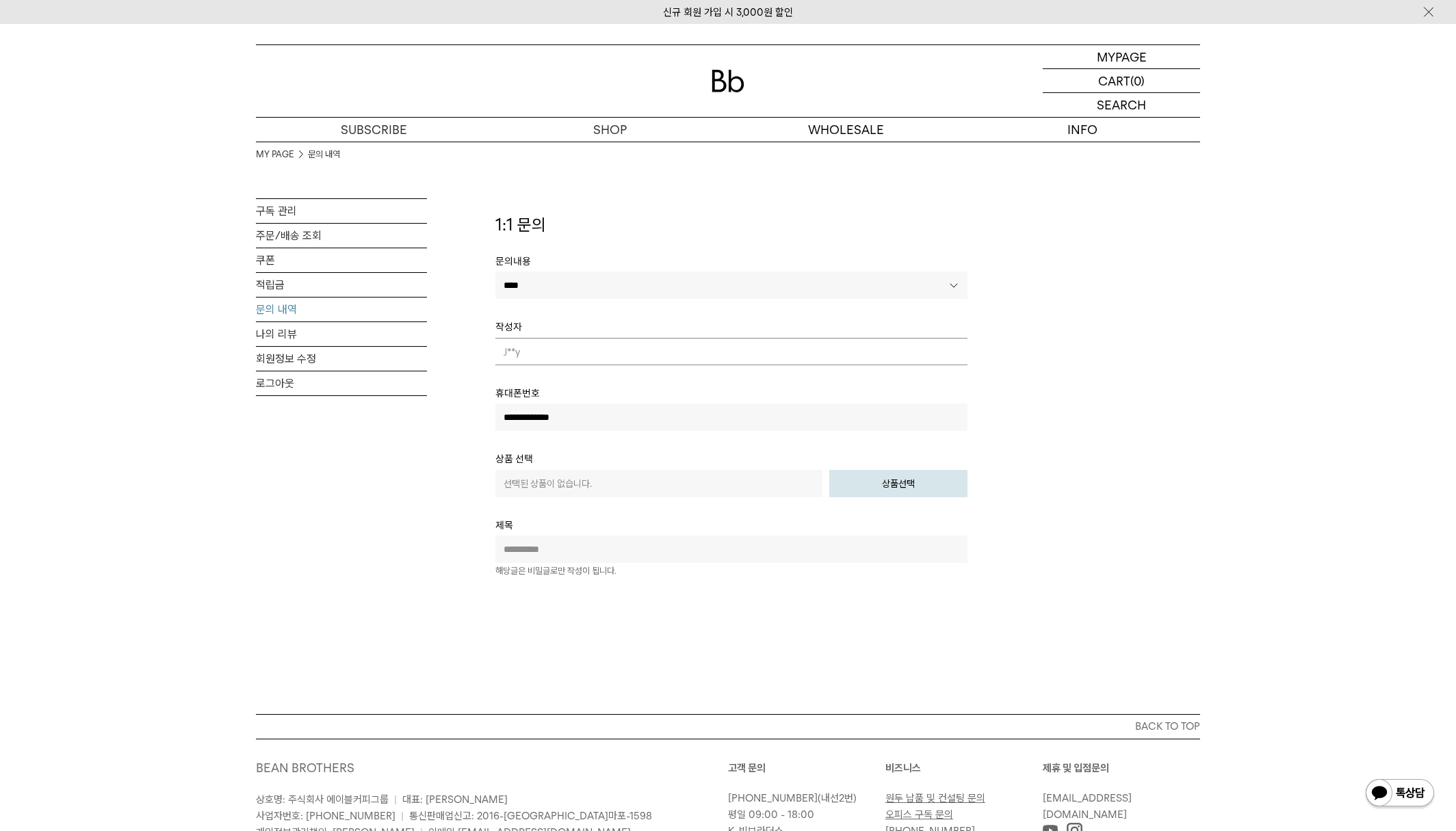
click at [553, 552] on input "text" at bounding box center [732, 550] width 473 height 28
type input "*********"
click at [563, 565] on div "해당글은 비밀글로만 작성이 됩니다." at bounding box center [556, 572] width 121 height 15
click at [566, 574] on em "해당글은 비밀글로만 작성이 됩니다." at bounding box center [556, 571] width 121 height 11
drag, startPoint x: 1080, startPoint y: 778, endPoint x: 576, endPoint y: 574, distance: 543.7
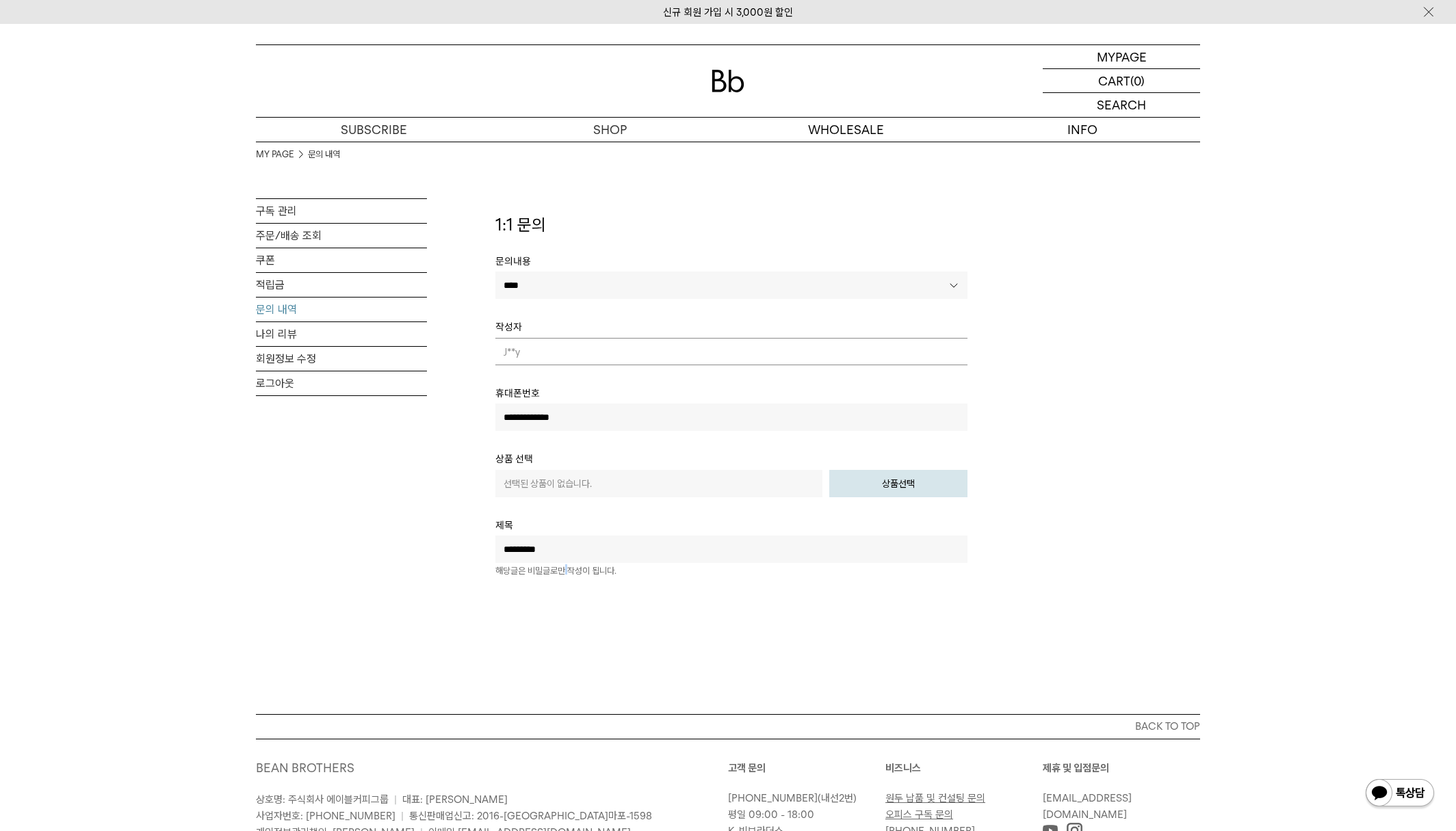
click at [566, 574] on em "해당글은 비밀글로만 작성이 됩니다." at bounding box center [556, 571] width 121 height 11
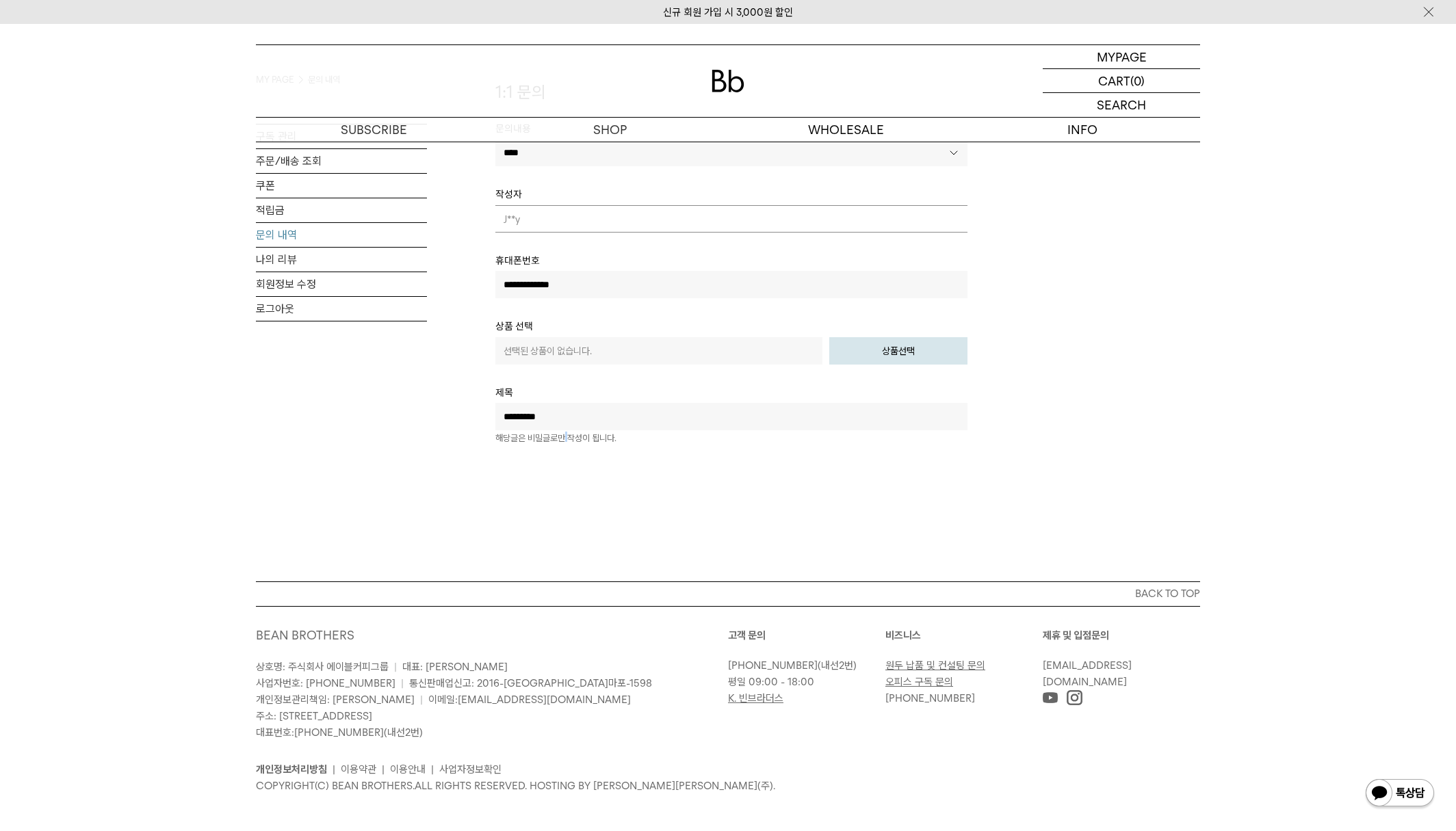
scroll to position [143, 0]
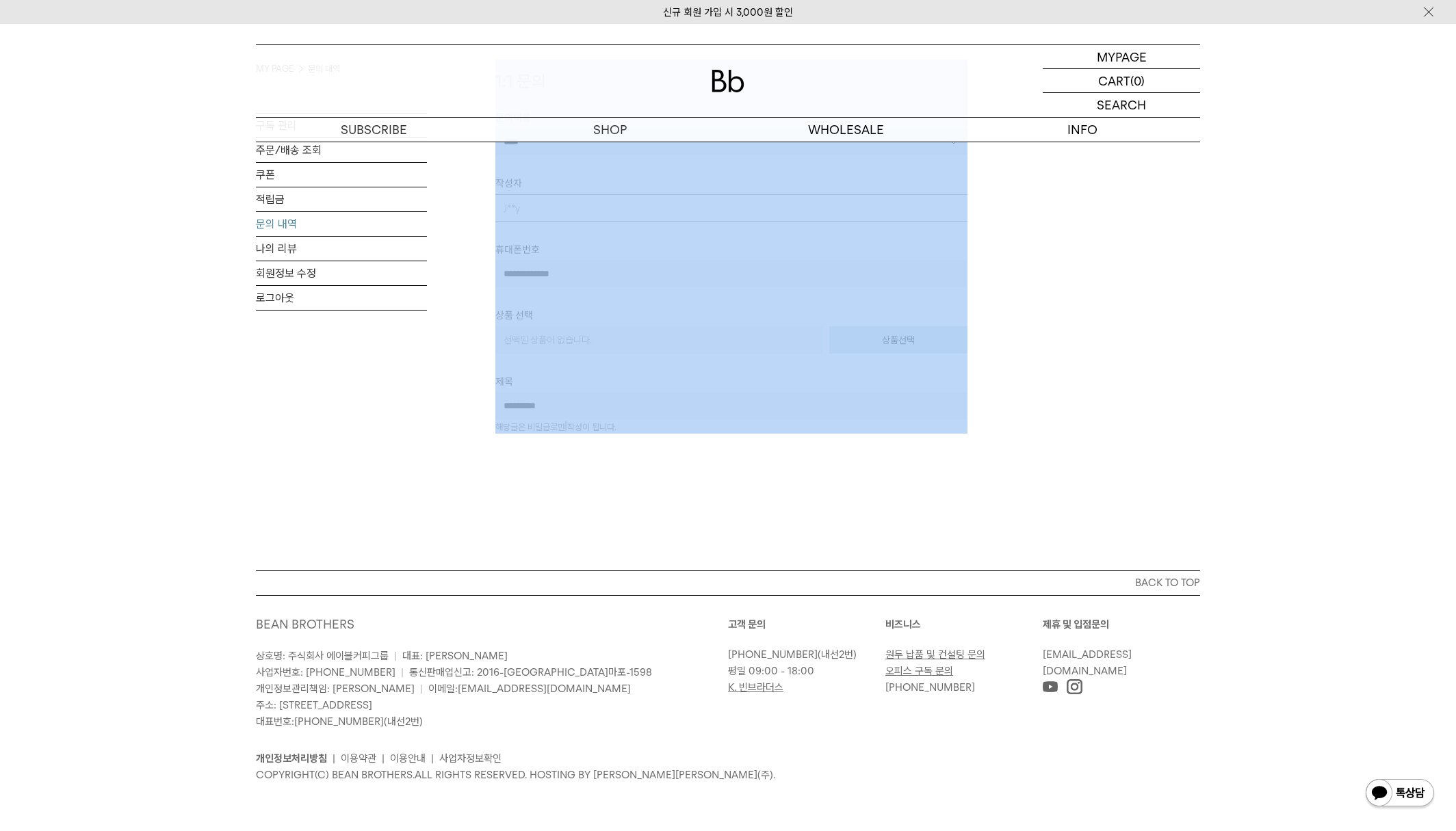
drag, startPoint x: 45, startPoint y: 366, endPoint x: 435, endPoint y: 421, distance: 393.9
click at [432, 421] on div "MY PAGE MY PAGE 문의 내역 구독 관리 주문/배송 조회 쿠폰 적립금 문의 내역 나의 리뷰 회원정보 수정 로그아웃" at bounding box center [728, 225] width 1456 height 690
drag, startPoint x: 693, startPoint y: 439, endPoint x: 744, endPoint y: 482, distance: 66.7
click at [693, 439] on div "MY PAGE MY PAGE 문의 내역 구독 관리 주문/배송 조회 쿠폰 적립금 문의 내역 나의 리뷰 회원정보 수정 로그아웃" at bounding box center [728, 225] width 1456 height 690
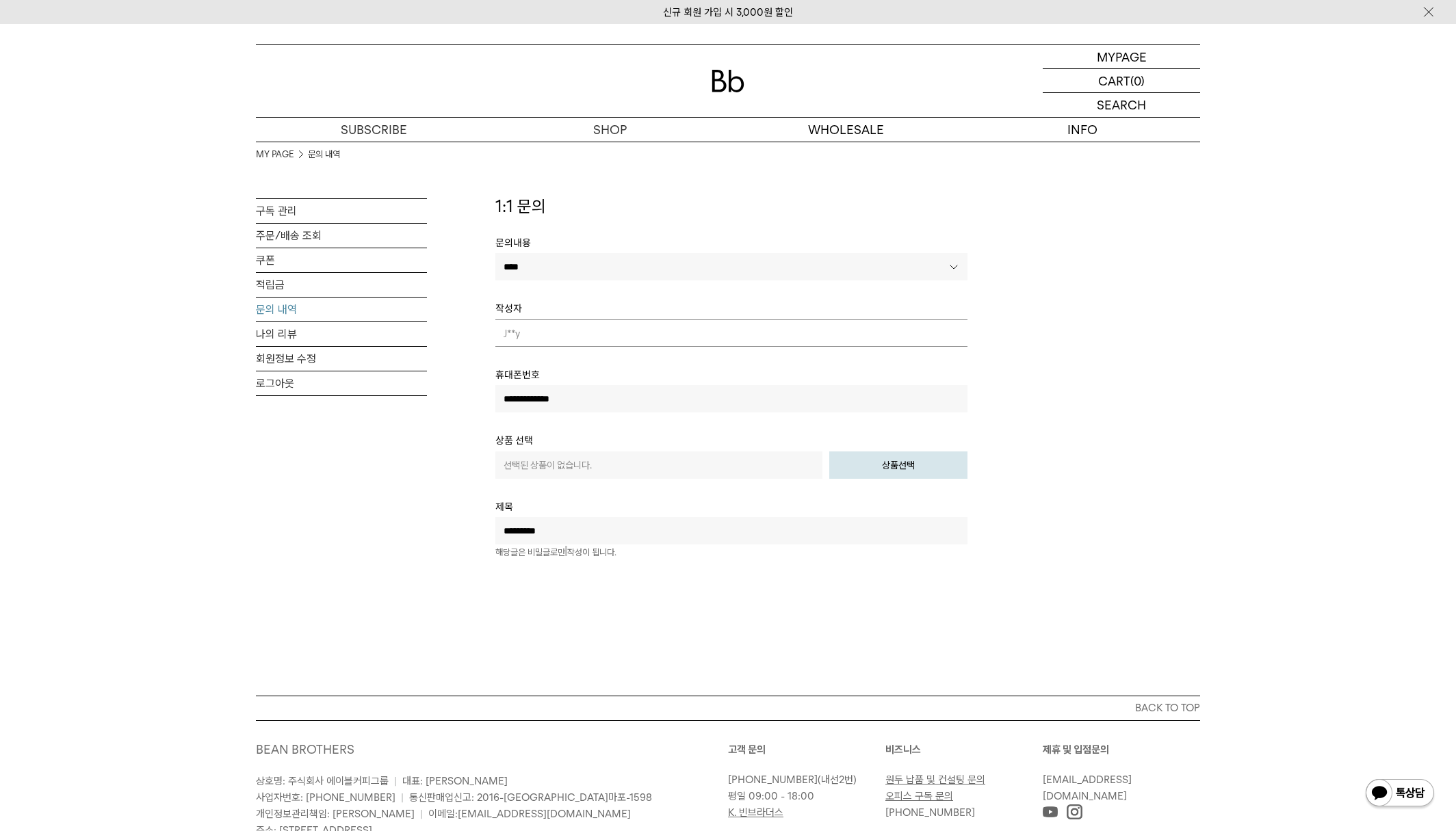
scroll to position [0, 0]
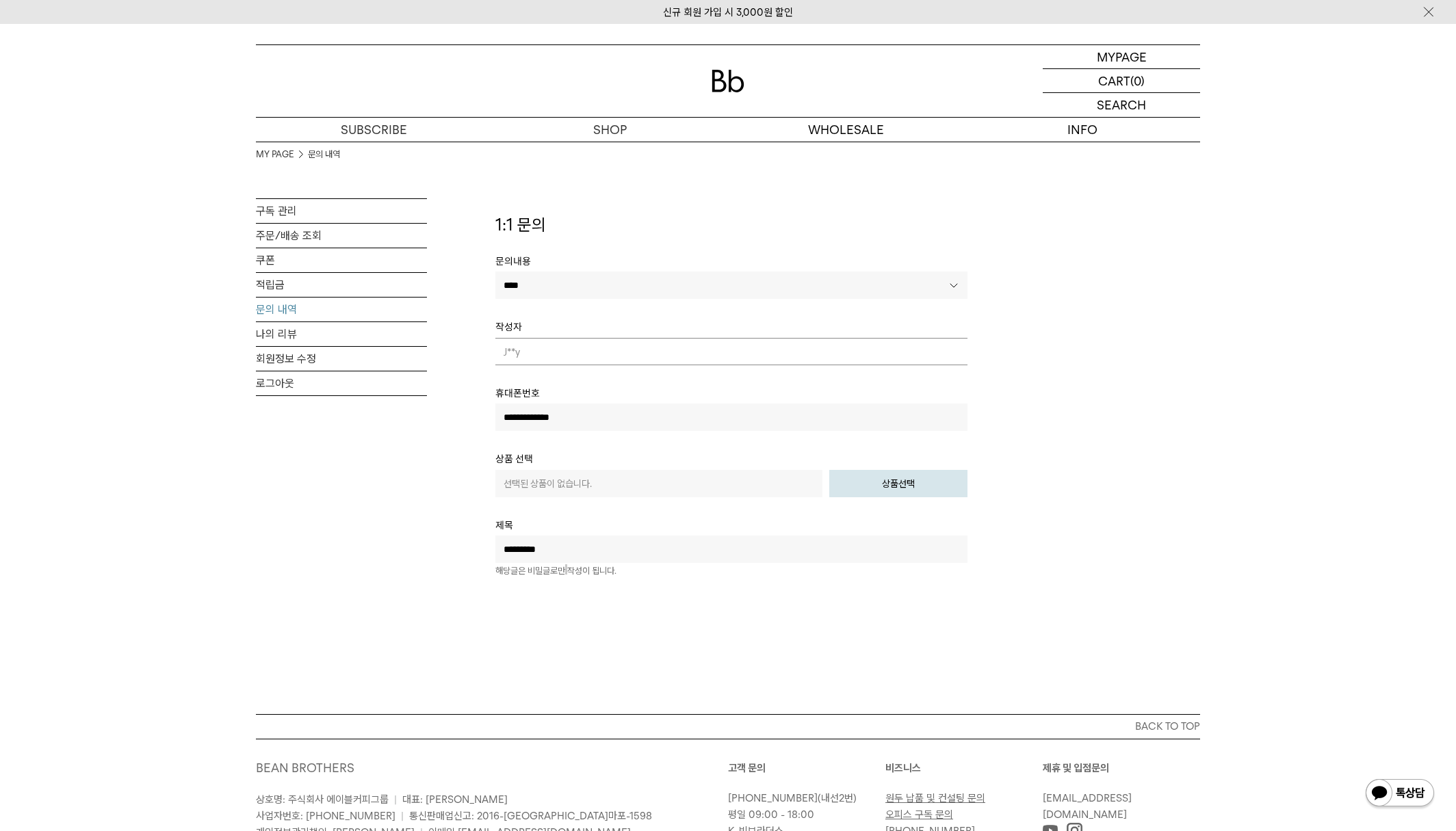
click at [829, 620] on div "MY PAGE MY PAGE 문의 내역 구독 관리 주문/배송 조회 쿠폰 적립금 문의 내역 나의 리뷰 회원정보 수정 로그아웃" at bounding box center [728, 368] width 1456 height 690
click at [1076, 320] on div "MY PAGE 문의 내역 구독 관리 주문/배송 조회 쿠폰 적립금 문의 내역 나의 리뷰 회원정보 수정 로그아웃" at bounding box center [728, 359] width 944 height 436
